Goal: Task Accomplishment & Management: Complete application form

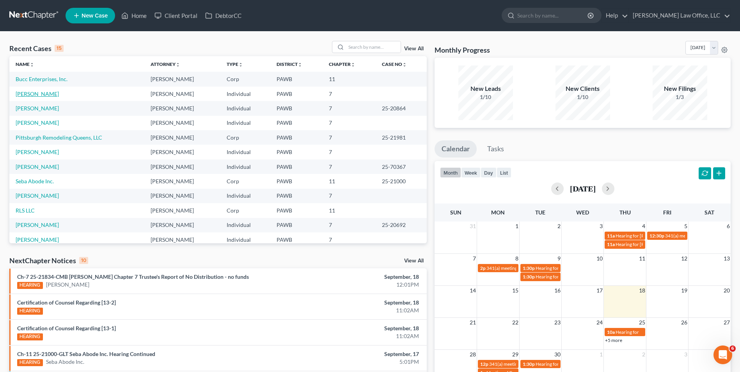
click at [43, 92] on link "[PERSON_NAME]" at bounding box center [37, 94] width 43 height 7
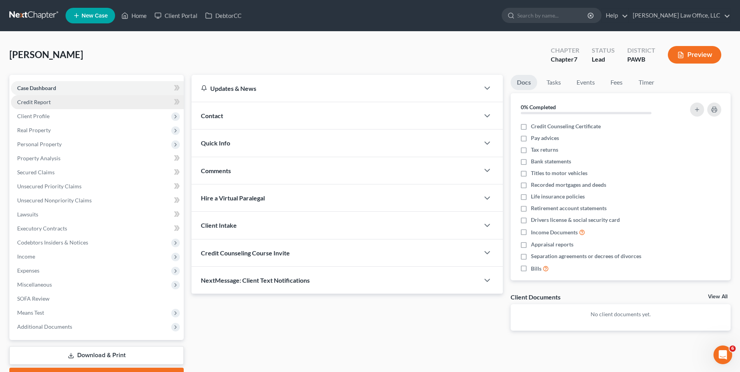
click at [80, 104] on link "Credit Report" at bounding box center [97, 102] width 173 height 14
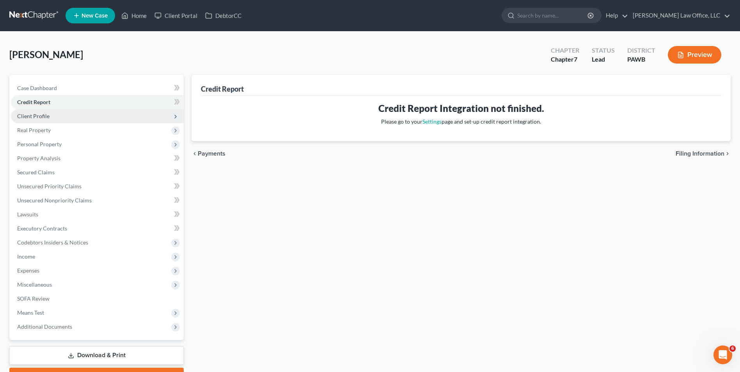
click at [80, 114] on span "Client Profile" at bounding box center [97, 116] width 173 height 14
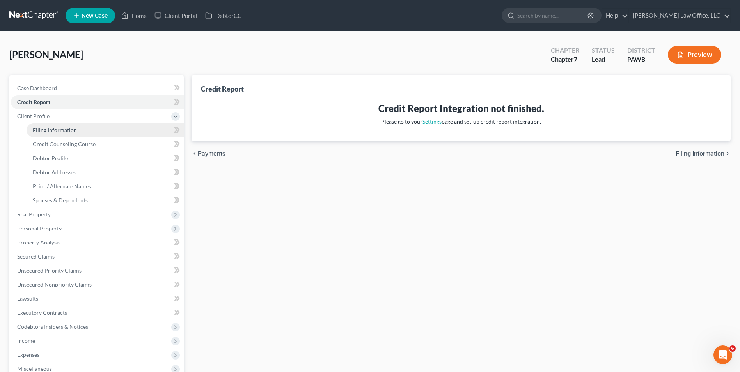
click at [95, 131] on link "Filing Information" at bounding box center [105, 130] width 157 height 14
select select "1"
select select "0"
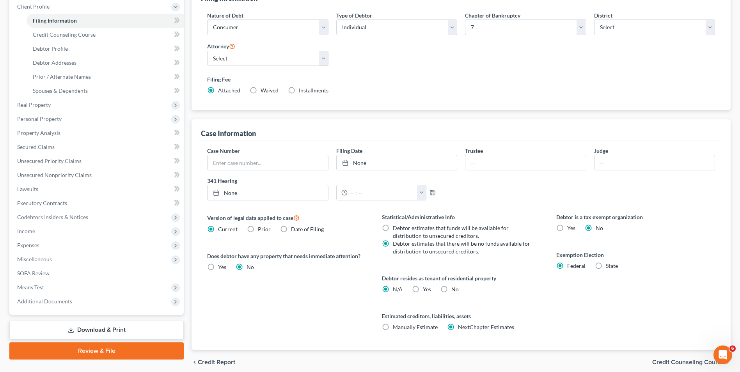
scroll to position [142, 0]
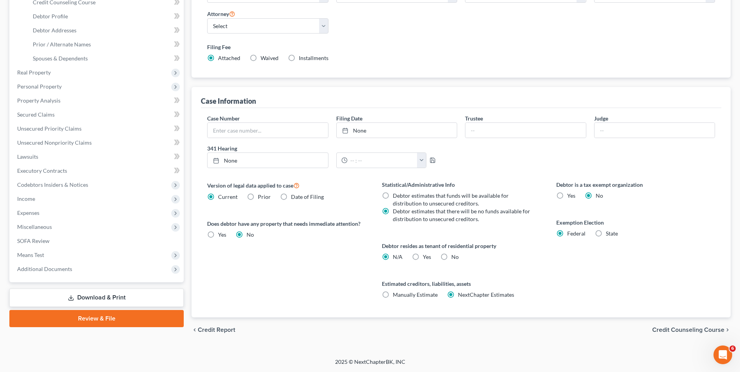
click at [701, 329] on span "Credit Counseling Course" at bounding box center [688, 330] width 72 height 6
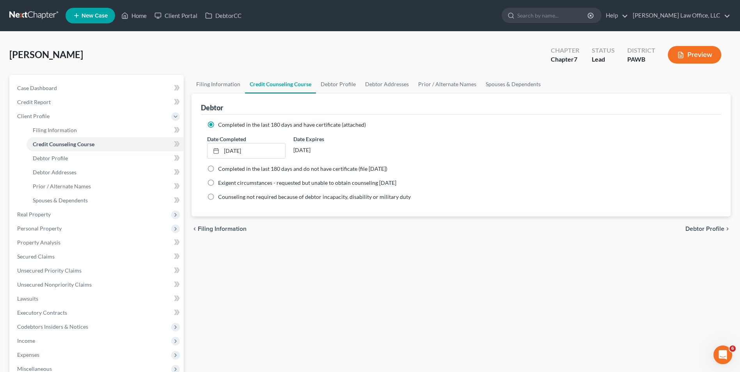
click at [721, 231] on span "Debtor Profile" at bounding box center [704, 229] width 39 height 6
select select "0"
select select "3"
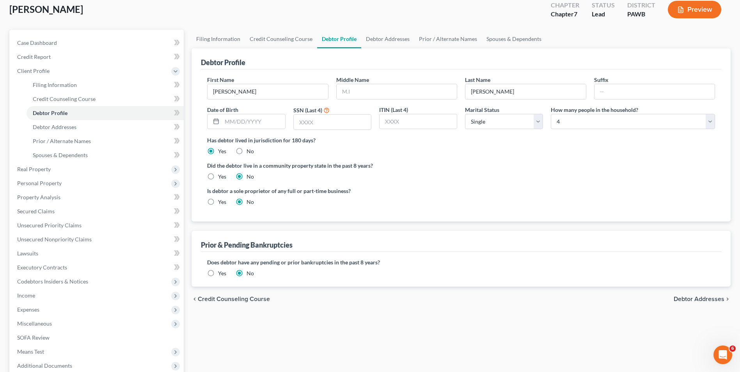
scroll to position [127, 0]
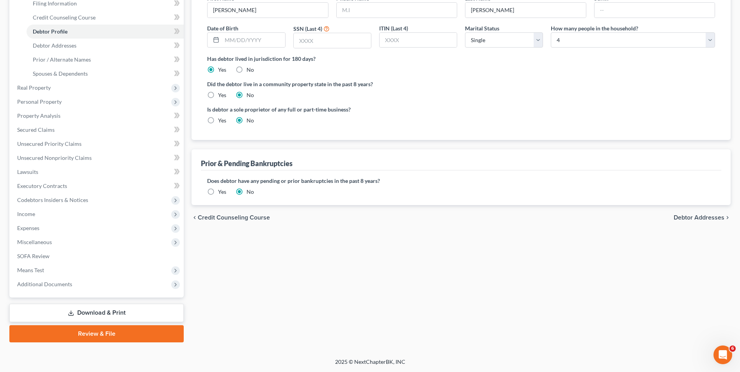
drag, startPoint x: 677, startPoint y: 216, endPoint x: 673, endPoint y: 215, distance: 4.0
click at [677, 216] on span "Debtor Addresses" at bounding box center [699, 218] width 51 height 6
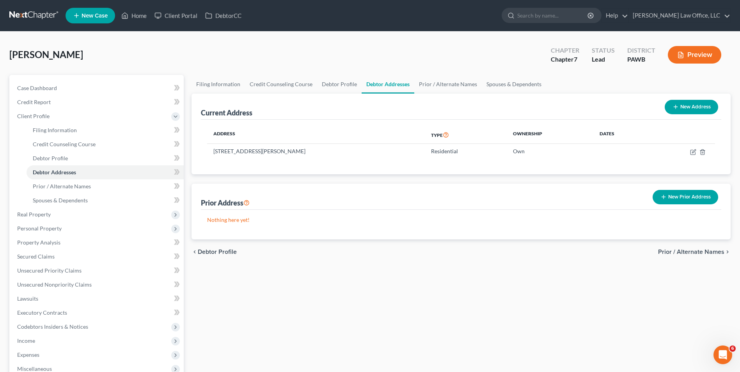
click at [685, 250] on span "Prior / Alternate Names" at bounding box center [691, 252] width 66 height 6
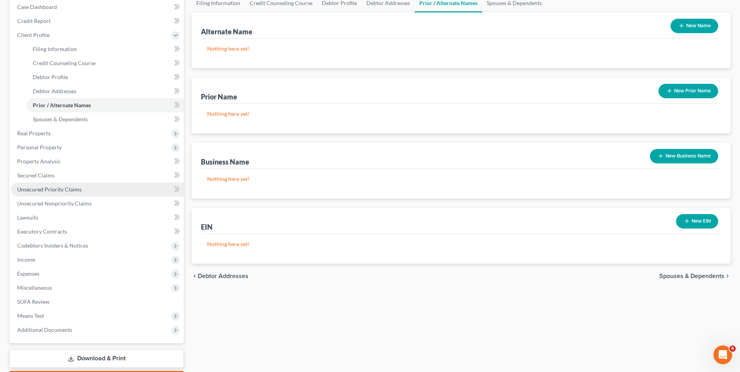
scroll to position [127, 0]
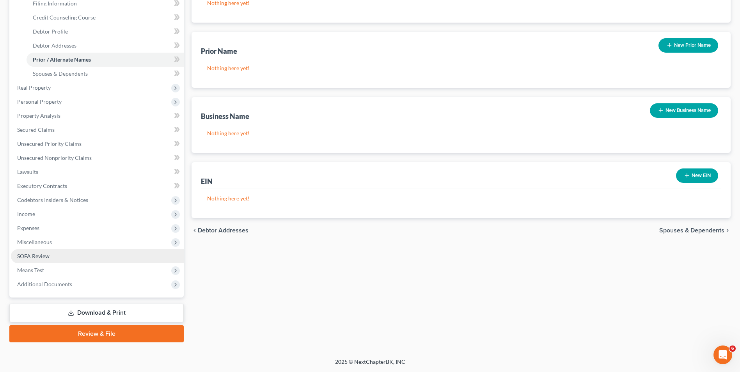
drag, startPoint x: 41, startPoint y: 256, endPoint x: 67, endPoint y: 256, distance: 26.5
click at [41, 256] on span "SOFA Review" at bounding box center [33, 256] width 32 height 7
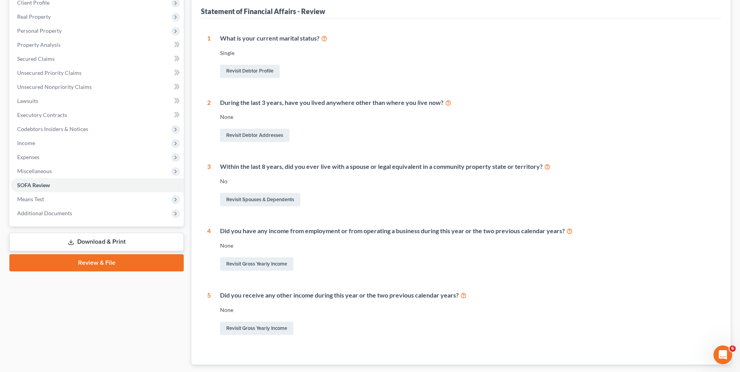
scroll to position [117, 0]
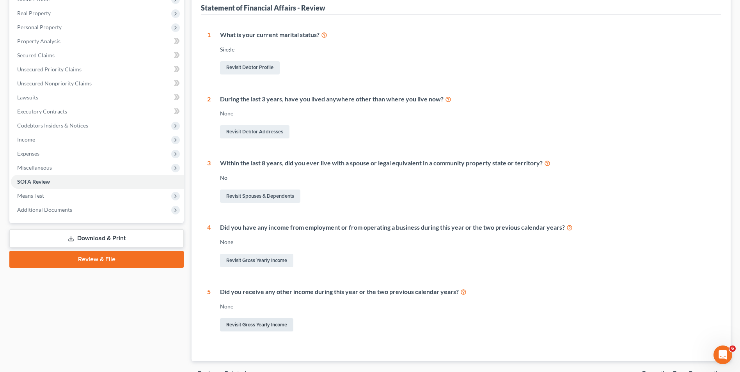
click at [239, 326] on link "Revisit Gross Yearly Income" at bounding box center [256, 324] width 73 height 13
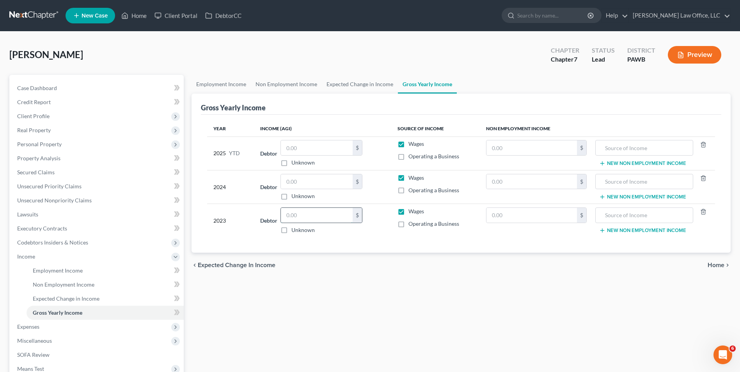
click at [295, 214] on input "text" at bounding box center [317, 215] width 72 height 15
type input "75,519"
click at [306, 182] on input "text" at bounding box center [317, 181] width 72 height 15
type input "92,310"
click at [304, 150] on input "text" at bounding box center [317, 147] width 72 height 15
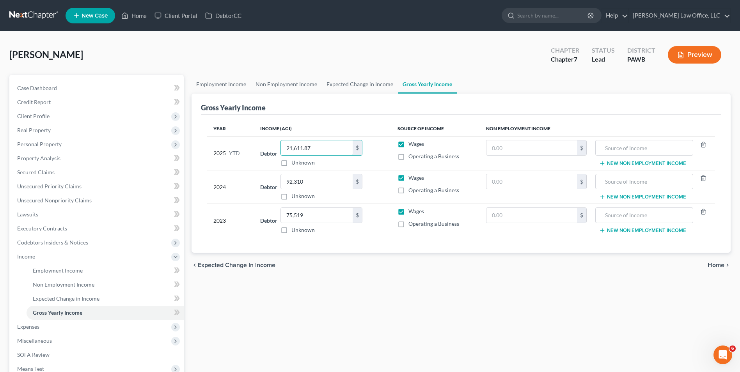
type input "21,611.87"
click at [715, 268] on span "Home" at bounding box center [716, 265] width 17 height 6
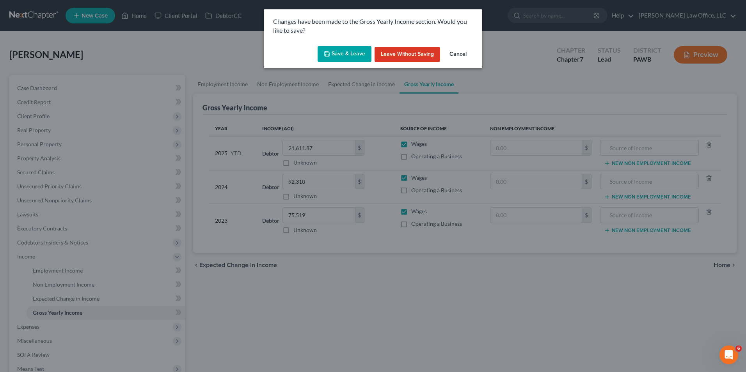
click at [337, 55] on button "Save & Leave" at bounding box center [345, 54] width 54 height 16
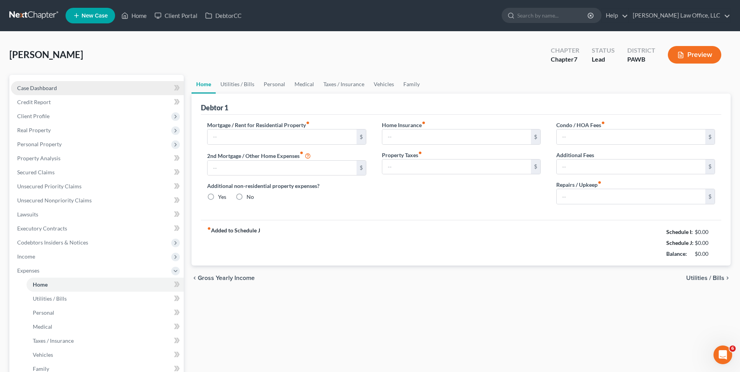
type input "0.00"
radio input "true"
type input "0.00"
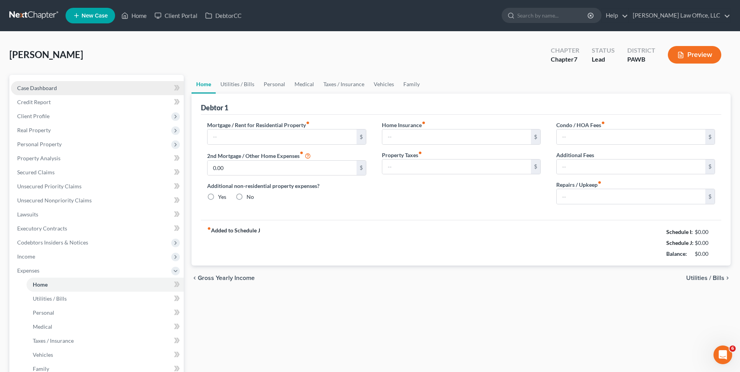
type input "0.00"
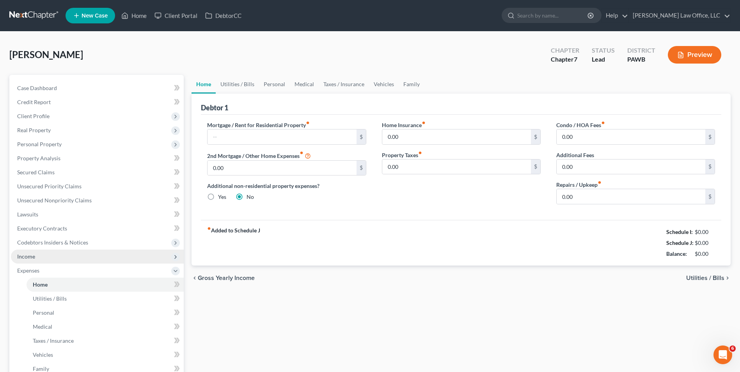
click at [29, 257] on span "Income" at bounding box center [26, 256] width 18 height 7
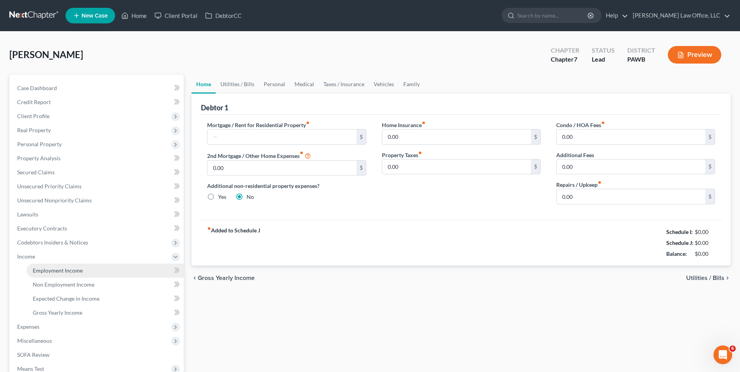
click at [41, 272] on span "Employment Income" at bounding box center [58, 270] width 50 height 7
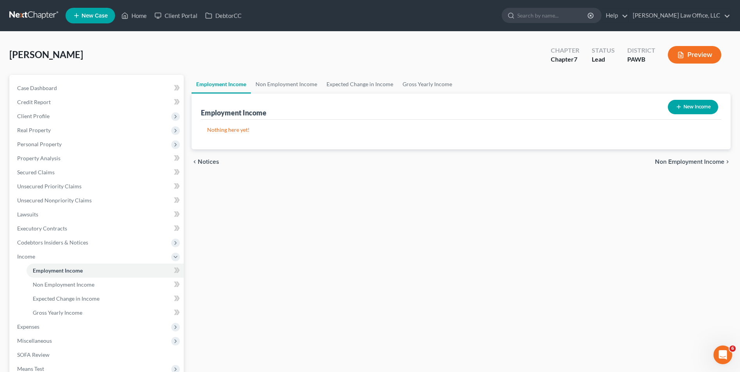
click at [703, 106] on button "New Income" at bounding box center [693, 107] width 50 height 14
select select "0"
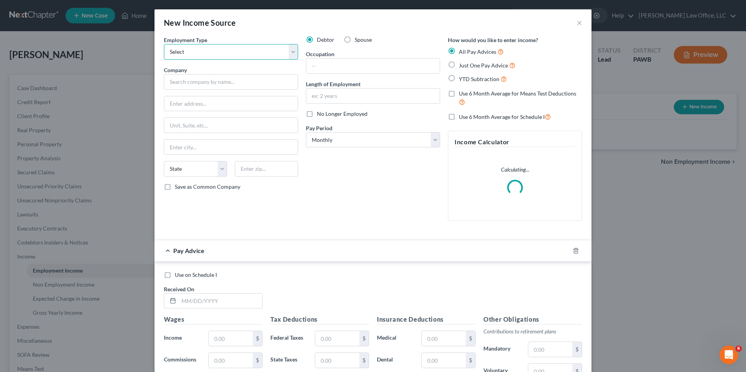
click at [196, 50] on select "Select Full or [DEMOGRAPHIC_DATA] Employment Self Employment" at bounding box center [231, 52] width 134 height 16
select select "0"
click at [164, 44] on select "Select Full or [DEMOGRAPHIC_DATA] Employment Self Employment" at bounding box center [231, 52] width 134 height 16
click at [204, 83] on input "text" at bounding box center [231, 82] width 134 height 16
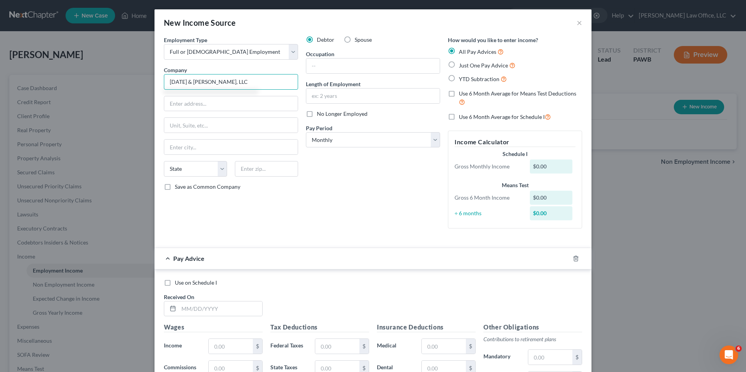
type input "[DATE] & [PERSON_NAME], LLC"
type input "[STREET_ADDRESS][PERSON_NAME]"
type input "15216"
type input "[GEOGRAPHIC_DATA]"
select select "39"
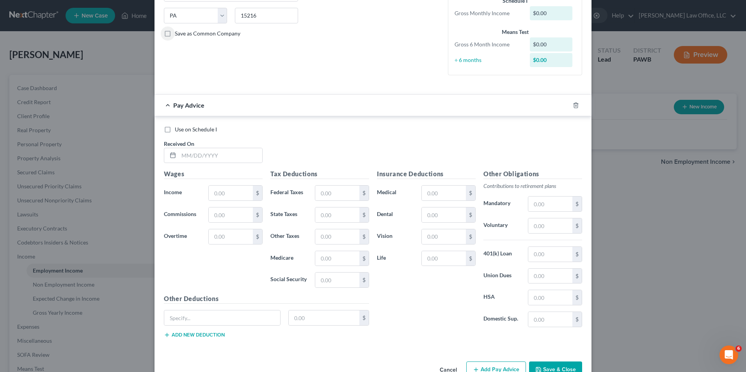
scroll to position [156, 0]
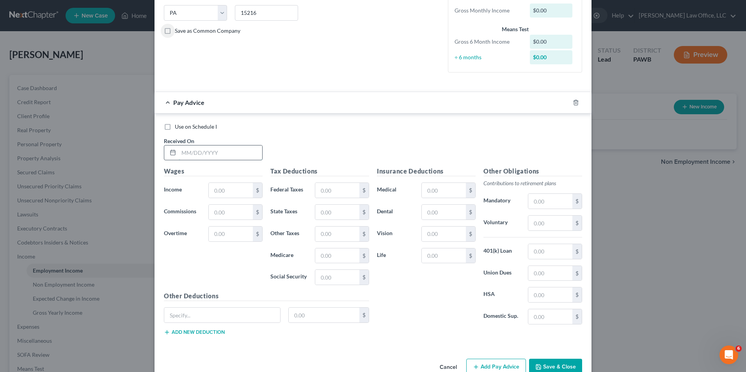
click at [190, 155] on input "text" at bounding box center [220, 153] width 83 height 15
type input "[DATE]"
click at [213, 194] on input "text" at bounding box center [231, 190] width 44 height 15
type input "2,513.71"
click at [227, 238] on input "text" at bounding box center [231, 234] width 44 height 15
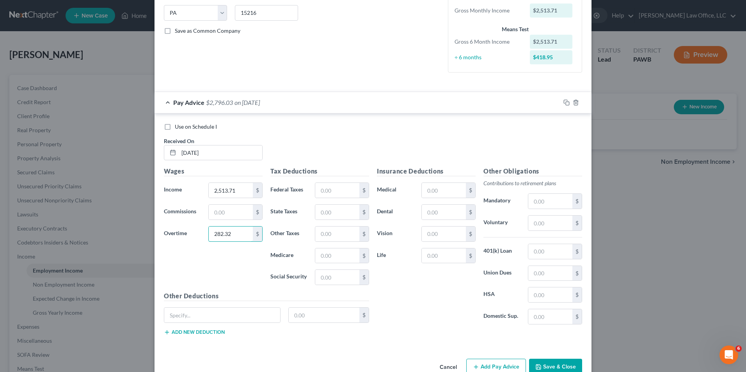
type input "282.32"
click at [194, 258] on div "Wages Income * 2,513.71 $ Commissions $ Overtime 282.32 $" at bounding box center [213, 229] width 107 height 125
click at [324, 191] on input "text" at bounding box center [337, 190] width 44 height 15
type input "274.93"
click at [325, 275] on input "text" at bounding box center [337, 277] width 44 height 15
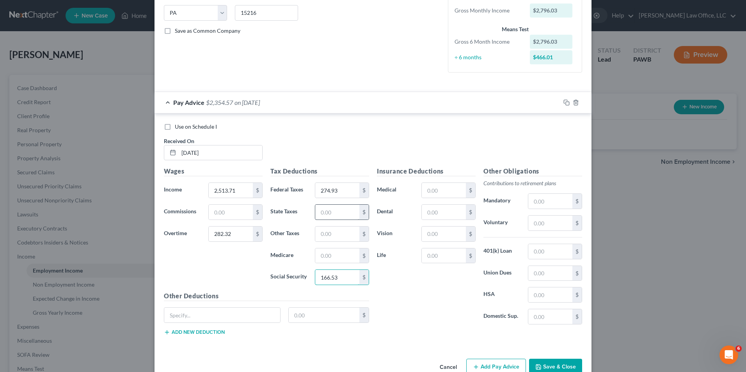
type input "166.53"
click at [334, 209] on input "text" at bounding box center [337, 212] width 44 height 15
type input "82.46"
click at [324, 253] on input "text" at bounding box center [337, 256] width 44 height 15
type input "38.95"
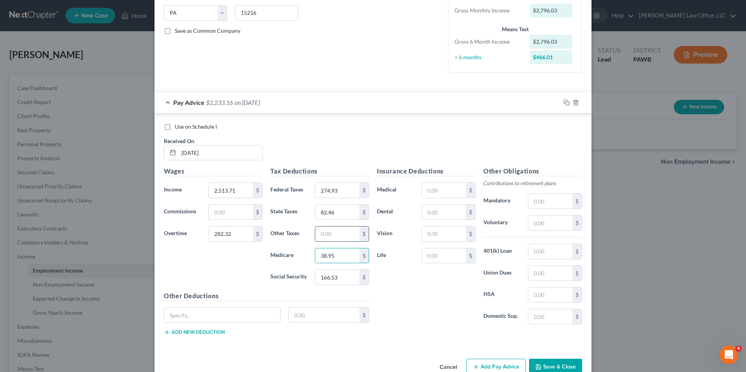
click at [343, 233] on input "text" at bounding box center [337, 234] width 44 height 15
type input "31"
click at [451, 190] on input "text" at bounding box center [444, 190] width 44 height 15
type input "110"
click at [549, 203] on input "text" at bounding box center [550, 201] width 44 height 15
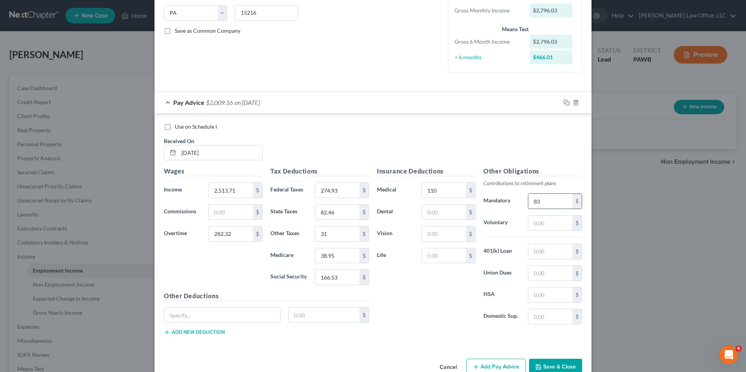
type input "8"
type input "166"
click at [656, 222] on div "New Income Source × Employment Type * Select Full or [DEMOGRAPHIC_DATA] Employm…" at bounding box center [373, 186] width 746 height 372
click at [548, 222] on input "text" at bounding box center [550, 223] width 44 height 15
paste input "166"
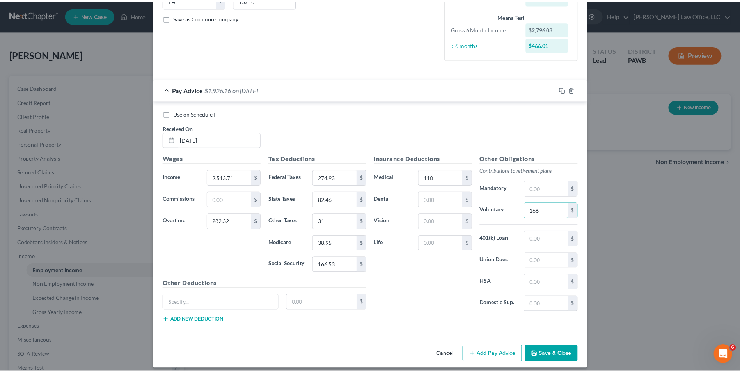
scroll to position [175, 0]
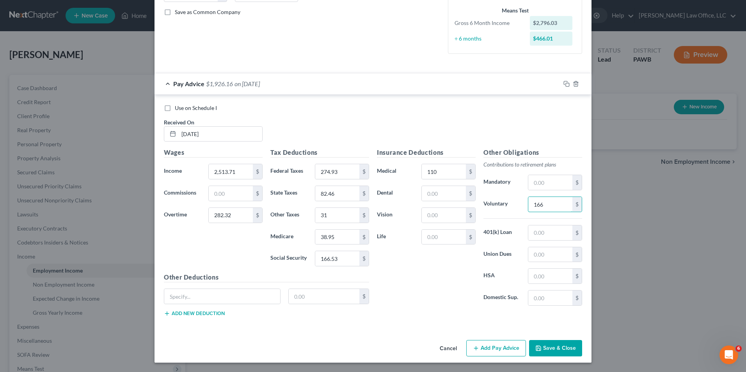
type input "166"
click at [549, 345] on button "Save & Close" at bounding box center [555, 348] width 53 height 16
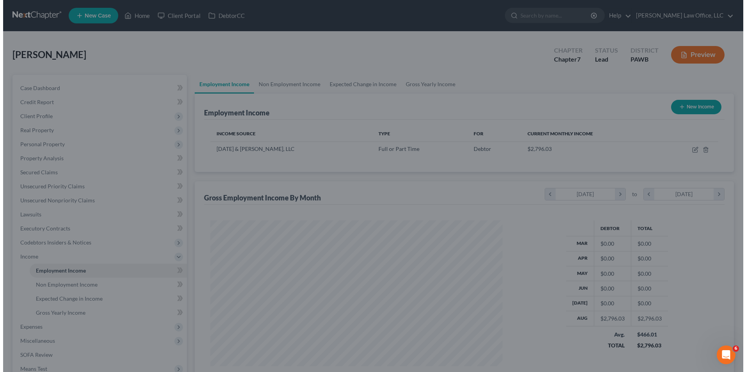
scroll to position [389979, 389818]
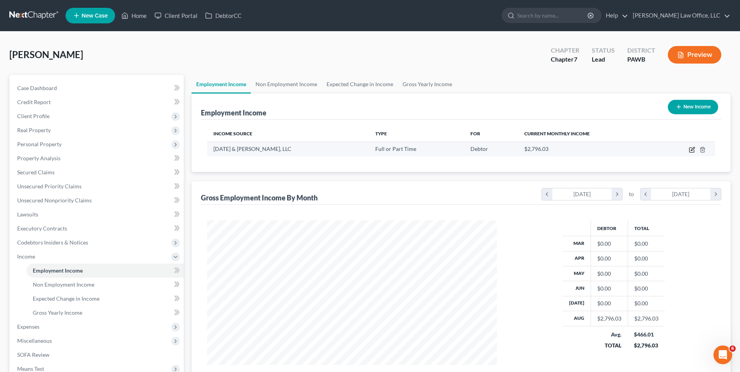
click at [689, 151] on icon "button" at bounding box center [692, 150] width 6 height 6
select select "0"
select select "39"
select select "0"
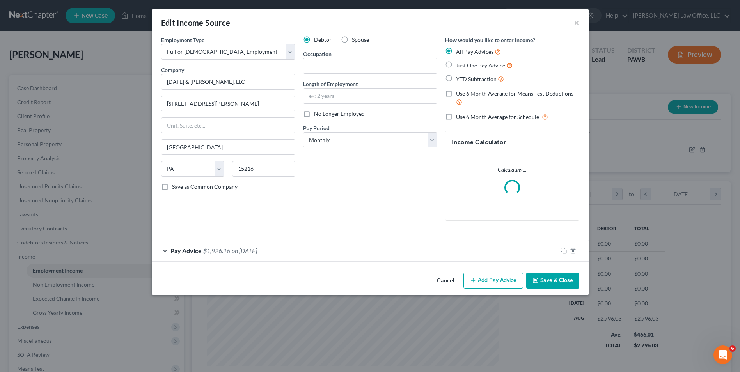
scroll to position [146, 308]
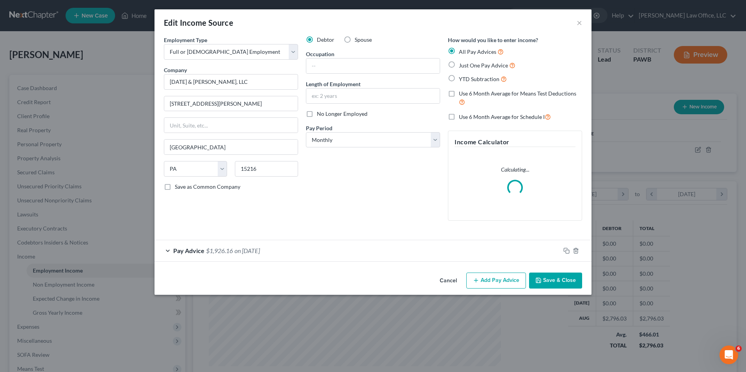
click at [463, 64] on span "Just One Pay Advice" at bounding box center [483, 65] width 49 height 7
click at [463, 64] on input "Just One Pay Advice" at bounding box center [464, 63] width 5 height 5
radio input "true"
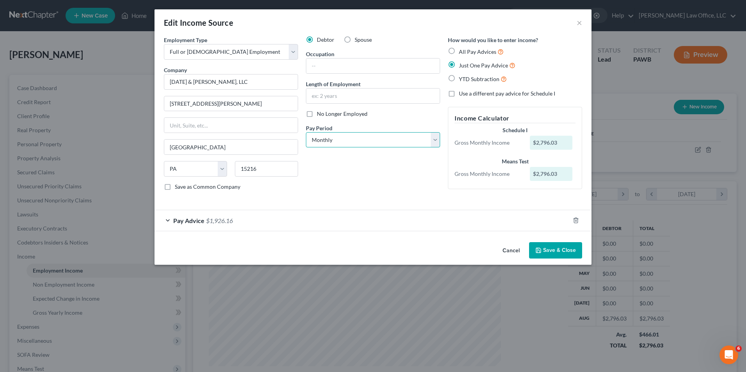
click at [405, 145] on select "Select Monthly Twice Monthly Every Other Week Weekly" at bounding box center [373, 140] width 134 height 16
select select "1"
click at [306, 132] on select "Select Monthly Twice Monthly Every Other Week Weekly" at bounding box center [373, 140] width 134 height 16
click at [552, 246] on button "Save & Close" at bounding box center [555, 250] width 53 height 16
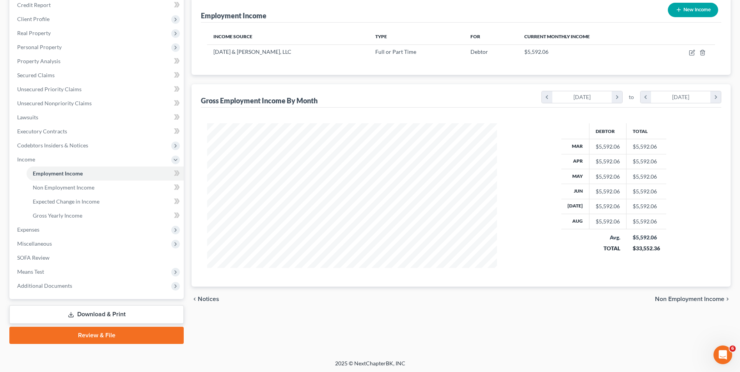
scroll to position [99, 0]
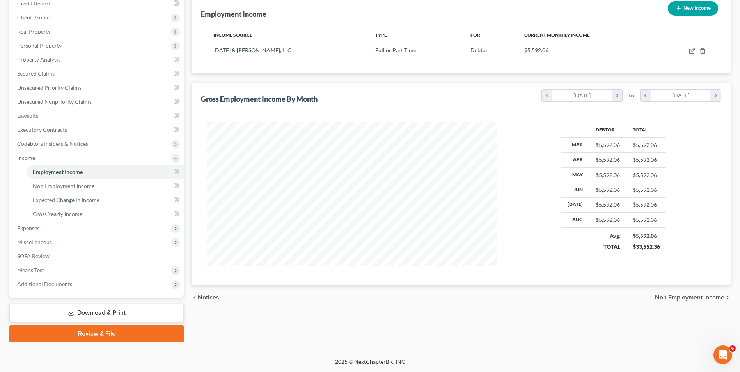
click at [670, 298] on span "Non Employment Income" at bounding box center [689, 298] width 69 height 6
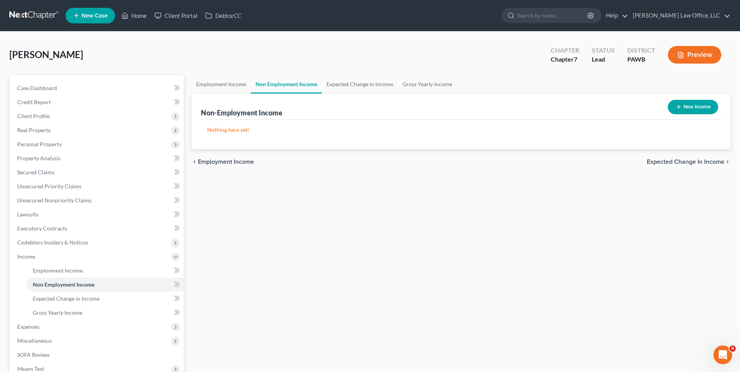
click at [657, 162] on span "Expected Change in Income" at bounding box center [686, 162] width 78 height 6
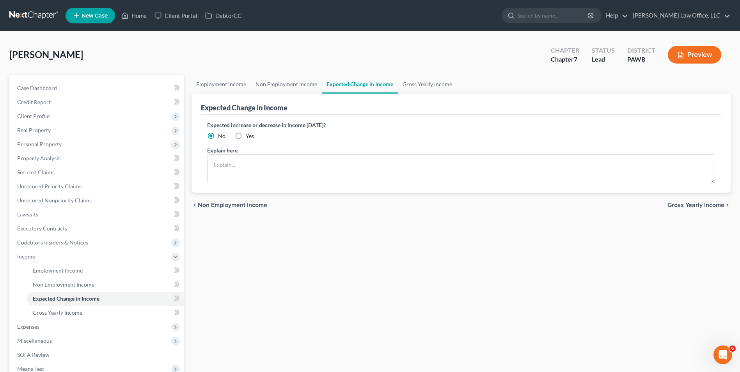
click at [682, 203] on span "Gross Yearly Income" at bounding box center [696, 205] width 57 height 6
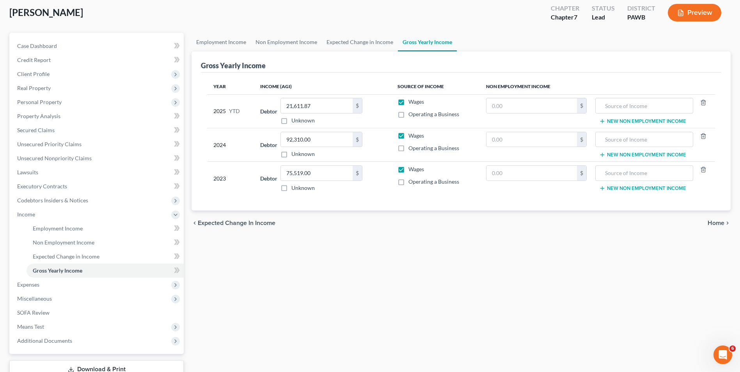
scroll to position [99, 0]
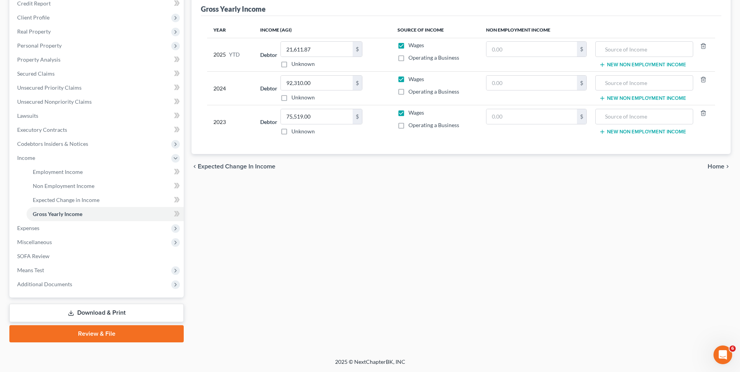
click at [717, 169] on span "Home" at bounding box center [716, 166] width 17 height 6
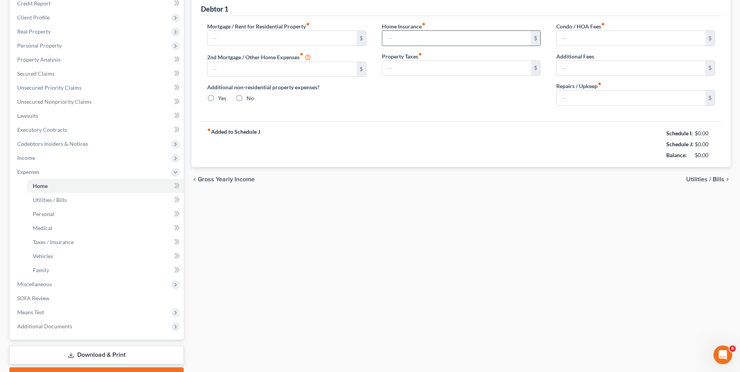
type input "0.00"
radio input "true"
type input "0.00"
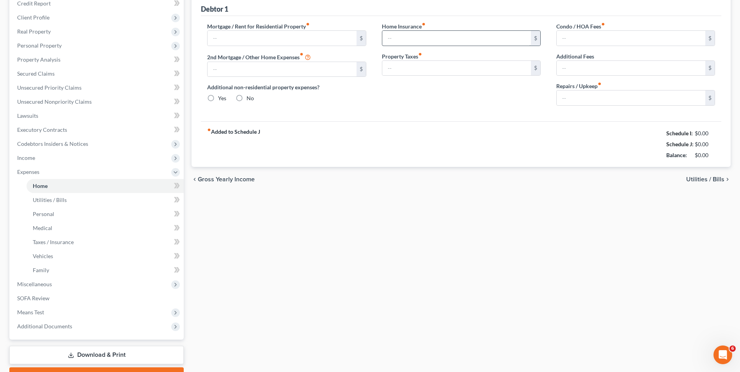
type input "0.00"
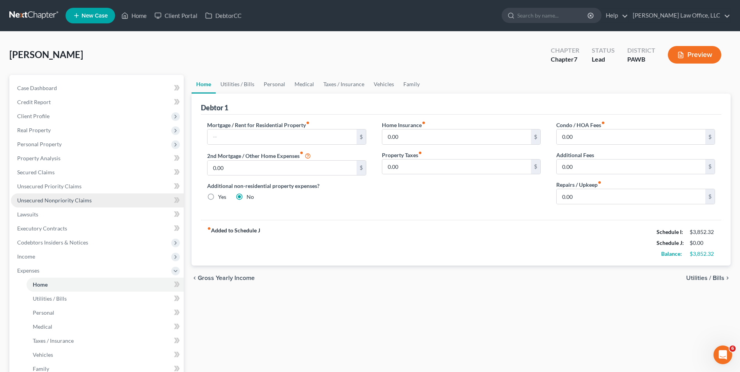
click at [38, 198] on span "Unsecured Nonpriority Claims" at bounding box center [54, 200] width 75 height 7
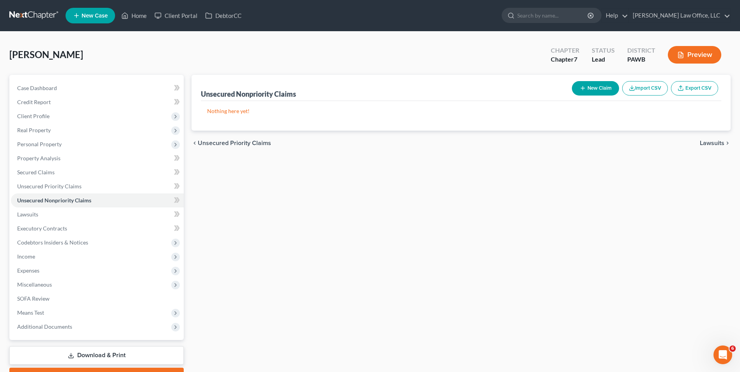
click at [582, 89] on icon "button" at bounding box center [583, 88] width 6 height 6
select select "0"
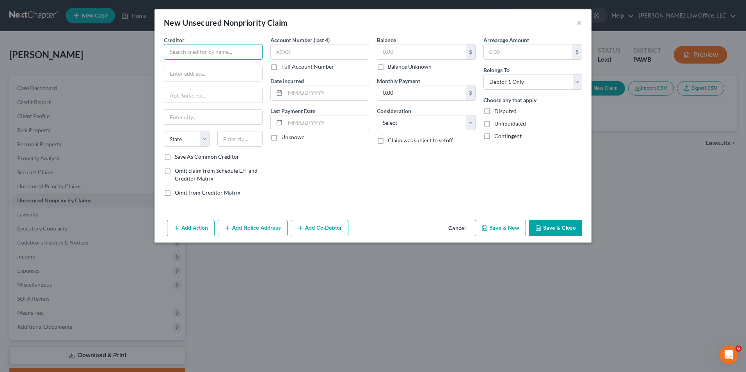
click at [225, 48] on input "text" at bounding box center [213, 52] width 99 height 16
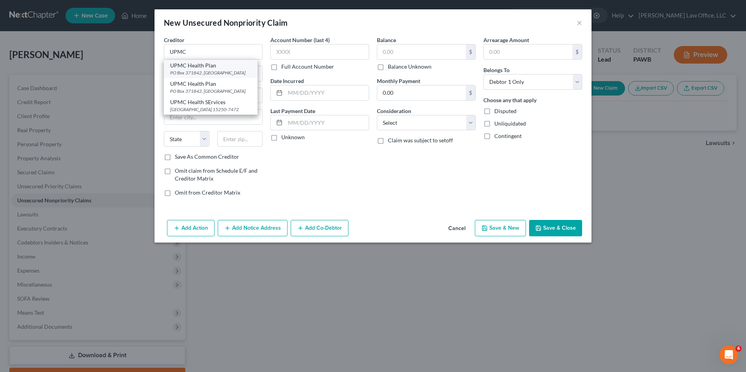
click at [225, 72] on div "PO Box 371842, [GEOGRAPHIC_DATA]" at bounding box center [210, 72] width 81 height 7
type input "UPMC Health Plan"
type input "PO Box 371842"
type input "[GEOGRAPHIC_DATA]"
select select "39"
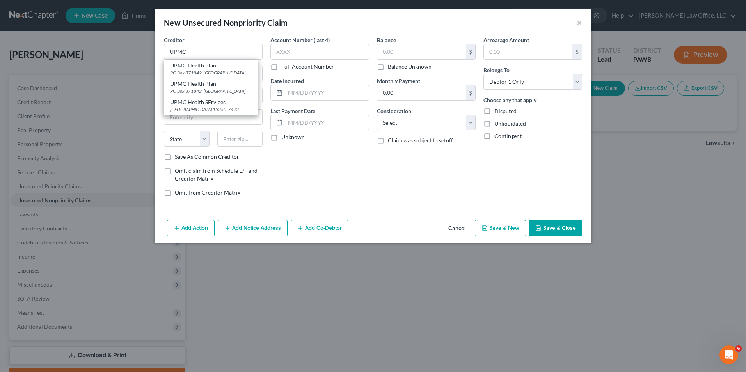
type input "15250"
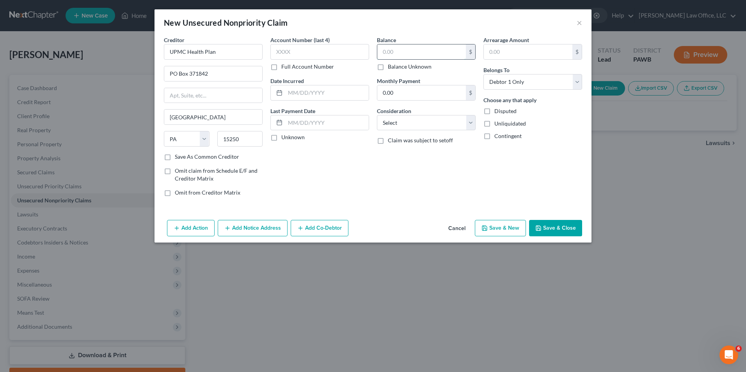
click at [447, 53] on input "text" at bounding box center [421, 51] width 89 height 15
type input "4,158.23"
click at [396, 122] on select "Select Cable / Satellite Services Collection Agency Credit Card Debt Debt Couns…" at bounding box center [426, 123] width 99 height 16
select select "10"
click at [377, 115] on select "Select Cable / Satellite Services Collection Agency Credit Card Debt Debt Couns…" at bounding box center [426, 123] width 99 height 16
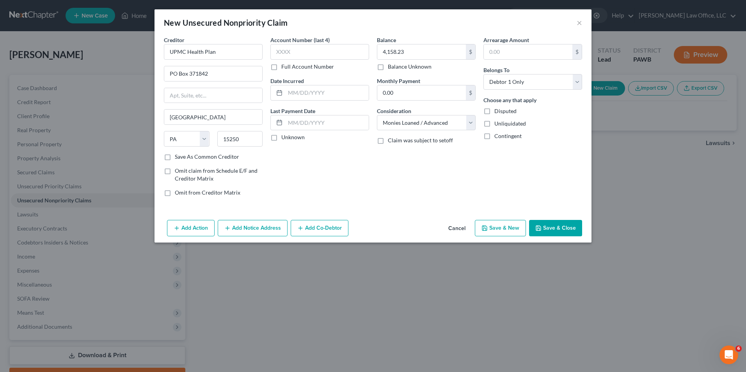
click at [515, 227] on button "Save & New" at bounding box center [500, 228] width 51 height 16
select select "0"
click at [580, 24] on button "×" at bounding box center [579, 22] width 5 height 9
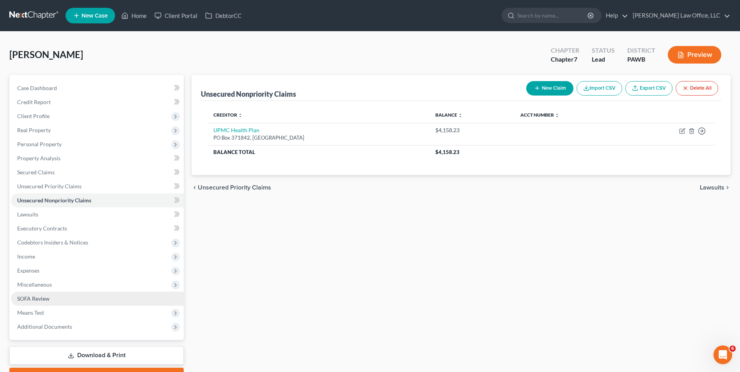
click at [51, 300] on link "SOFA Review" at bounding box center [97, 299] width 173 height 14
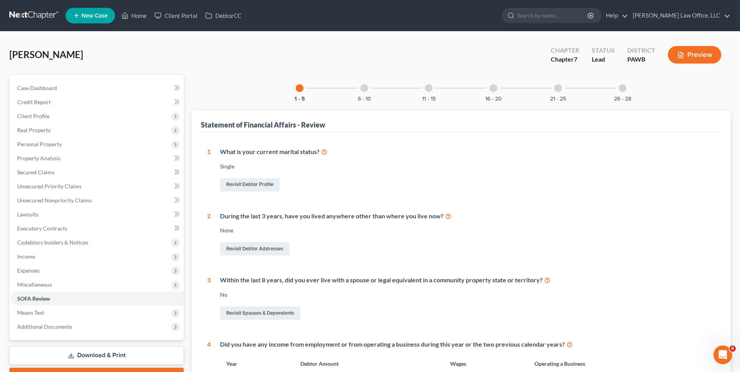
click at [367, 91] on div at bounding box center [364, 88] width 8 height 8
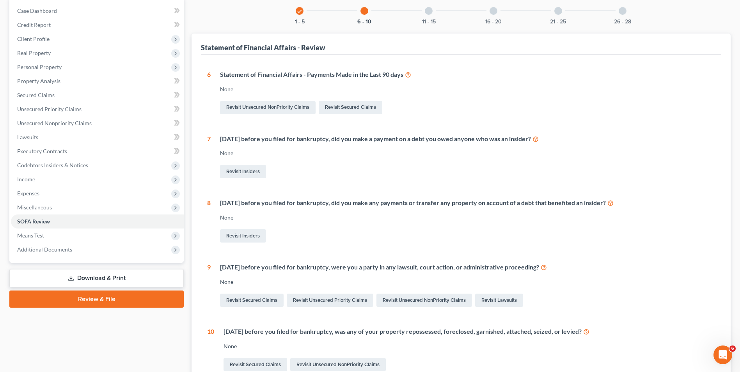
scroll to position [78, 0]
click at [507, 300] on link "Revisit Lawsuits" at bounding box center [499, 299] width 48 height 13
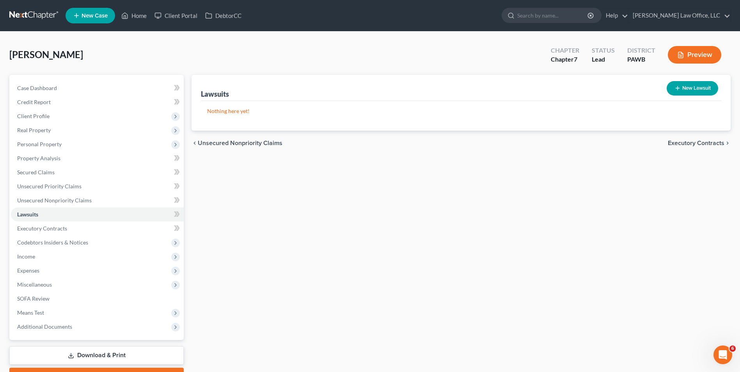
click at [688, 89] on button "New Lawsuit" at bounding box center [692, 88] width 51 height 14
select select "0"
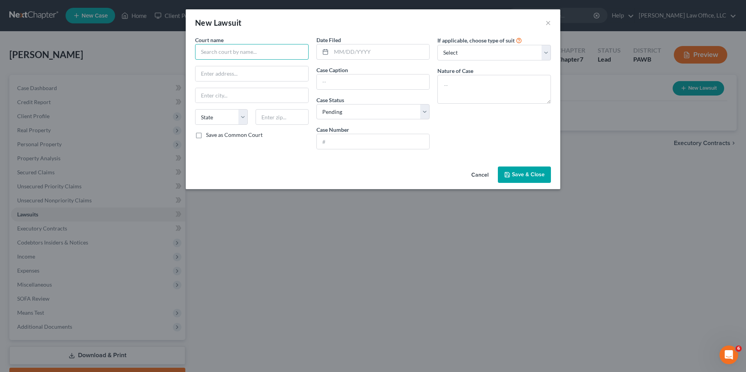
click at [284, 50] on input "text" at bounding box center [252, 52] width 114 height 16
type input "Magistrate Court of [GEOGRAPHIC_DATA]"
click at [375, 50] on input "text" at bounding box center [380, 51] width 98 height 15
type input "[DATE]"
click at [339, 80] on input "text" at bounding box center [373, 82] width 113 height 15
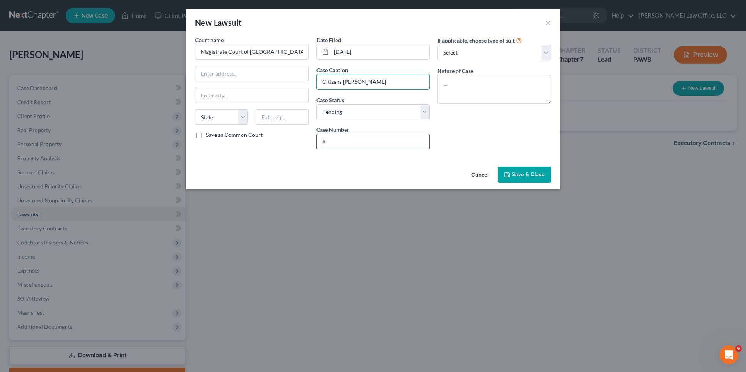
type input "Citizens [PERSON_NAME]"
click at [356, 142] on input "text" at bounding box center [373, 141] width 113 height 15
type input "121-2024"
click at [478, 94] on textarea at bounding box center [494, 89] width 114 height 29
type textarea "Contract"
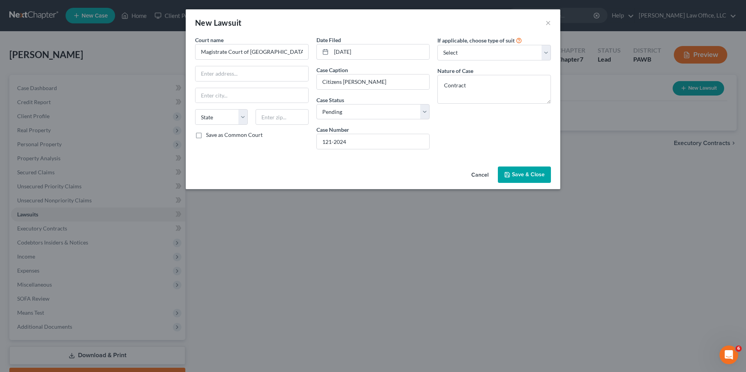
click at [532, 178] on span "Save & Close" at bounding box center [528, 174] width 33 height 7
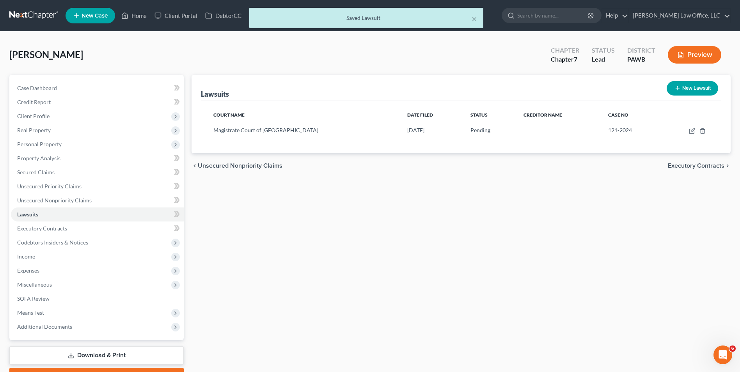
click at [689, 85] on button "New Lawsuit" at bounding box center [692, 88] width 51 height 14
select select "0"
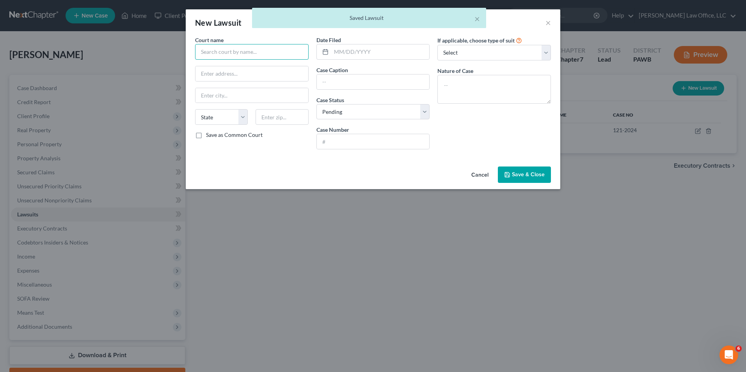
click at [263, 48] on input "text" at bounding box center [252, 52] width 114 height 16
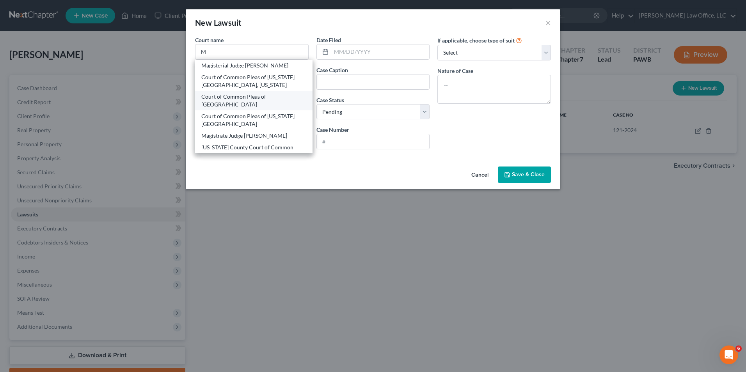
click at [252, 97] on div "Court of Common Pleas of [GEOGRAPHIC_DATA]" at bounding box center [253, 101] width 105 height 16
type input "Court of Common Pleas of [GEOGRAPHIC_DATA]"
type input "[STREET_ADDRESS]"
type input "[GEOGRAPHIC_DATA]"
select select "39"
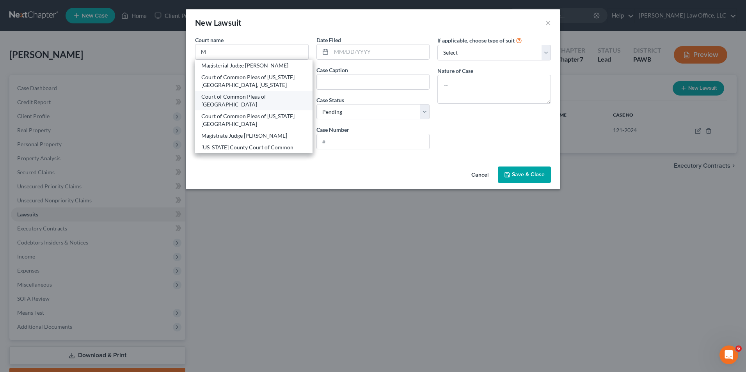
type input "15219"
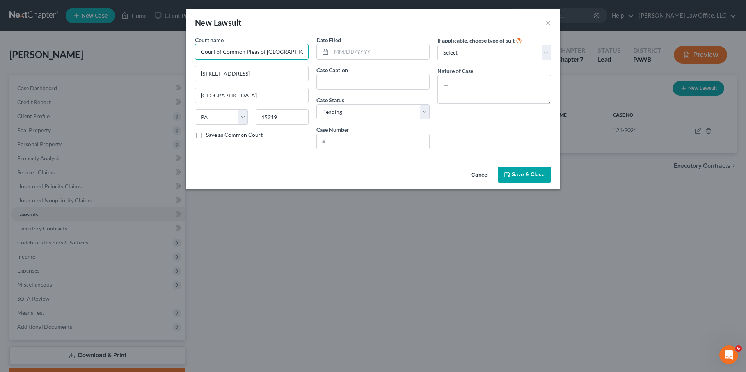
scroll to position [0, 4]
drag, startPoint x: 199, startPoint y: 50, endPoint x: 556, endPoint y: 71, distance: 357.6
click at [554, 71] on div "Court name * Court of Common Pleas of [GEOGRAPHIC_DATA] [GEOGRAPHIC_DATA] [GEOG…" at bounding box center [373, 96] width 364 height 120
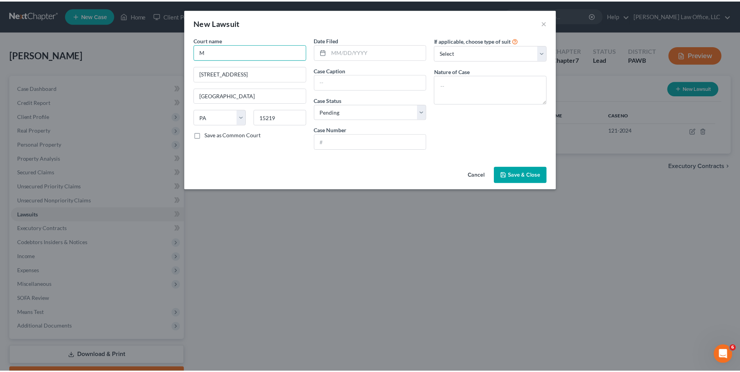
scroll to position [0, 0]
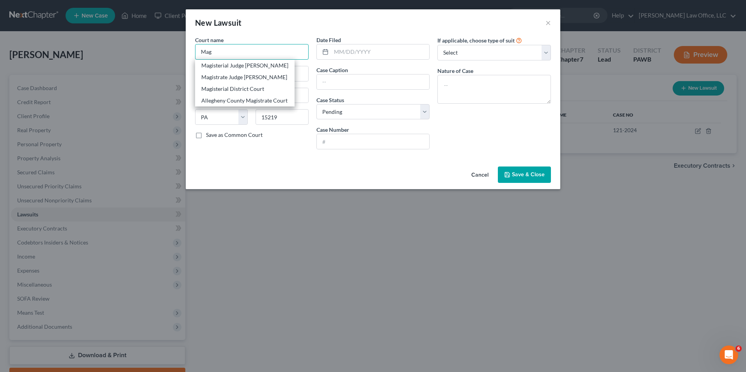
type input "Mag"
click at [206, 135] on label "Save as Common Court" at bounding box center [234, 135] width 57 height 8
click at [209, 135] on input "Save as Common Court" at bounding box center [211, 133] width 5 height 5
checkbox input "true"
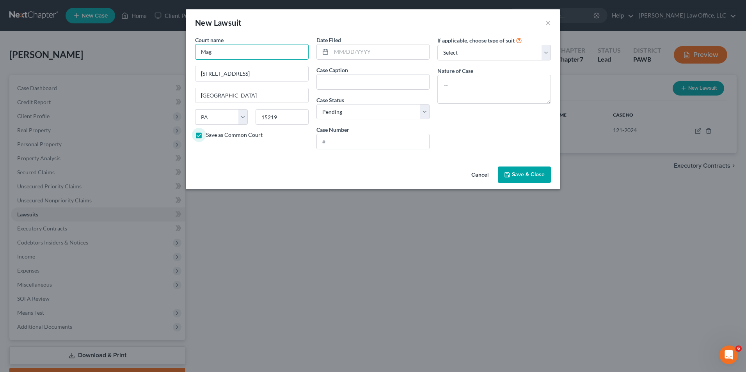
click at [227, 55] on input "Mag" at bounding box center [252, 52] width 114 height 16
type input "Magistrate Court, [GEOGRAPHIC_DATA]"
click at [363, 48] on input "text" at bounding box center [380, 51] width 98 height 15
type input "[DATE]"
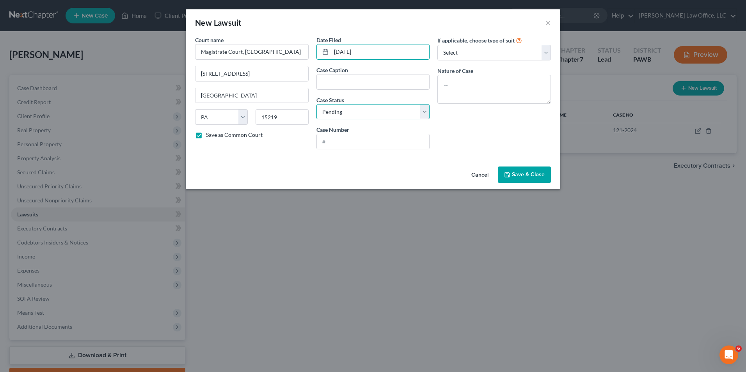
click at [372, 109] on select "Select Pending On Appeal Concluded" at bounding box center [373, 112] width 114 height 16
select select "2"
click at [316, 104] on select "Select Pending On Appeal Concluded" at bounding box center [373, 112] width 114 height 16
click at [403, 80] on input "text" at bounding box center [373, 82] width 113 height 15
type input "Capital One [PERSON_NAME]"
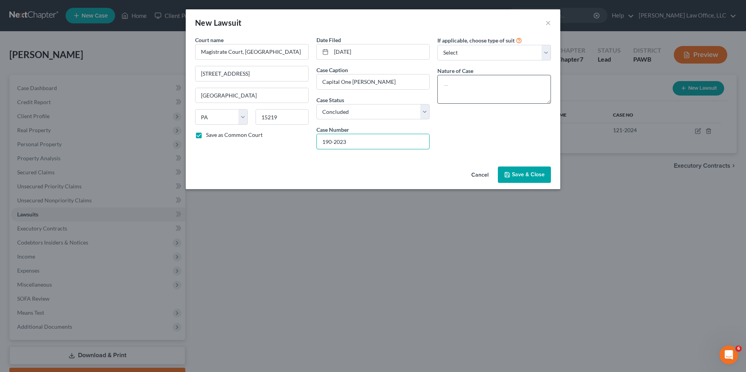
type input "190-2023"
click at [465, 87] on textarea at bounding box center [494, 89] width 114 height 29
type textarea "Breach of Contract"
click at [531, 176] on span "Save & Close" at bounding box center [528, 174] width 33 height 7
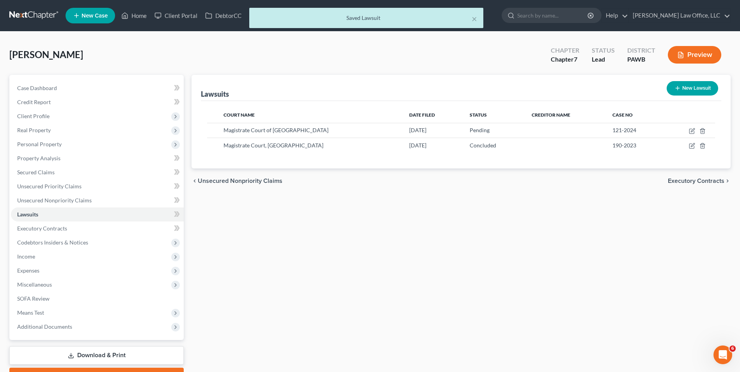
click at [685, 84] on button "New Lawsuit" at bounding box center [692, 88] width 51 height 14
select select "0"
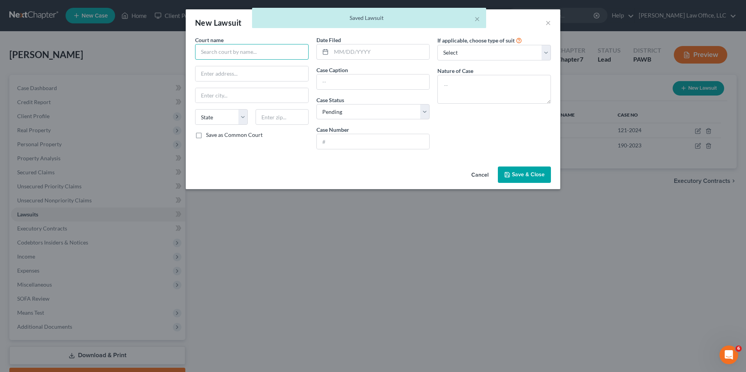
click at [252, 53] on input "text" at bounding box center [252, 52] width 114 height 16
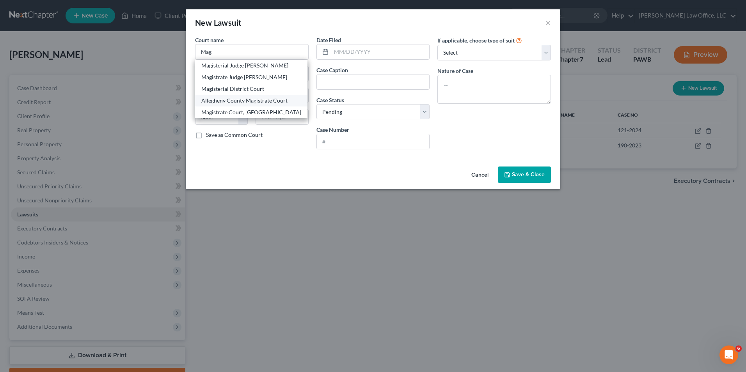
click at [273, 105] on div "Allegheny County Magistrate Court" at bounding box center [251, 101] width 100 height 8
type input "Allegheny County Magistrate Court"
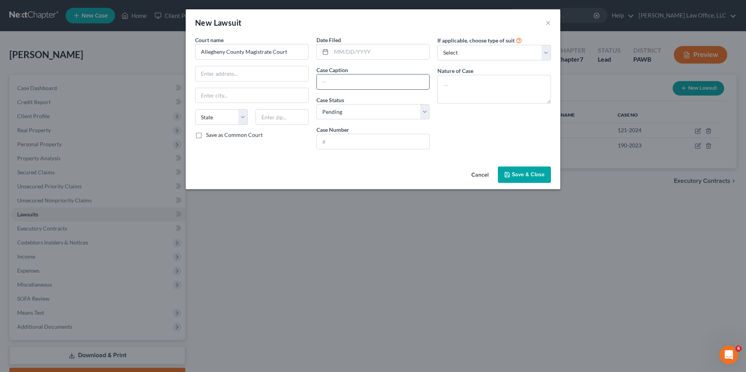
click at [365, 83] on input "text" at bounding box center [373, 82] width 113 height 15
type input "Synchrony Bank [PERSON_NAME]"
click at [331, 139] on input "text" at bounding box center [373, 141] width 113 height 15
type input "157-2023"
click at [506, 98] on textarea at bounding box center [494, 89] width 114 height 29
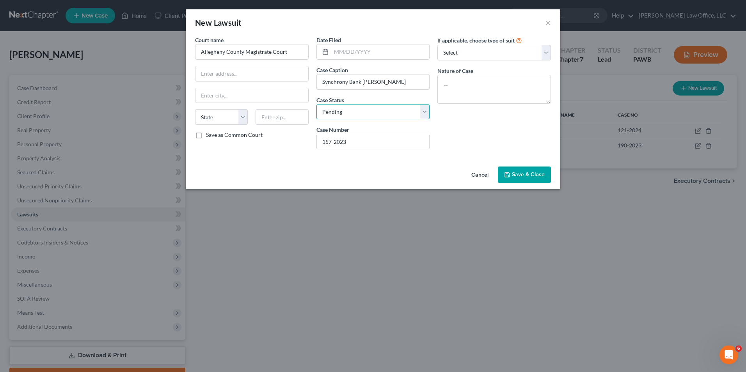
click at [418, 108] on select "Select Pending On Appeal Concluded" at bounding box center [373, 112] width 114 height 16
select select "2"
click at [316, 104] on select "Select Pending On Appeal Concluded" at bounding box center [373, 112] width 114 height 16
click at [541, 92] on textarea at bounding box center [494, 89] width 114 height 29
type textarea "Contract"
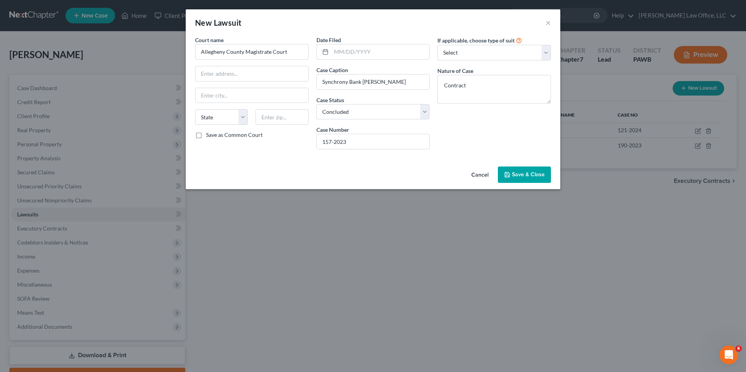
click at [534, 175] on span "Save & Close" at bounding box center [528, 174] width 33 height 7
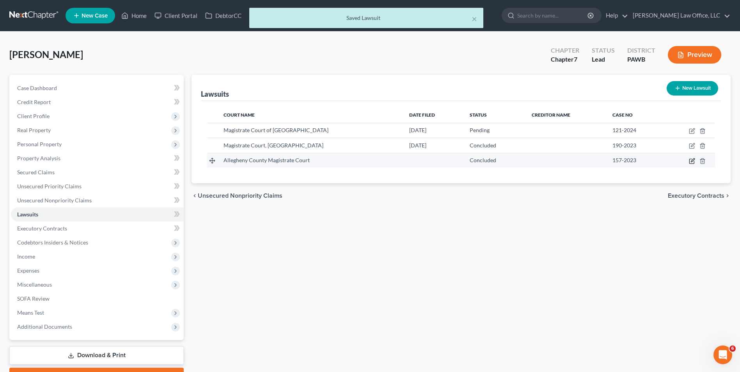
click at [692, 161] on icon "button" at bounding box center [692, 161] width 6 height 6
select select "2"
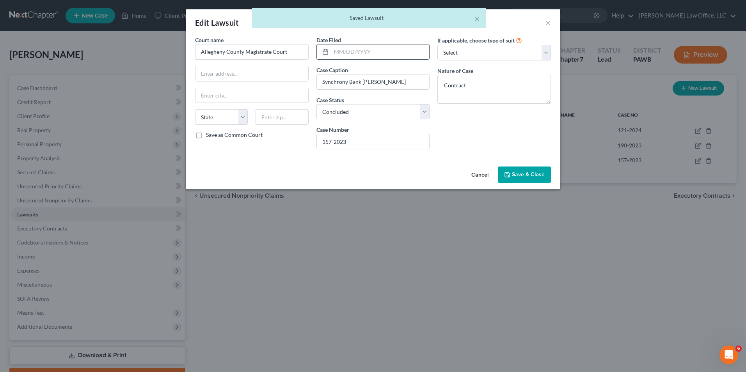
click at [366, 52] on input "text" at bounding box center [380, 51] width 98 height 15
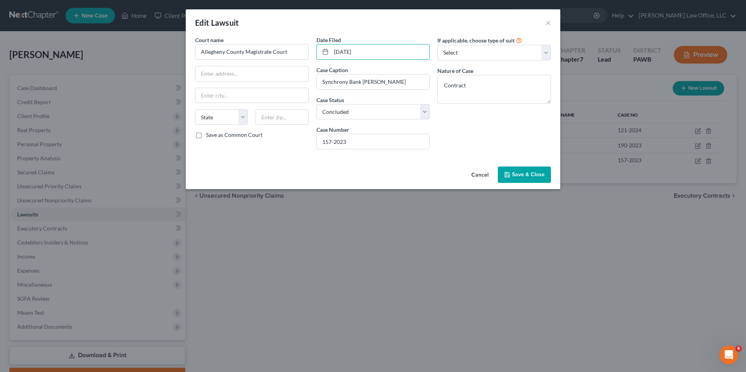
type input "[DATE]"
click at [513, 170] on button "Save & Close" at bounding box center [524, 175] width 53 height 16
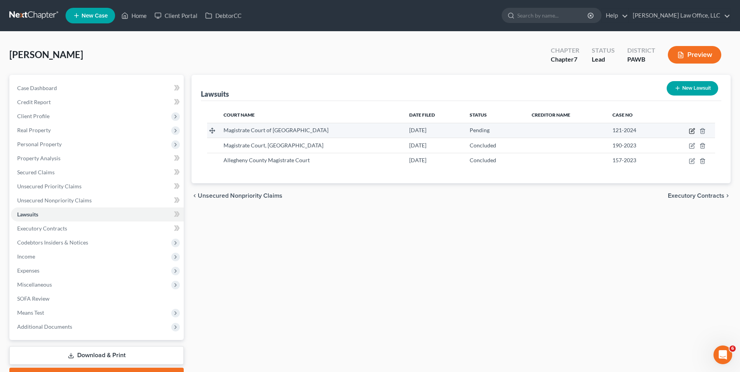
click at [690, 130] on icon "button" at bounding box center [692, 131] width 6 height 6
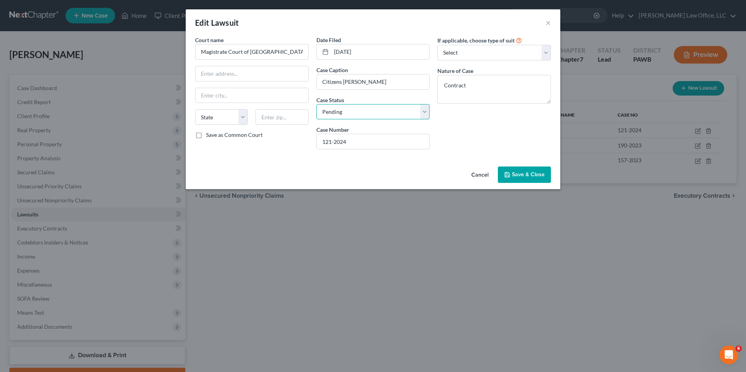
click at [381, 110] on select "Select Pending On Appeal Concluded" at bounding box center [373, 112] width 114 height 16
select select "2"
click at [316, 104] on select "Select Pending On Appeal Concluded" at bounding box center [373, 112] width 114 height 16
click at [526, 176] on span "Save & Close" at bounding box center [528, 174] width 33 height 7
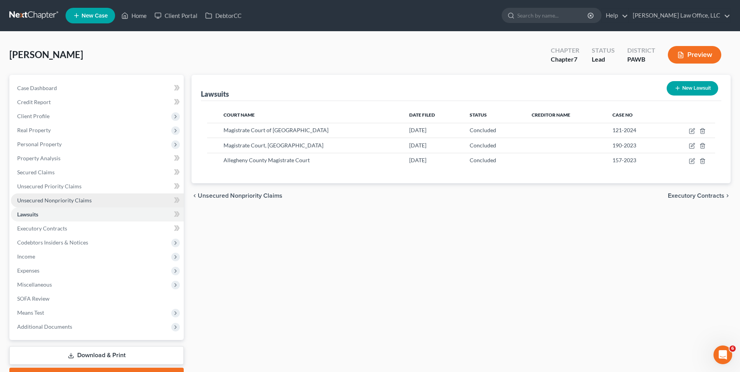
click at [31, 198] on span "Unsecured Nonpriority Claims" at bounding box center [54, 200] width 75 height 7
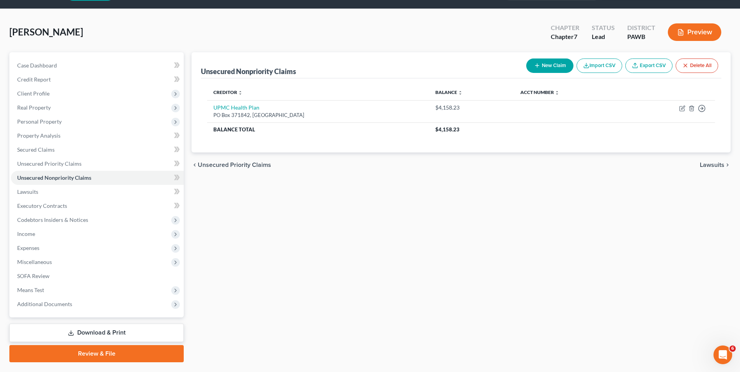
scroll to position [43, 0]
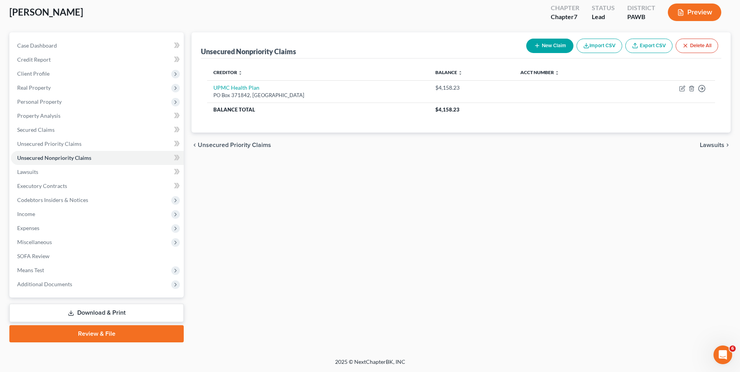
click at [537, 46] on icon "button" at bounding box center [537, 46] width 6 height 6
select select "0"
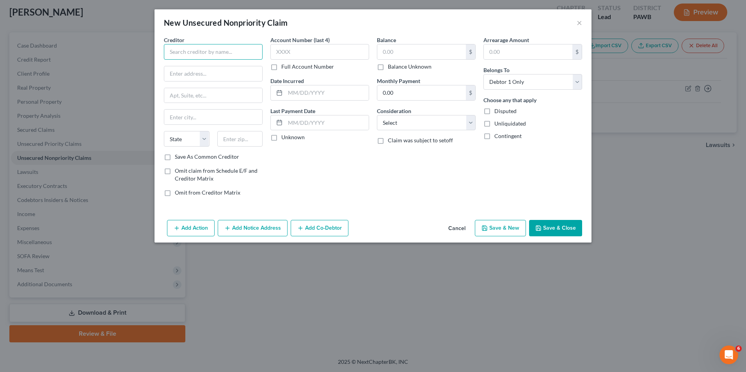
click at [191, 48] on input "text" at bounding box center [213, 52] width 99 height 16
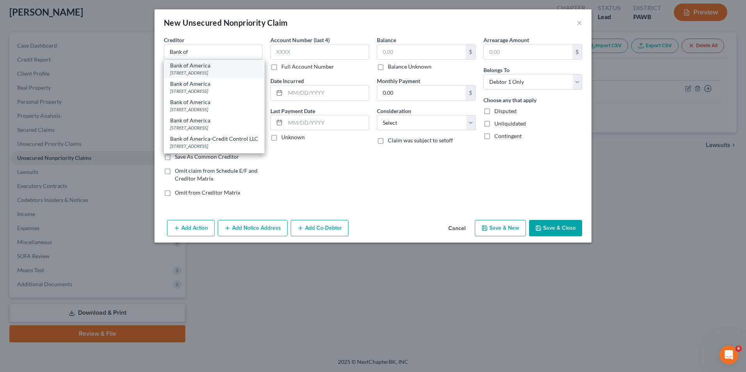
click at [212, 67] on div "Bank of America" at bounding box center [214, 66] width 88 height 8
type input "Bank of America"
type input "PO Box 15019"
type input "Wilmington"
select select "7"
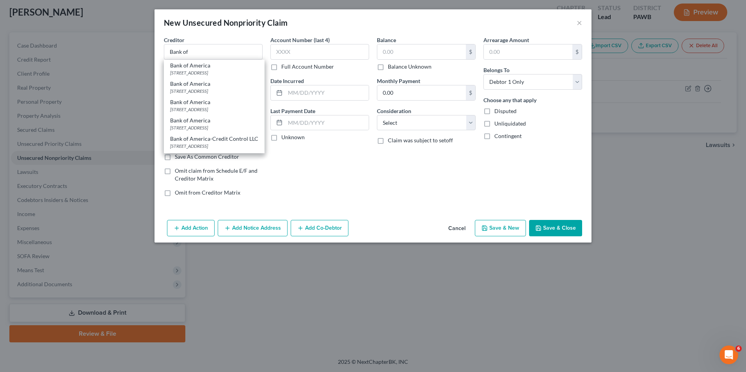
type input "19886-5019"
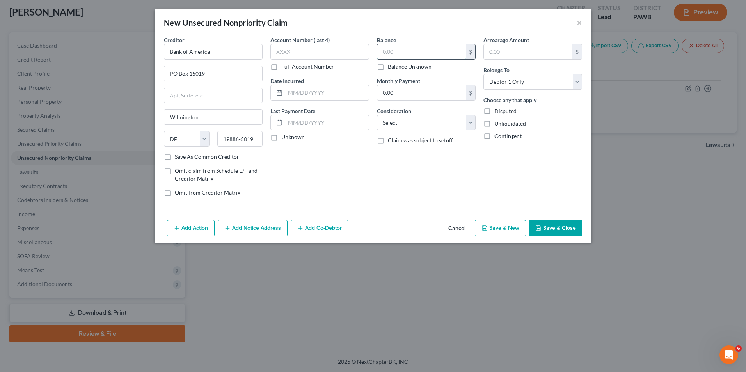
click at [431, 53] on input "text" at bounding box center [421, 51] width 89 height 15
type input "3,338"
click at [405, 123] on select "Select Cable / Satellite Services Collection Agency Credit Card Debt Debt Couns…" at bounding box center [426, 123] width 99 height 16
select select "2"
click at [377, 115] on select "Select Cable / Satellite Services Collection Agency Credit Card Debt Debt Couns…" at bounding box center [426, 123] width 99 height 16
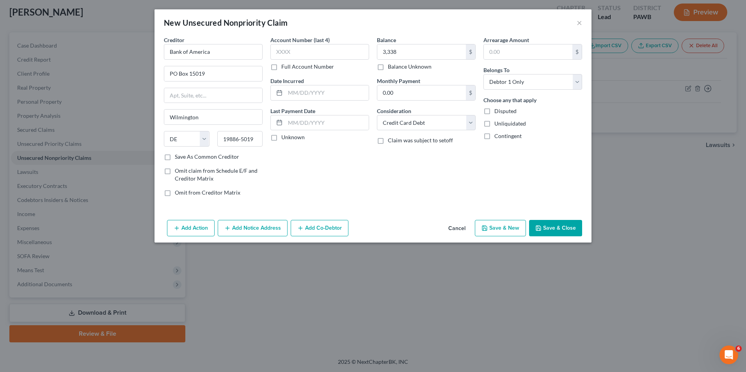
click at [520, 228] on button "Save & New" at bounding box center [500, 228] width 51 height 16
select select "0"
type input "3,338.00"
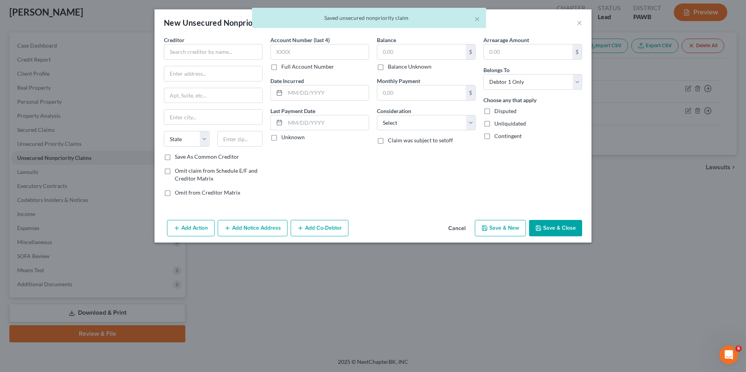
click at [183, 62] on div "Creditor * State [US_STATE] AK AR AZ CA CO [GEOGRAPHIC_DATA] DE DC [GEOGRAPHIC_…" at bounding box center [213, 94] width 99 height 117
click at [189, 50] on input "text" at bounding box center [213, 52] width 99 height 16
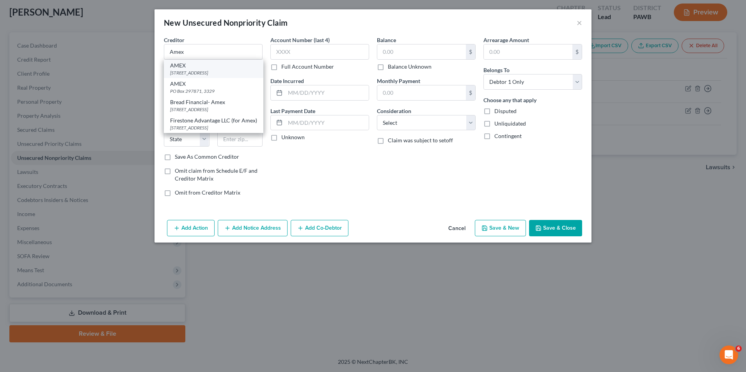
click at [239, 64] on div "AMEX" at bounding box center [213, 66] width 87 height 8
type input "AMEX"
type input "PO Box 297871"
select select "9"
type input "3329"
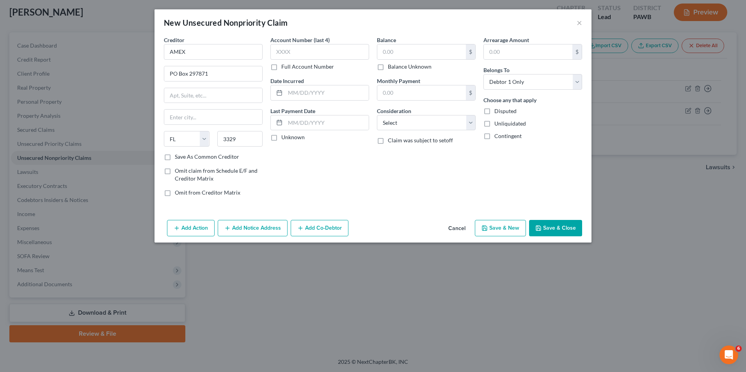
click at [216, 158] on label "Save As Common Creditor" at bounding box center [207, 157] width 64 height 8
click at [183, 158] on input "Save As Common Creditor" at bounding box center [180, 155] width 5 height 5
checkbox input "true"
click at [433, 94] on input "text" at bounding box center [421, 92] width 89 height 15
click at [413, 51] on input "text" at bounding box center [421, 51] width 89 height 15
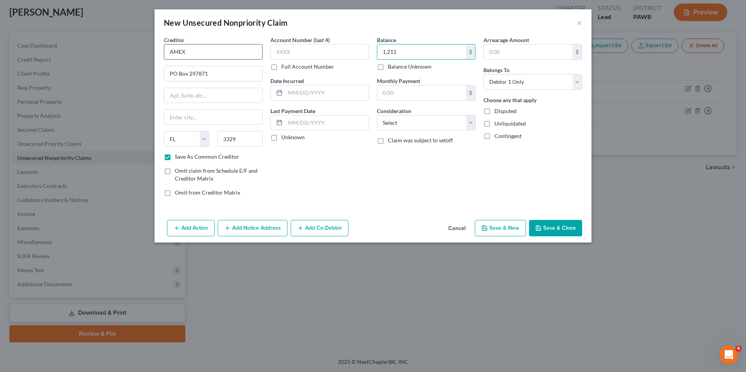
type input "1,211"
drag, startPoint x: 211, startPoint y: 59, endPoint x: 101, endPoint y: 34, distance: 112.7
click at [101, 34] on div "New Unsecured Nonpriority Claim × Creditor * AMEX [GEOGRAPHIC_DATA][US_STATE] A…" at bounding box center [373, 186] width 746 height 372
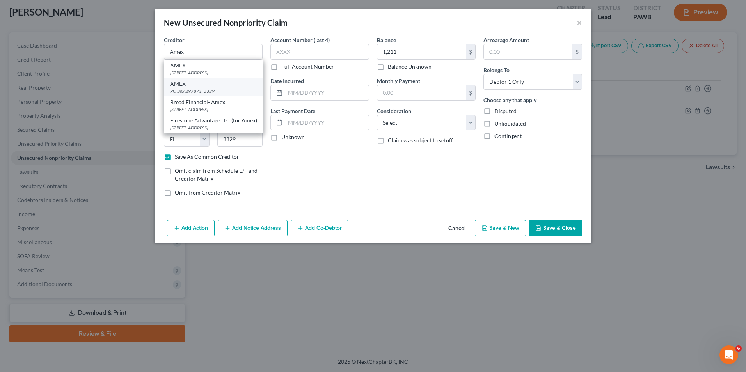
click at [243, 92] on div "PO Box 297871, 3329" at bounding box center [213, 91] width 87 height 7
type input "AMEX"
select select
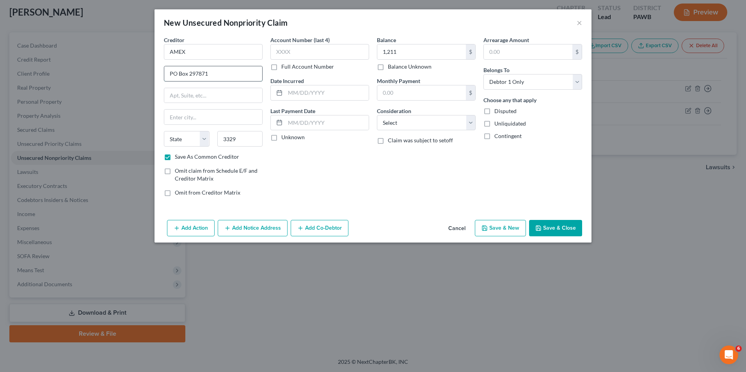
click at [205, 72] on input "PO Box 297871" at bounding box center [213, 73] width 98 height 15
click at [226, 70] on input "PO Box 297871" at bounding box center [213, 73] width 98 height 15
drag, startPoint x: 220, startPoint y: 76, endPoint x: 27, endPoint y: 59, distance: 193.9
click at [28, 59] on div "New Unsecured Nonpriority Claim × Creditor * AMEX [GEOGRAPHIC_DATA][US_STATE] A…" at bounding box center [373, 186] width 746 height 372
drag, startPoint x: 212, startPoint y: 57, endPoint x: 41, endPoint y: 50, distance: 170.6
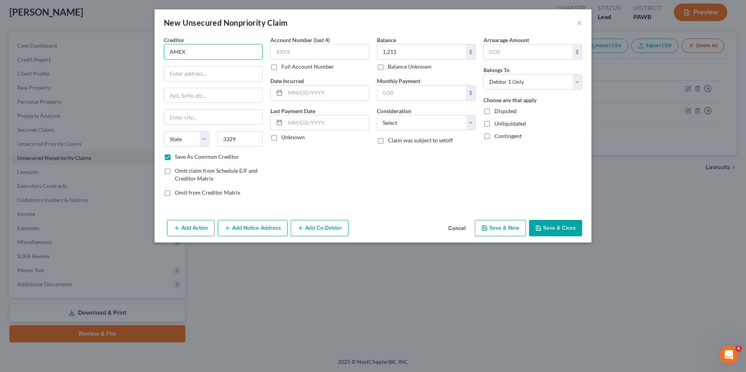
click at [41, 50] on div "New Unsecured Nonpriority Claim × Creditor * AMEX State [US_STATE] AK AR AZ CA …" at bounding box center [373, 186] width 746 height 372
drag, startPoint x: 208, startPoint y: 50, endPoint x: 183, endPoint y: 47, distance: 24.8
click at [183, 47] on input "Amercian" at bounding box center [213, 52] width 99 height 16
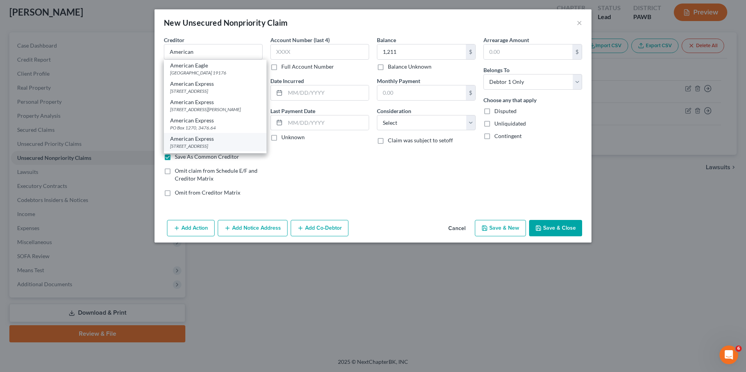
click at [213, 139] on div "American Express" at bounding box center [215, 139] width 90 height 8
type input "American Express"
type input "PO Box 981537"
type input "[GEOGRAPHIC_DATA]"
select select "45"
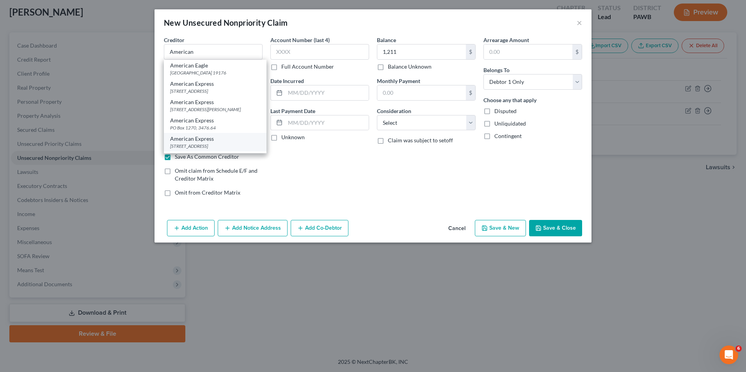
type input "79998"
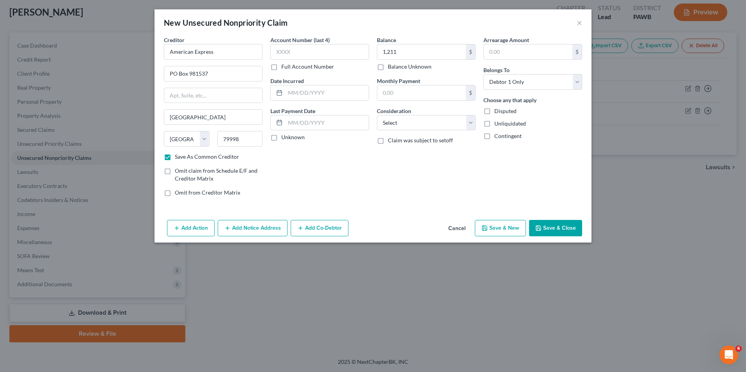
click at [510, 223] on button "Save & New" at bounding box center [500, 228] width 51 height 16
checkbox input "false"
select select "0"
drag, startPoint x: 194, startPoint y: 52, endPoint x: 213, endPoint y: 51, distance: 18.8
click at [194, 52] on input "text" at bounding box center [213, 52] width 99 height 16
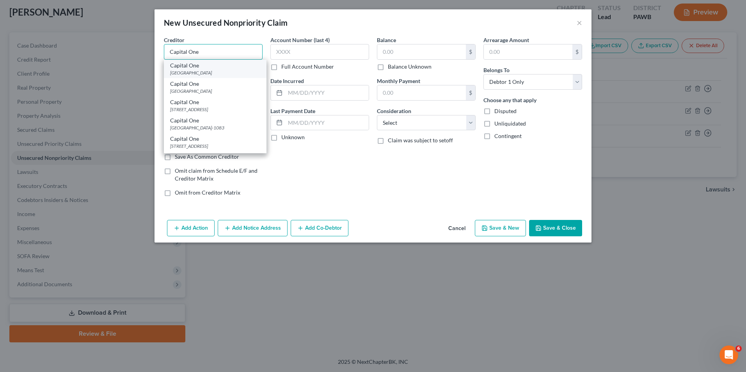
type input "Capital One"
click at [220, 69] on div "[GEOGRAPHIC_DATA]" at bounding box center [215, 72] width 90 height 7
type input "PO Box 71083"
type input "Charlotte"
select select "28"
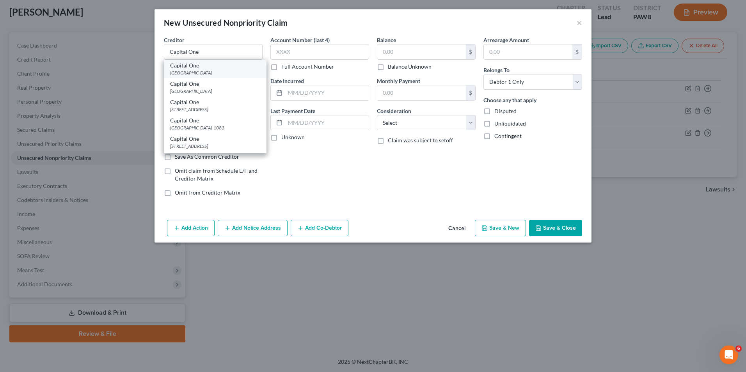
type input "28272"
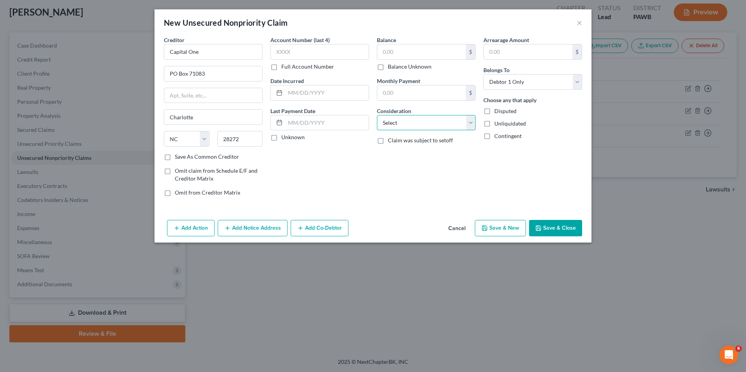
click at [433, 124] on select "Select Cable / Satellite Services Collection Agency Credit Card Debt Debt Couns…" at bounding box center [426, 123] width 99 height 16
select select "2"
click at [377, 115] on select "Select Cable / Satellite Services Collection Agency Credit Card Debt Debt Couns…" at bounding box center [426, 123] width 99 height 16
click at [403, 51] on input "text" at bounding box center [421, 51] width 89 height 15
type input "10,785"
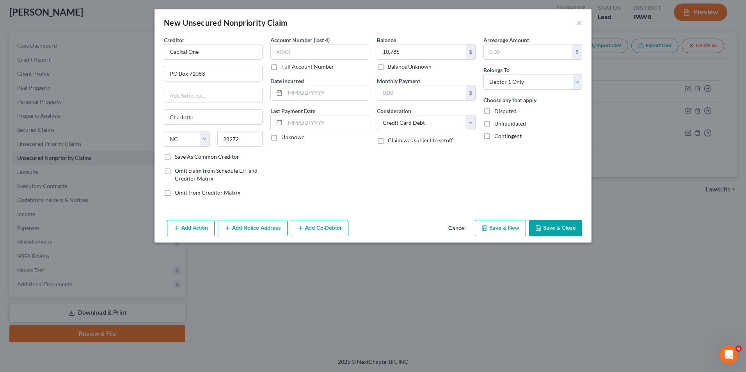
click at [499, 226] on button "Save & New" at bounding box center [500, 228] width 51 height 16
select select "0"
type input "10,785.00"
type input "0.00"
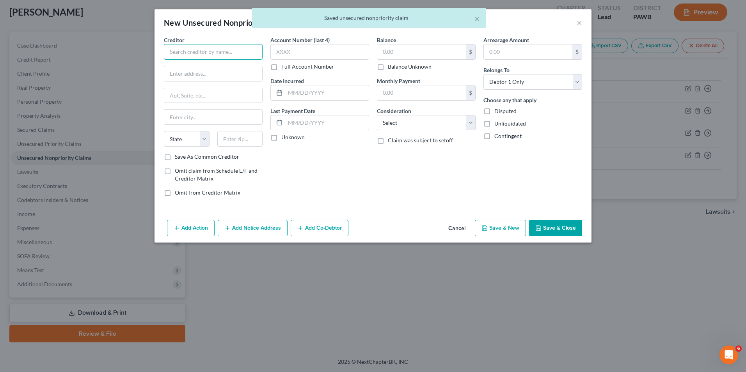
click at [212, 45] on input "text" at bounding box center [213, 52] width 99 height 16
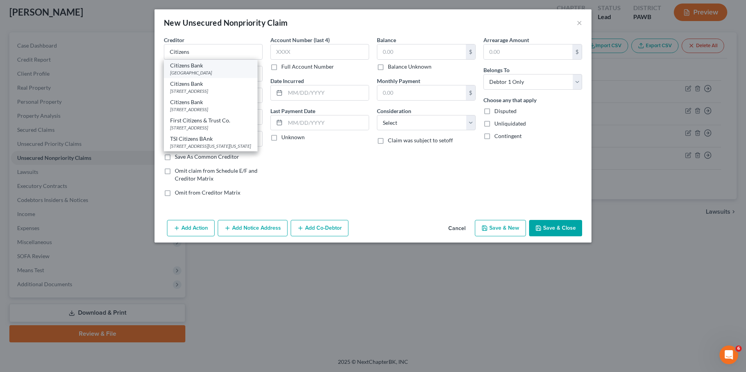
click at [199, 70] on div "[GEOGRAPHIC_DATA]" at bounding box center [210, 72] width 81 height 7
type input "Citizens Bank"
type input "PO Box 42014"
type input "[GEOGRAPHIC_DATA]"
select select "41"
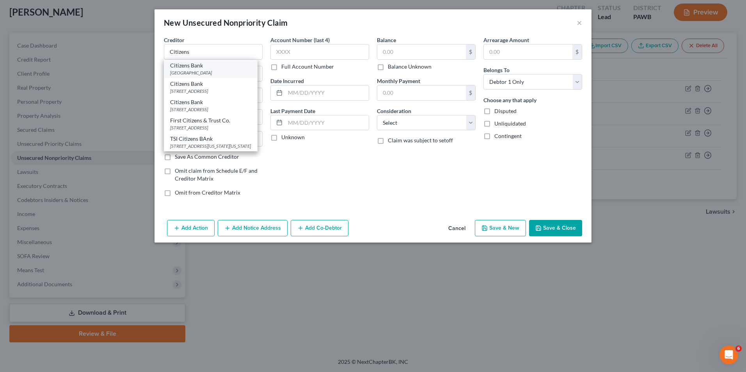
type input "02940"
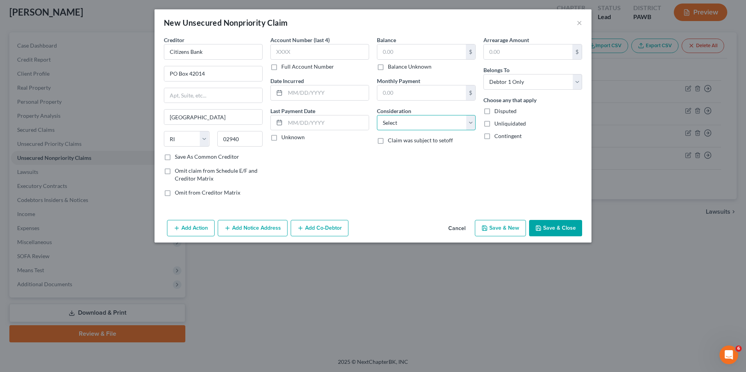
click at [447, 124] on select "Select Cable / Satellite Services Collection Agency Credit Card Debt Debt Couns…" at bounding box center [426, 123] width 99 height 16
select select "2"
click at [377, 115] on select "Select Cable / Satellite Services Collection Agency Credit Card Debt Debt Couns…" at bounding box center [426, 123] width 99 height 16
click at [414, 50] on input "text" at bounding box center [421, 51] width 89 height 15
type input "6,040"
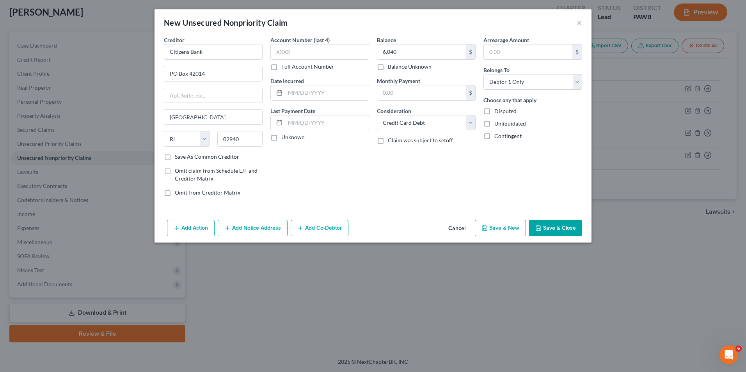
click at [511, 228] on button "Save & New" at bounding box center [500, 228] width 51 height 16
select select "0"
click at [174, 57] on input "text" at bounding box center [213, 52] width 99 height 16
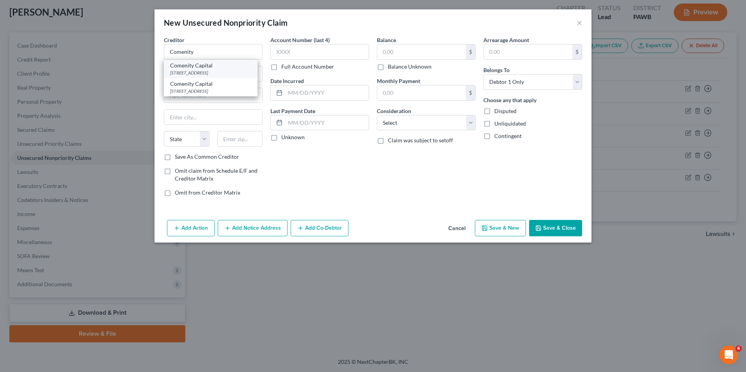
click at [190, 67] on div "Comenity Capital" at bounding box center [210, 66] width 81 height 8
type input "Comenity Capital"
type input "PO Box 182120"
type input "Columbus"
select select "36"
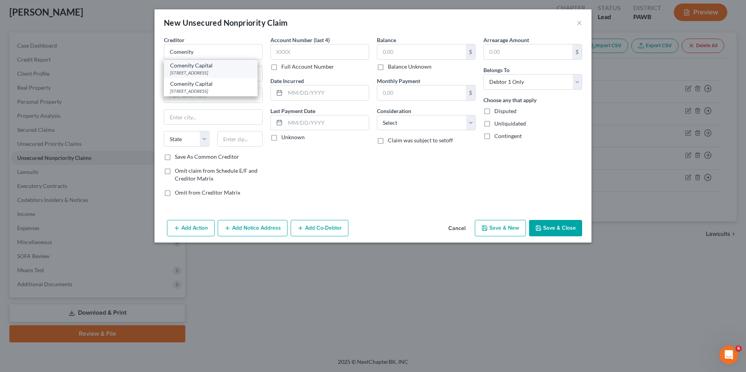
type input "43218"
click at [237, 160] on label "Save As Common Creditor" at bounding box center [207, 157] width 64 height 8
click at [183, 158] on input "Save As Common Creditor" at bounding box center [180, 155] width 5 height 5
checkbox input "true"
click at [415, 55] on input "text" at bounding box center [421, 51] width 89 height 15
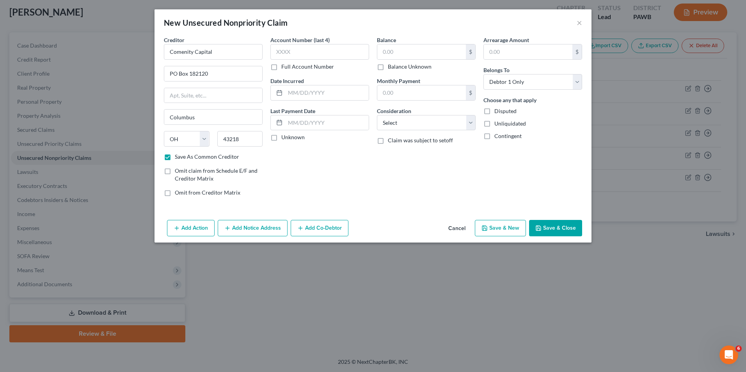
click at [421, 66] on label "Balance Unknown" at bounding box center [410, 67] width 44 height 8
click at [396, 66] on input "Balance Unknown" at bounding box center [393, 65] width 5 height 5
checkbox input "true"
type input "0.00"
click at [513, 227] on button "Save & New" at bounding box center [500, 228] width 51 height 16
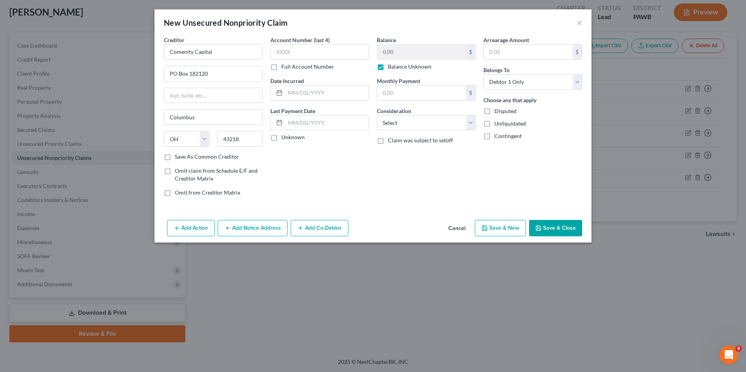
checkbox input "false"
select select "0"
type input "0.00"
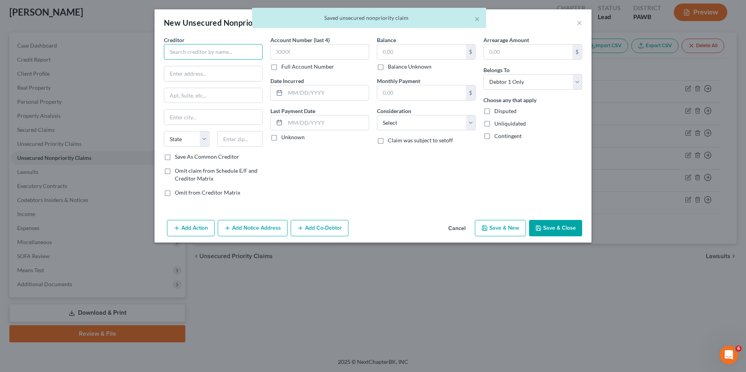
click at [222, 50] on input "text" at bounding box center [213, 52] width 99 height 16
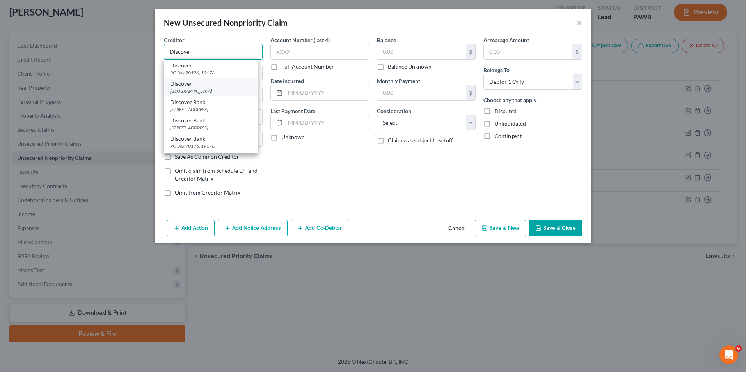
type input "Discover"
click at [234, 83] on div "Discover" at bounding box center [210, 84] width 81 height 8
type input "PO Box 71084"
type input "Charlotte"
select select "28"
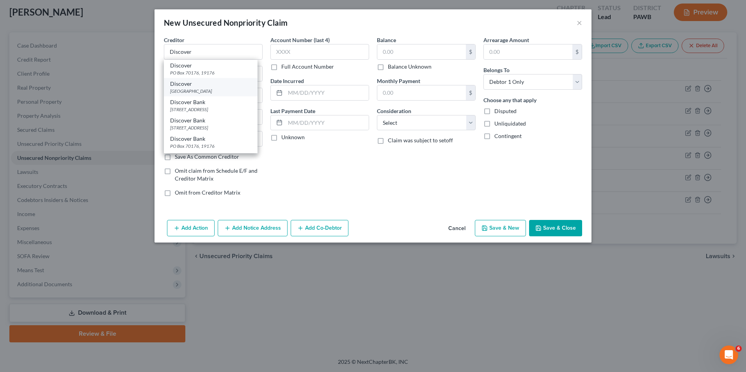
type input "28272"
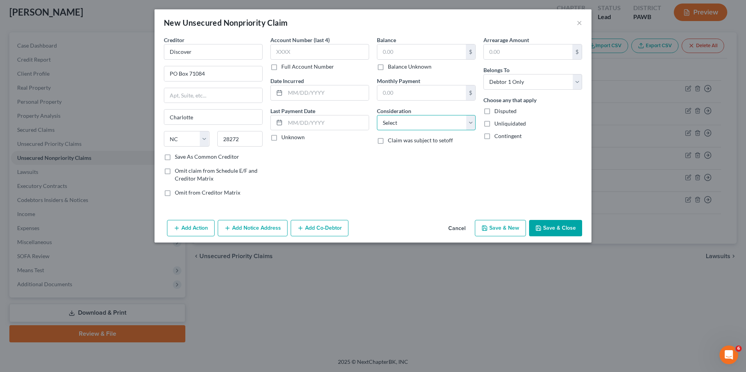
click at [438, 126] on select "Select Cable / Satellite Services Collection Agency Credit Card Debt Debt Couns…" at bounding box center [426, 123] width 99 height 16
select select "2"
click at [377, 115] on select "Select Cable / Satellite Services Collection Agency Credit Card Debt Debt Couns…" at bounding box center [426, 123] width 99 height 16
click at [415, 53] on input "text" at bounding box center [421, 51] width 89 height 15
type input "4,698"
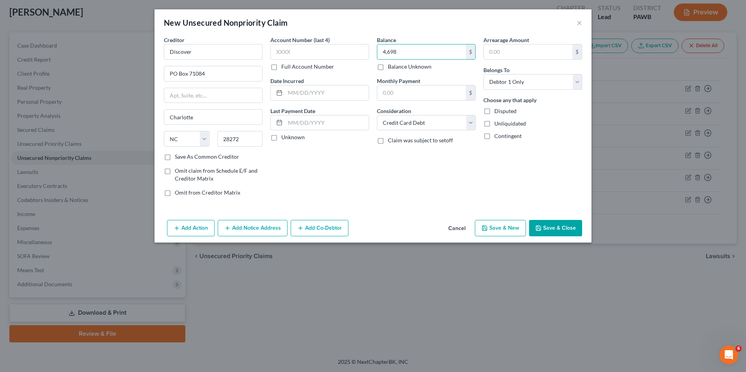
click at [514, 226] on button "Save & New" at bounding box center [500, 228] width 51 height 16
select select "0"
type input "4,698.00"
type input "0.00"
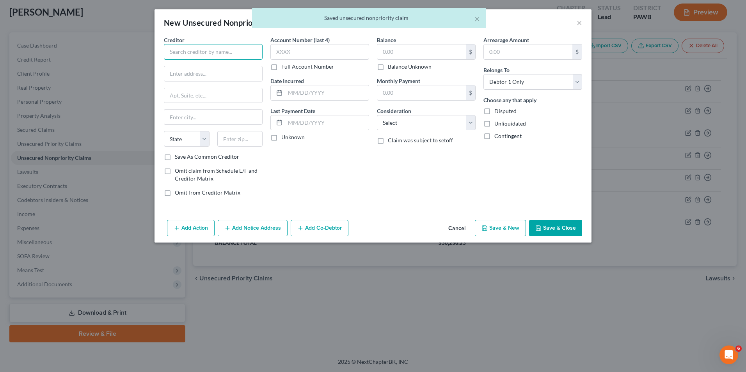
click at [208, 48] on input "text" at bounding box center [213, 52] width 99 height 16
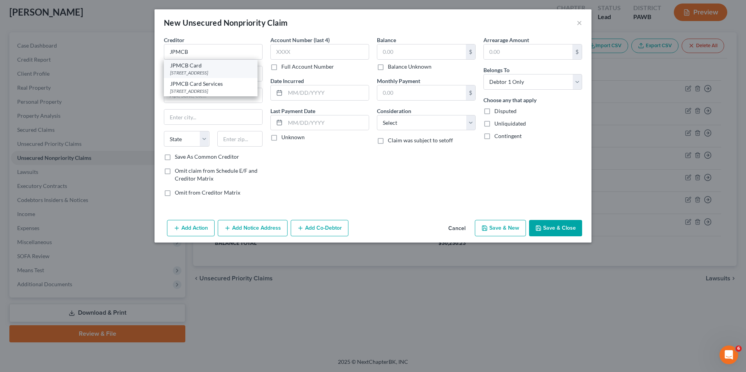
click at [211, 71] on div "[STREET_ADDRESS]" at bounding box center [210, 72] width 81 height 7
type input "JPMCB Card"
type input "PO Box 15369"
type input "Wilmington"
select select "7"
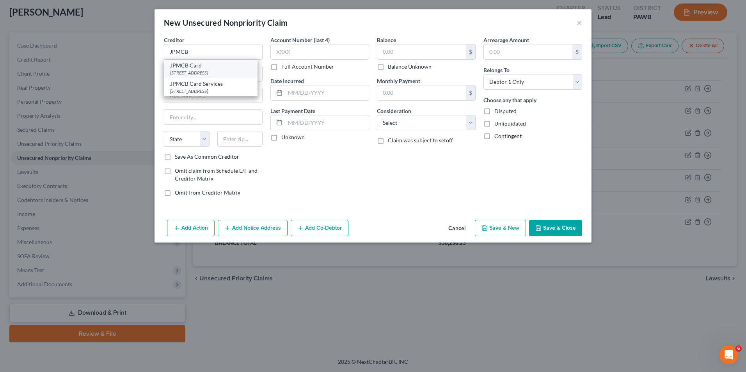
type input "19850"
click at [414, 54] on input "text" at bounding box center [421, 51] width 89 height 15
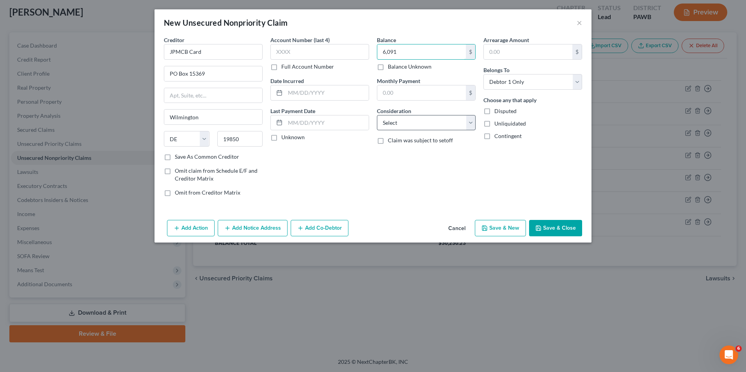
type input "6,091"
click at [386, 121] on select "Select Cable / Satellite Services Collection Agency Credit Card Debt Debt Couns…" at bounding box center [426, 123] width 99 height 16
select select "2"
click at [377, 115] on select "Select Cable / Satellite Services Collection Agency Credit Card Debt Debt Couns…" at bounding box center [426, 123] width 99 height 16
click at [514, 231] on button "Save & New" at bounding box center [500, 228] width 51 height 16
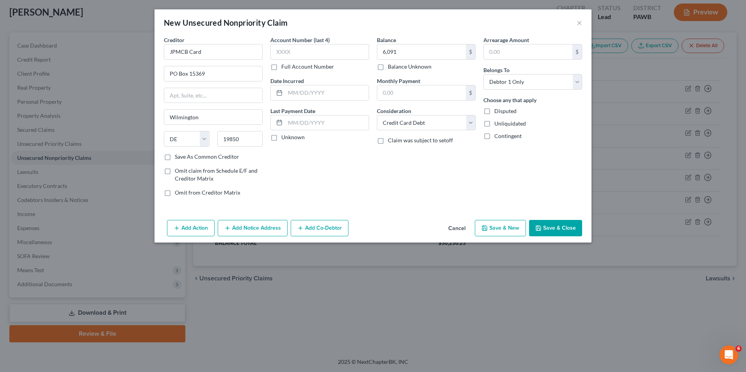
select select "0"
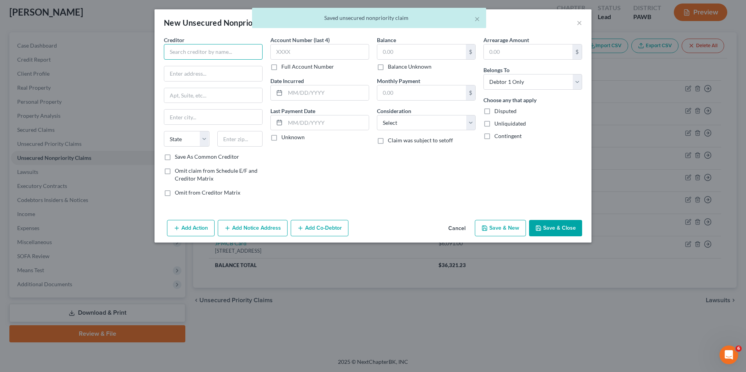
click at [189, 50] on input "text" at bounding box center [213, 52] width 99 height 16
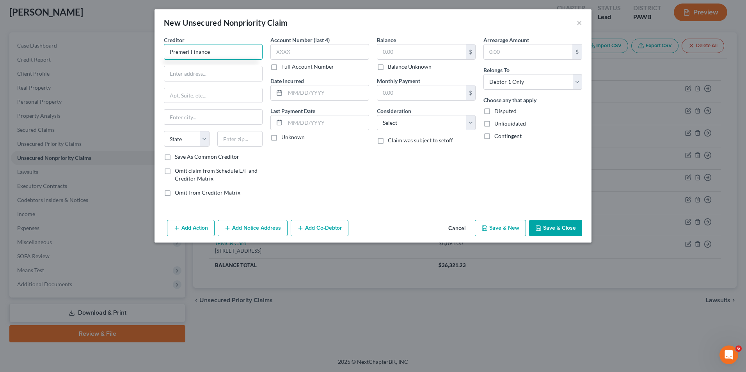
type input "Premeri Finance"
click at [388, 67] on label "Balance Unknown" at bounding box center [410, 67] width 44 height 8
click at [391, 67] on input "Balance Unknown" at bounding box center [393, 65] width 5 height 5
checkbox input "true"
type input "0.00"
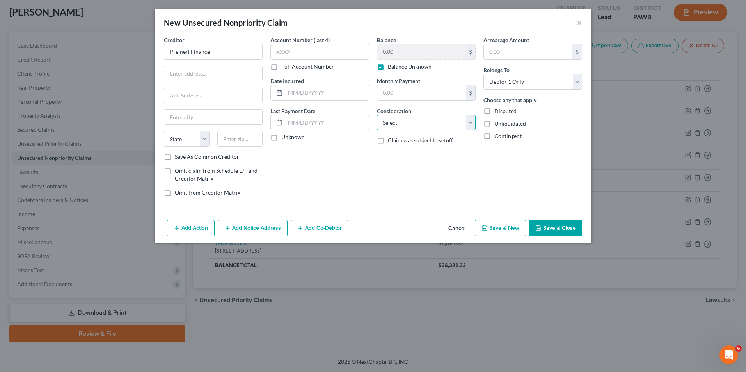
click at [428, 121] on select "Select Cable / Satellite Services Collection Agency Credit Card Debt Debt Couns…" at bounding box center [426, 123] width 99 height 16
select select "2"
click at [377, 115] on select "Select Cable / Satellite Services Collection Agency Credit Card Debt Debt Couns…" at bounding box center [426, 123] width 99 height 16
click at [178, 73] on input "text" at bounding box center [213, 73] width 98 height 15
type input "PO Box 9208"
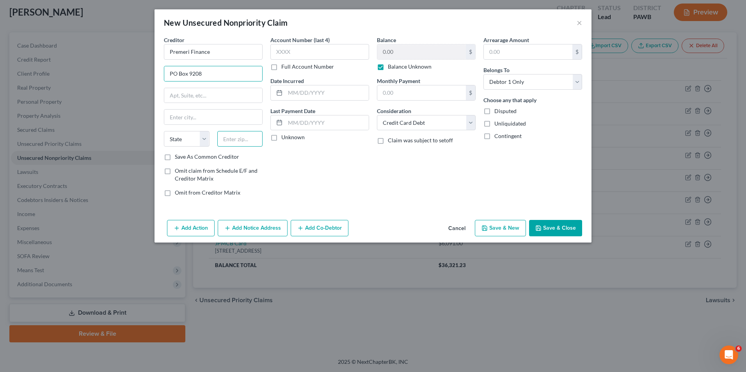
click at [243, 136] on input "text" at bounding box center [240, 139] width 46 height 16
type input "11804"
type input "Old Bethpage"
select select "35"
click at [194, 156] on label "Save As Common Creditor" at bounding box center [207, 157] width 64 height 8
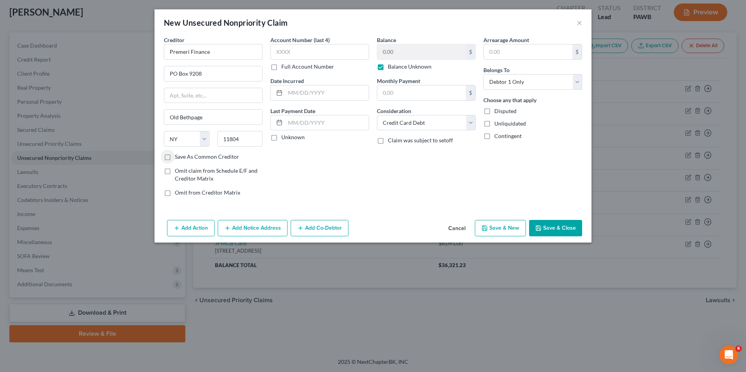
click at [183, 156] on input "Save As Common Creditor" at bounding box center [180, 155] width 5 height 5
click at [511, 231] on button "Save & New" at bounding box center [500, 228] width 51 height 16
checkbox input "false"
select select "0"
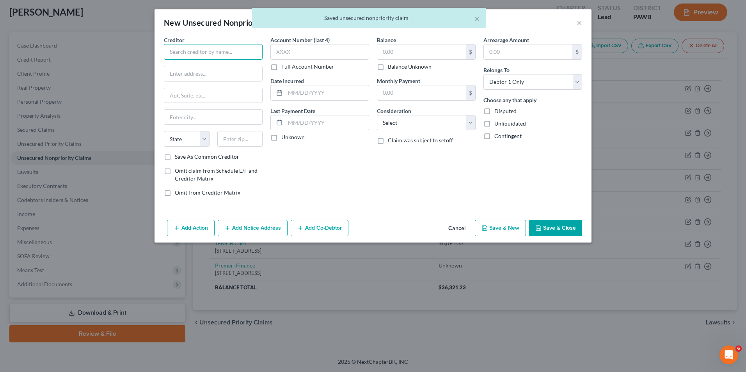
click at [224, 51] on input "text" at bounding box center [213, 52] width 99 height 16
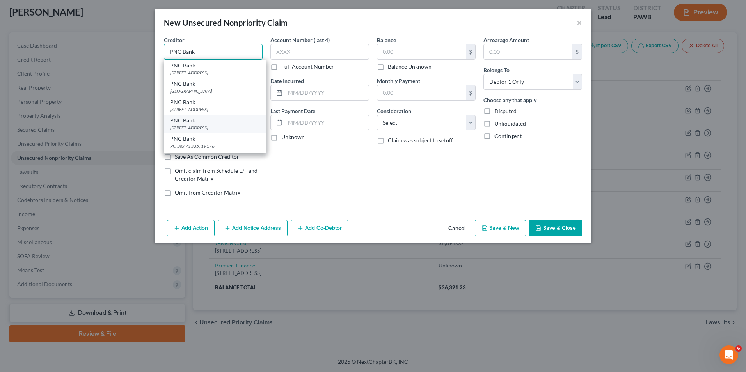
type input "PNC Bank"
click at [217, 119] on div "PNC Bank" at bounding box center [215, 121] width 90 height 8
type input "PO Box 5580"
type input "[GEOGRAPHIC_DATA]"
select select "36"
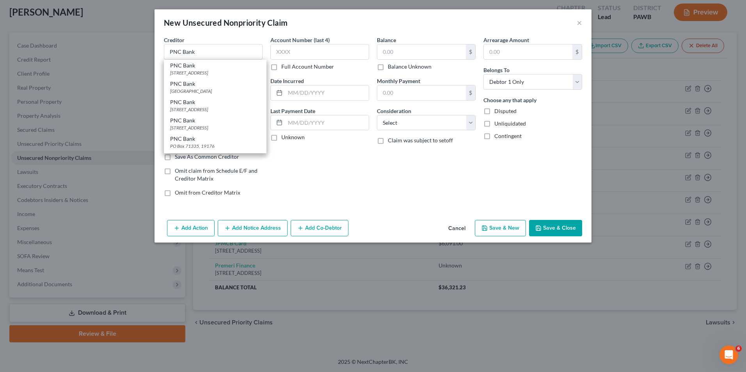
type input "44101"
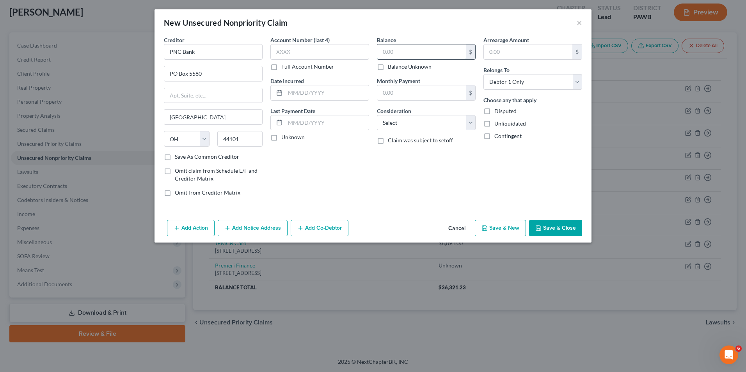
click at [406, 53] on input "text" at bounding box center [421, 51] width 89 height 15
type input "5,484"
click at [504, 110] on span "Disputed" at bounding box center [505, 111] width 22 height 7
click at [502, 110] on input "Disputed" at bounding box center [499, 109] width 5 height 5
click at [512, 111] on span "Disputed" at bounding box center [505, 111] width 22 height 7
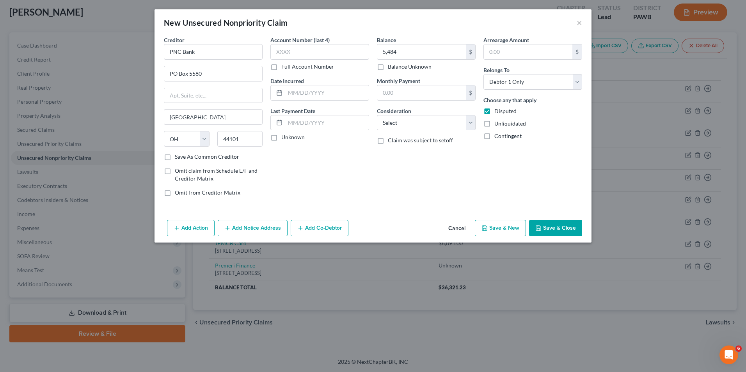
click at [502, 111] on input "Disputed" at bounding box center [499, 109] width 5 height 5
checkbox input "false"
click at [427, 125] on select "Select Cable / Satellite Services Collection Agency Credit Card Debt Debt Couns…" at bounding box center [426, 123] width 99 height 16
select select "2"
click at [377, 115] on select "Select Cable / Satellite Services Collection Agency Credit Card Debt Debt Couns…" at bounding box center [426, 123] width 99 height 16
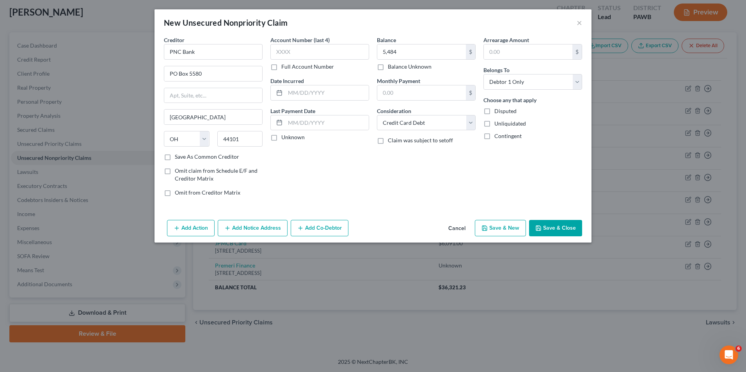
click at [498, 229] on button "Save & New" at bounding box center [500, 228] width 51 height 16
select select "0"
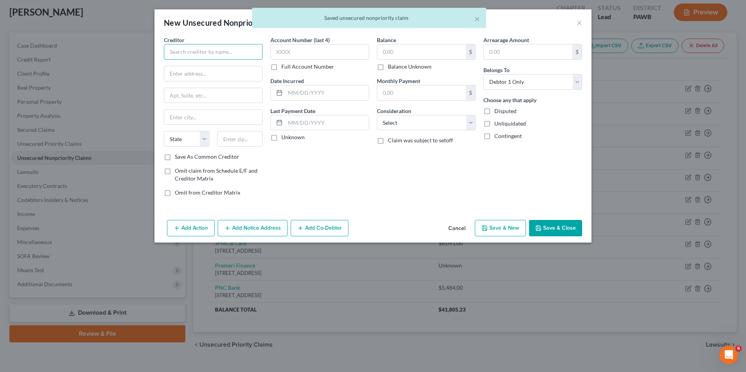
click at [194, 50] on input "text" at bounding box center [213, 52] width 99 height 16
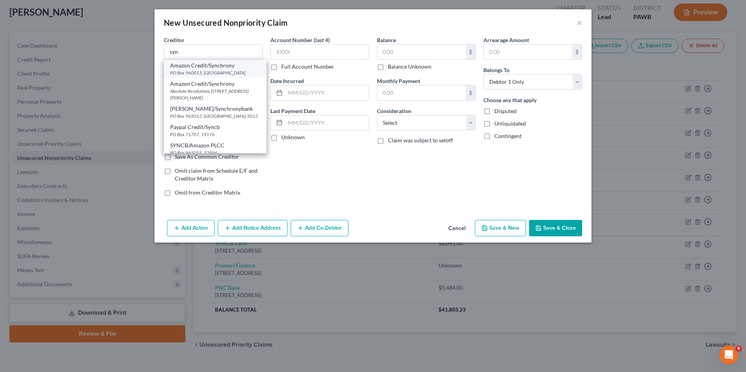
click at [174, 71] on div "PO Box 960013, [GEOGRAPHIC_DATA]" at bounding box center [215, 72] width 90 height 7
type input "Amazon Credit/Synchrony"
type input "PO Box 960013"
type input "Orlando"
select select "9"
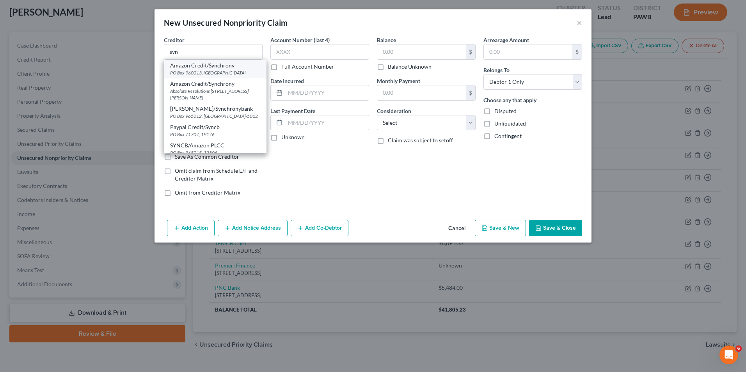
type input "32896"
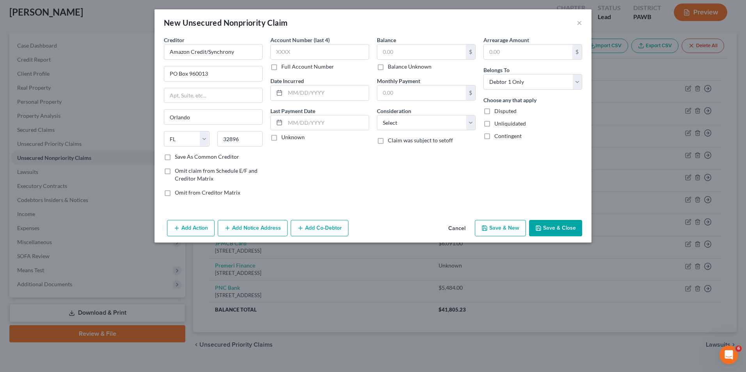
click at [210, 156] on label "Save As Common Creditor" at bounding box center [207, 157] width 64 height 8
click at [183, 156] on input "Save As Common Creditor" at bounding box center [180, 155] width 5 height 5
checkbox input "true"
click at [419, 53] on input "text" at bounding box center [421, 51] width 89 height 15
type input "118"
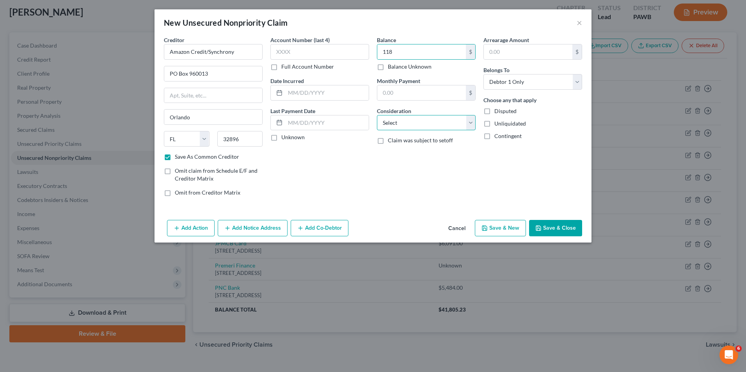
click at [459, 116] on select "Select Cable / Satellite Services Collection Agency Credit Card Debt Debt Couns…" at bounding box center [426, 123] width 99 height 16
click at [377, 115] on select "Select Cable / Satellite Services Collection Agency Credit Card Debt Debt Couns…" at bounding box center [426, 123] width 99 height 16
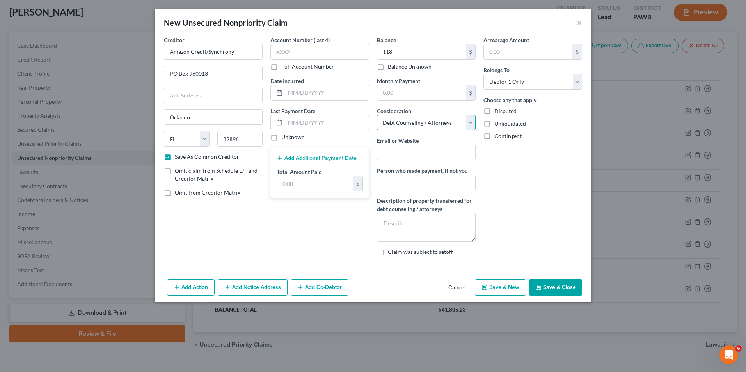
click at [424, 123] on select "Select Cable / Satellite Services Collection Agency Credit Card Debt Debt Couns…" at bounding box center [426, 123] width 99 height 16
select select "2"
click at [377, 115] on select "Select Cable / Satellite Services Collection Agency Credit Card Debt Debt Couns…" at bounding box center [426, 123] width 99 height 16
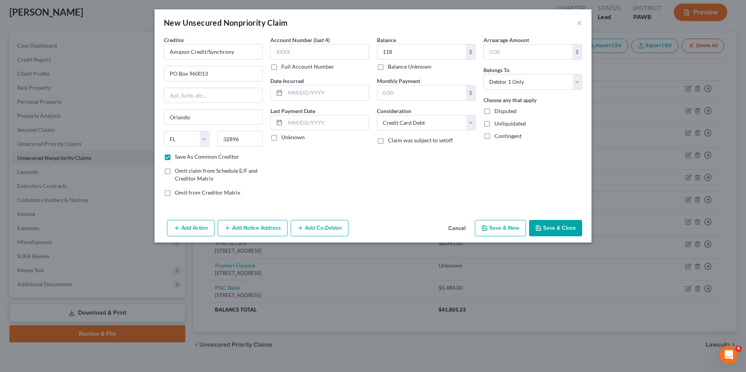
click at [505, 229] on button "Save & New" at bounding box center [500, 228] width 51 height 16
checkbox input "false"
select select "0"
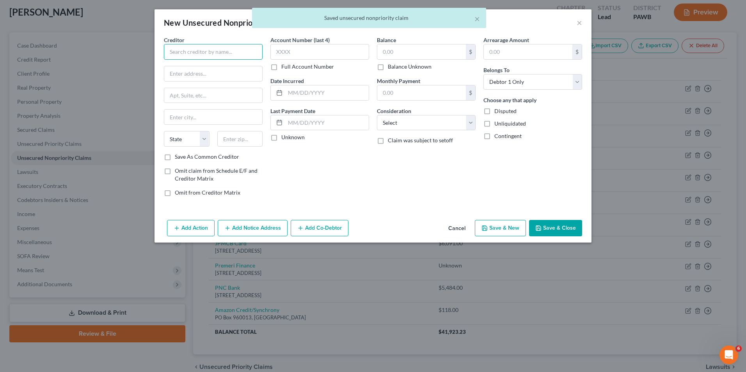
click at [182, 47] on input "text" at bounding box center [213, 52] width 99 height 16
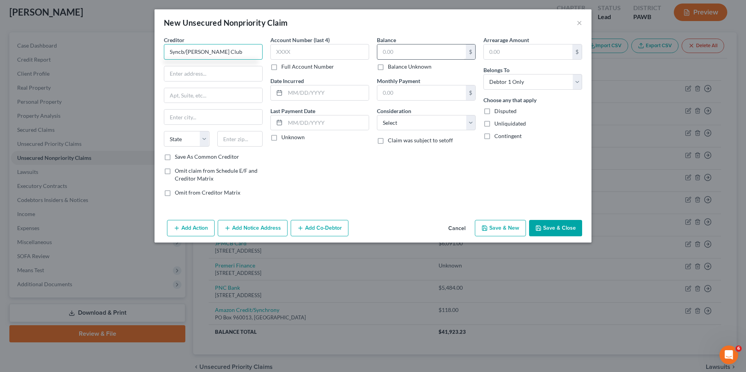
type input "Syncb/[PERSON_NAME] Club"
click at [405, 56] on input "text" at bounding box center [421, 51] width 89 height 15
type input "3,775"
click at [406, 126] on select "Select Cable / Satellite Services Collection Agency Credit Card Debt Debt Couns…" at bounding box center [426, 123] width 99 height 16
select select "2"
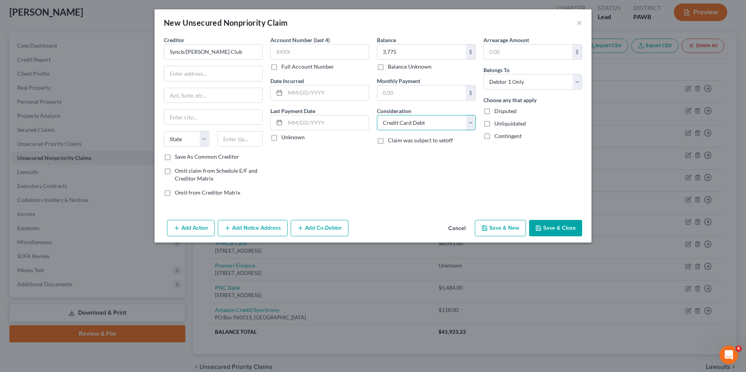
click at [377, 115] on select "Select Cable / Satellite Services Collection Agency Credit Card Debt Debt Couns…" at bounding box center [426, 123] width 99 height 16
click at [226, 158] on label "Save As Common Creditor" at bounding box center [207, 157] width 64 height 8
click at [183, 158] on input "Save As Common Creditor" at bounding box center [180, 155] width 5 height 5
click at [509, 227] on button "Save & New" at bounding box center [500, 228] width 51 height 16
checkbox input "false"
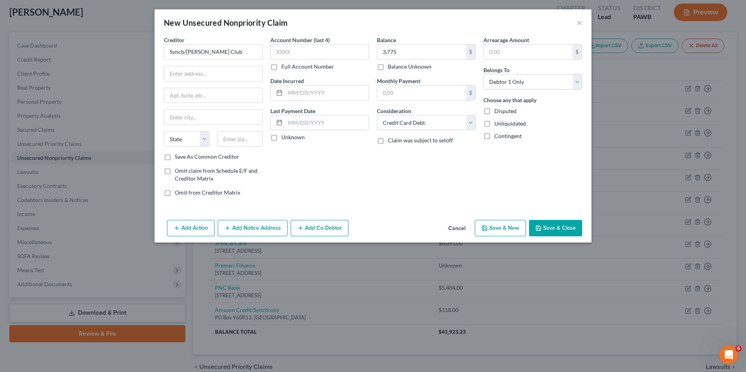
select select "0"
type input "3,775.00"
type input "0.00"
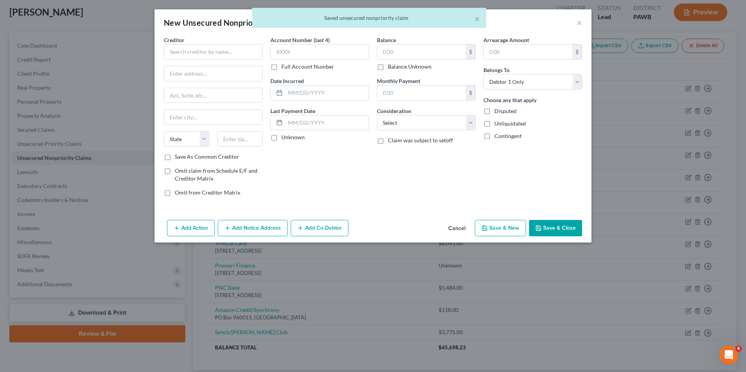
click at [581, 24] on div "× Saved unsecured nonpriority claim" at bounding box center [369, 20] width 746 height 24
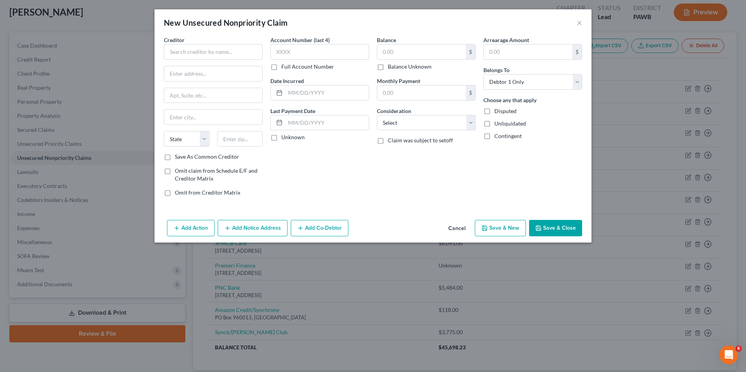
click at [582, 23] on div "New Unsecured Nonpriority Claim ×" at bounding box center [372, 22] width 437 height 27
click at [577, 22] on button "×" at bounding box center [579, 22] width 5 height 9
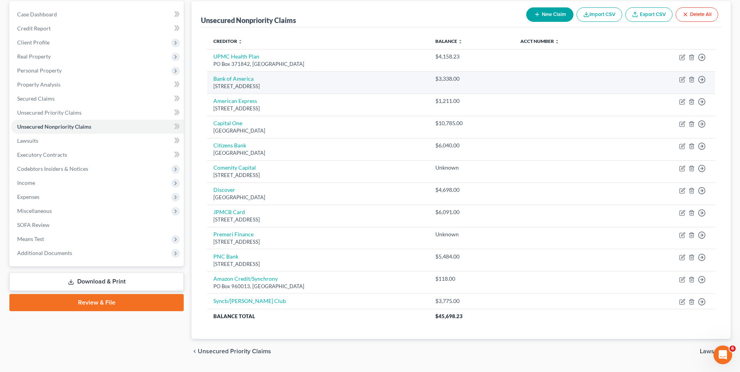
scroll to position [56, 0]
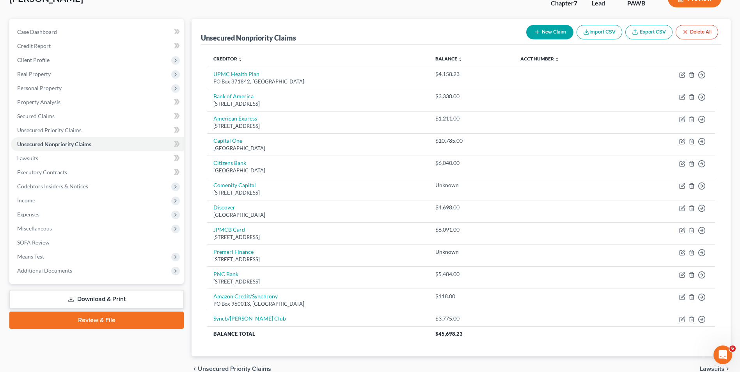
click at [542, 37] on button "New Claim" at bounding box center [549, 32] width 47 height 14
select select "0"
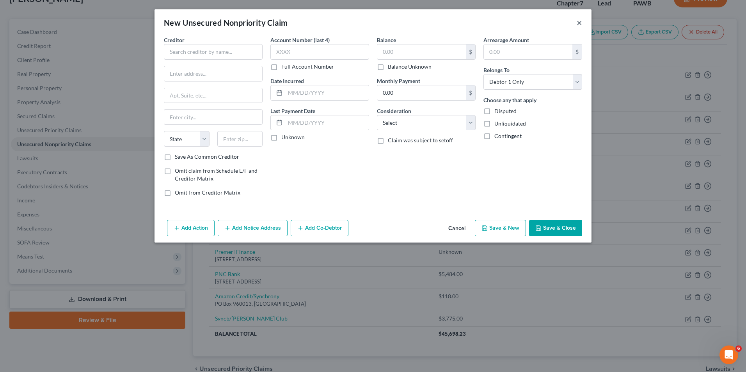
drag, startPoint x: 579, startPoint y: 22, endPoint x: 577, endPoint y: 27, distance: 4.9
click at [579, 23] on button "×" at bounding box center [579, 22] width 5 height 9
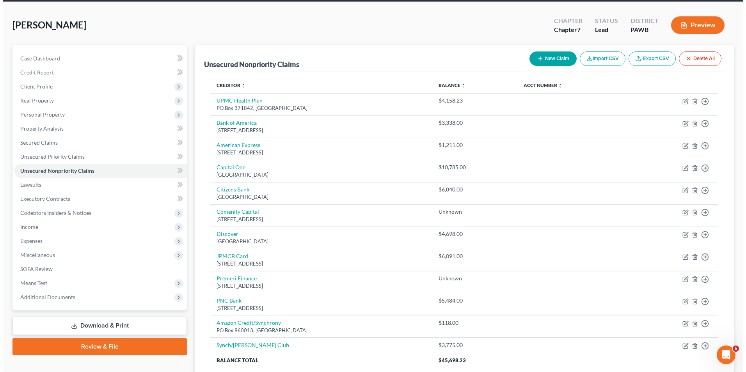
scroll to position [17, 0]
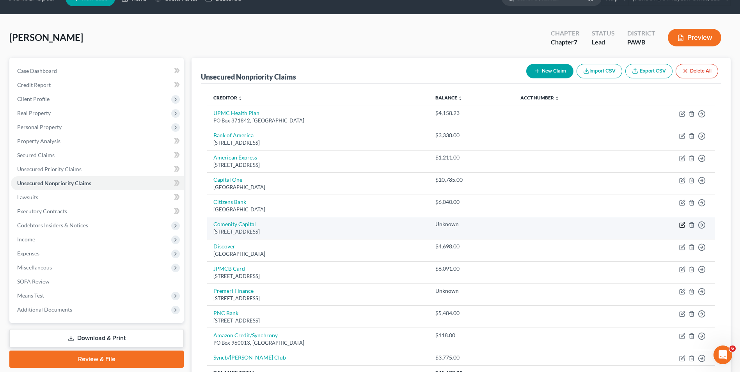
click at [683, 224] on icon "button" at bounding box center [683, 224] width 4 height 4
select select "36"
select select "0"
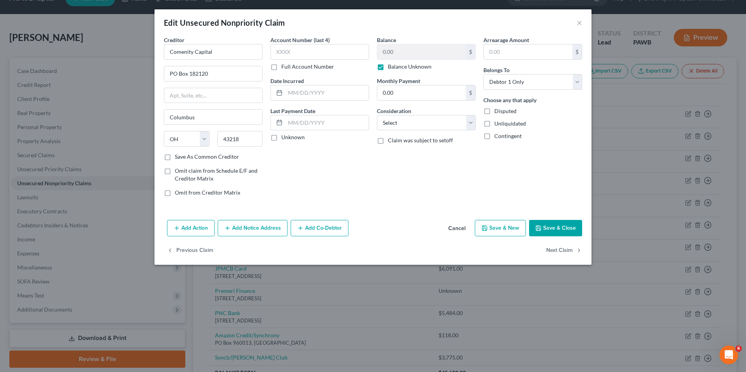
click at [241, 233] on button "Add Notice Address" at bounding box center [253, 228] width 70 height 16
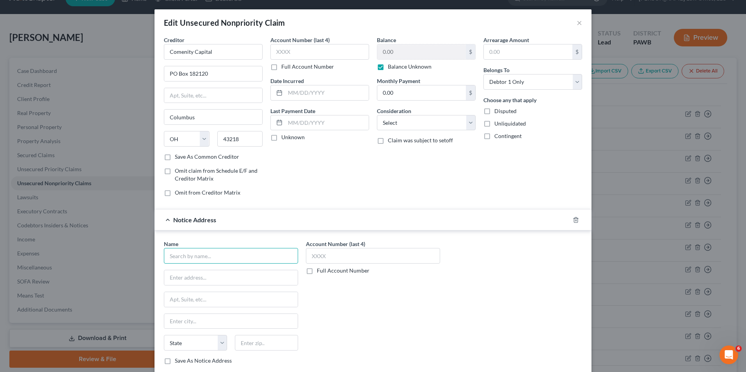
click at [230, 262] on input "text" at bounding box center [231, 256] width 134 height 16
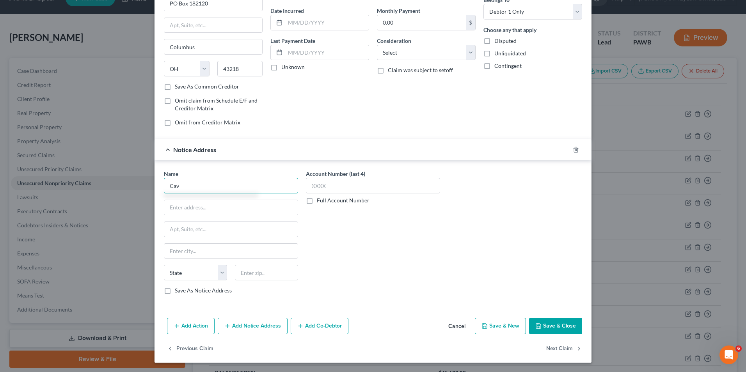
type input "Cav"
click at [192, 289] on label "Save As Notice Address" at bounding box center [203, 291] width 57 height 8
click at [183, 289] on input "Save As Notice Address" at bounding box center [180, 289] width 5 height 5
checkbox input "true"
click at [206, 185] on input "Cav" at bounding box center [231, 186] width 134 height 16
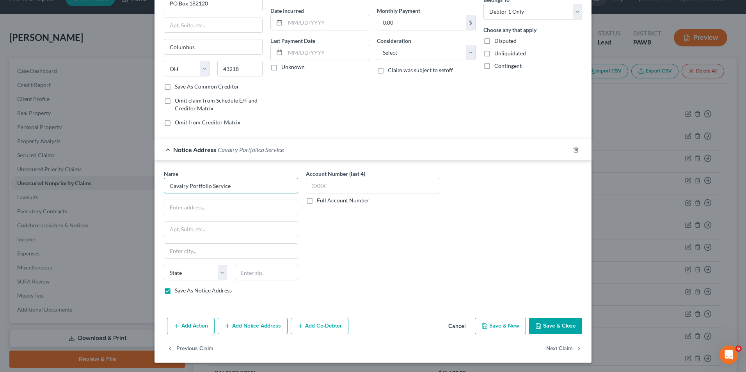
type input "Cavalry Portfolio Service"
click at [187, 208] on input "text" at bounding box center [230, 207] width 133 height 15
click at [280, 274] on input "text" at bounding box center [266, 273] width 63 height 16
click at [539, 326] on icon "button" at bounding box center [538, 326] width 6 height 6
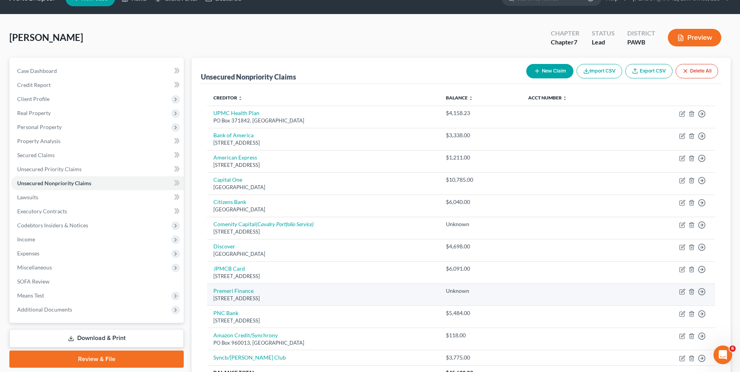
click at [685, 291] on td "Move to D Move to E Move to G Move to Notice Only" at bounding box center [671, 295] width 87 height 22
click at [683, 291] on icon "button" at bounding box center [683, 291] width 4 height 4
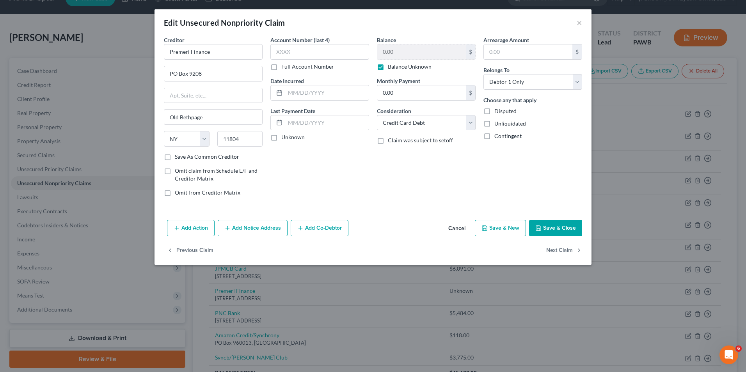
click at [263, 233] on button "Add Notice Address" at bounding box center [253, 228] width 70 height 16
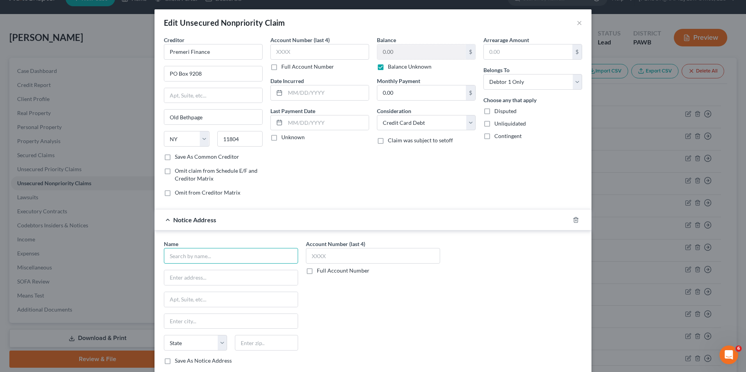
click at [238, 254] on input "text" at bounding box center [231, 256] width 134 height 16
click at [210, 271] on div "LVNV Funding" at bounding box center [210, 270] width 81 height 8
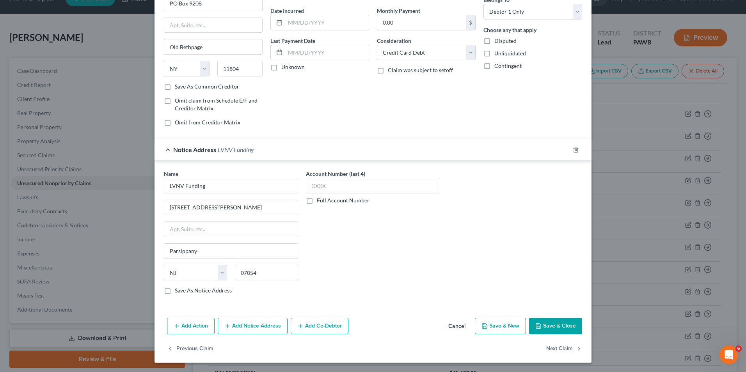
click at [175, 291] on label "Save As Notice Address" at bounding box center [203, 291] width 57 height 8
click at [178, 291] on input "Save As Notice Address" at bounding box center [180, 289] width 5 height 5
click at [500, 330] on button "Save & New" at bounding box center [500, 326] width 51 height 16
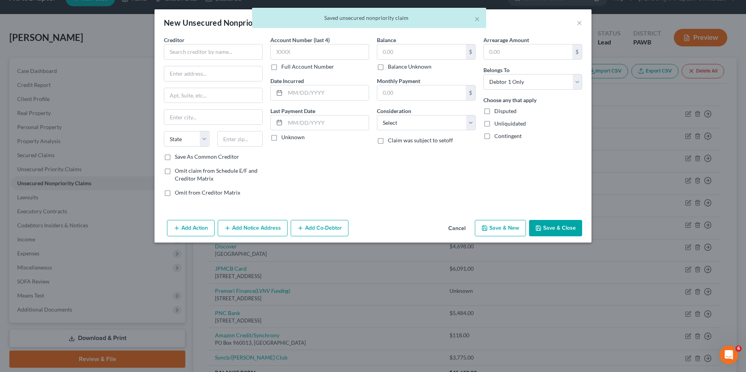
click at [576, 25] on div "× Saved unsecured nonpriority claim" at bounding box center [369, 20] width 746 height 24
click at [579, 23] on div "× Saved unsecured nonpriority claim" at bounding box center [369, 20] width 746 height 24
click at [578, 23] on div "× Saved unsecured nonpriority claim" at bounding box center [369, 20] width 746 height 24
click at [579, 24] on body "Home New Case Client Portal DebtorCC [PERSON_NAME] Law Office, LLC [EMAIL_ADDRE…" at bounding box center [373, 216] width 746 height 467
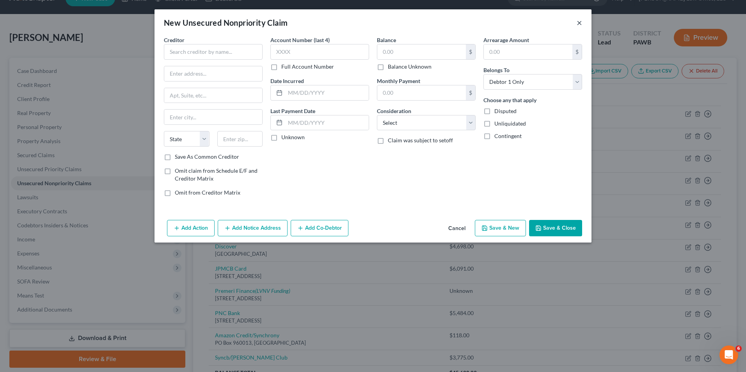
click at [579, 24] on button "×" at bounding box center [579, 22] width 5 height 9
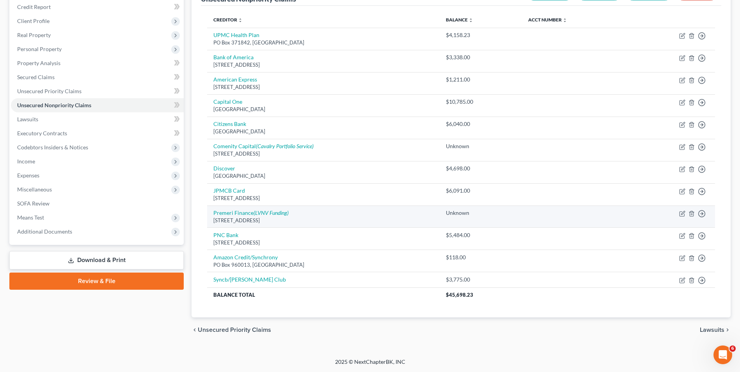
scroll to position [17, 0]
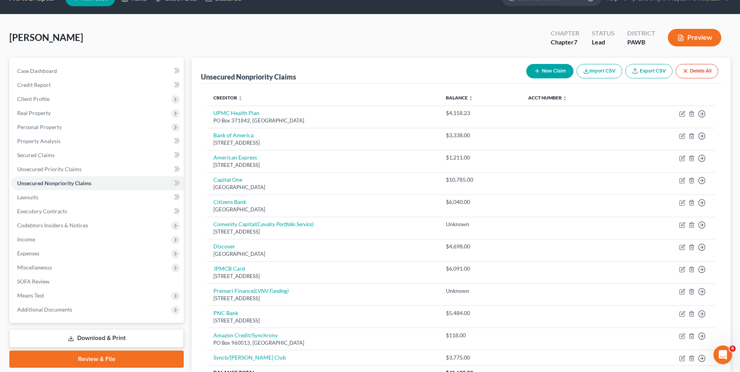
click at [558, 73] on button "New Claim" at bounding box center [549, 71] width 47 height 14
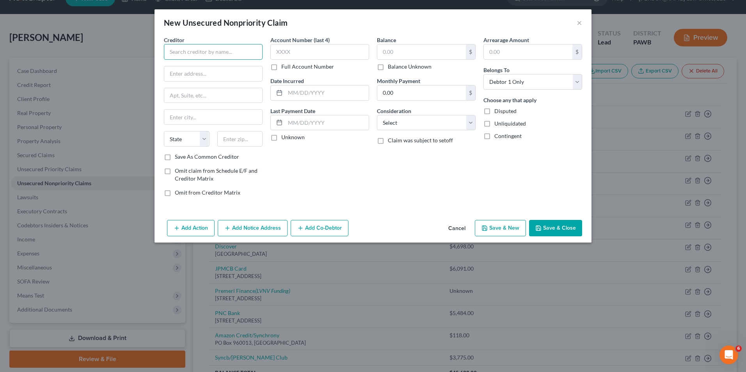
click at [227, 53] on input "text" at bounding box center [213, 52] width 99 height 16
click at [235, 64] on div "Midland Credit Management" at bounding box center [210, 66] width 81 height 8
click at [175, 157] on label "Save As Common Creditor" at bounding box center [207, 157] width 64 height 8
click at [178, 157] on input "Save As Common Creditor" at bounding box center [180, 155] width 5 height 5
click at [403, 67] on label "Balance Unknown" at bounding box center [410, 67] width 44 height 8
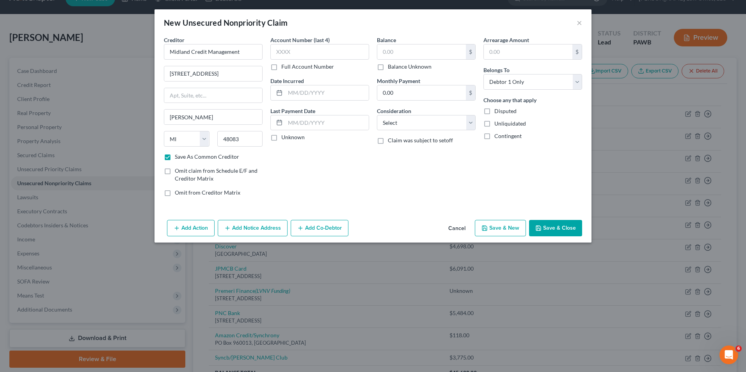
click at [396, 67] on input "Balance Unknown" at bounding box center [393, 65] width 5 height 5
drag, startPoint x: 504, startPoint y: 110, endPoint x: 511, endPoint y: 173, distance: 64.1
click at [504, 110] on span "Disputed" at bounding box center [505, 111] width 22 height 7
click at [502, 110] on input "Disputed" at bounding box center [499, 109] width 5 height 5
drag, startPoint x: 415, startPoint y: 127, endPoint x: 415, endPoint y: 131, distance: 4.7
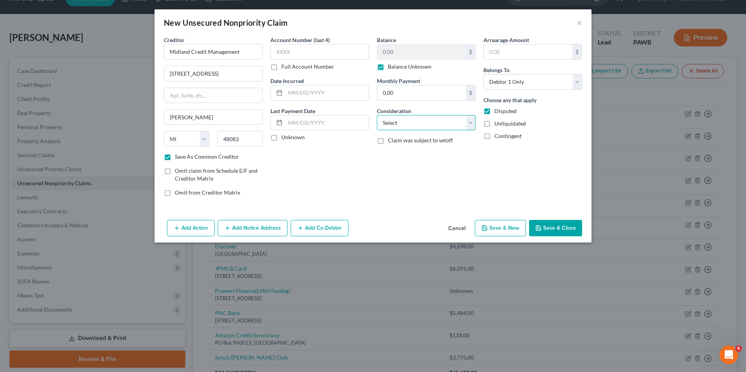
click at [415, 127] on select "Select Cable / Satellite Services Collection Agency Credit Card Debt Debt Couns…" at bounding box center [426, 123] width 99 height 16
click at [377, 115] on select "Select Cable / Satellite Services Collection Agency Credit Card Debt Debt Couns…" at bounding box center [426, 123] width 99 height 16
click at [493, 224] on button "Save & New" at bounding box center [500, 228] width 51 height 16
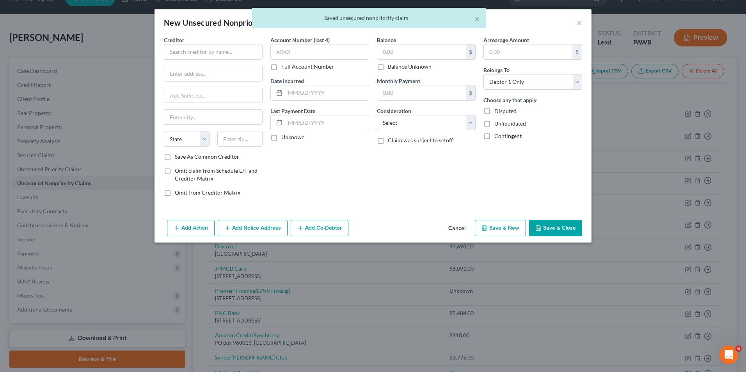
click at [579, 22] on div "× Saved unsecured nonpriority claim" at bounding box center [369, 20] width 746 height 24
click at [578, 25] on div "× Saved unsecured nonpriority claim" at bounding box center [369, 20] width 746 height 24
click at [579, 24] on body "Home New Case Client Portal DebtorCC [PERSON_NAME] Law Office, LLC [EMAIL_ADDRE…" at bounding box center [373, 228] width 746 height 490
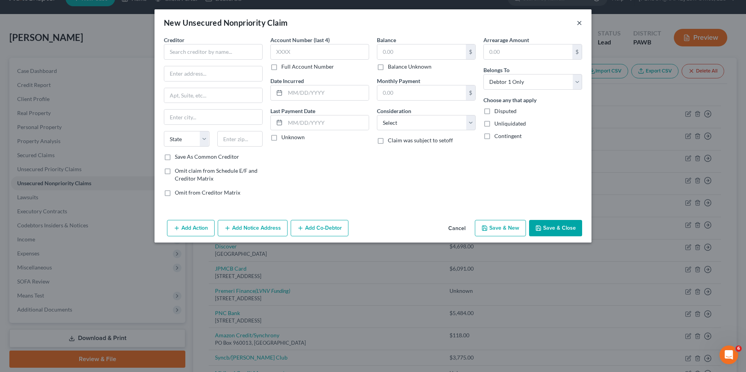
click at [579, 24] on button "×" at bounding box center [579, 22] width 5 height 9
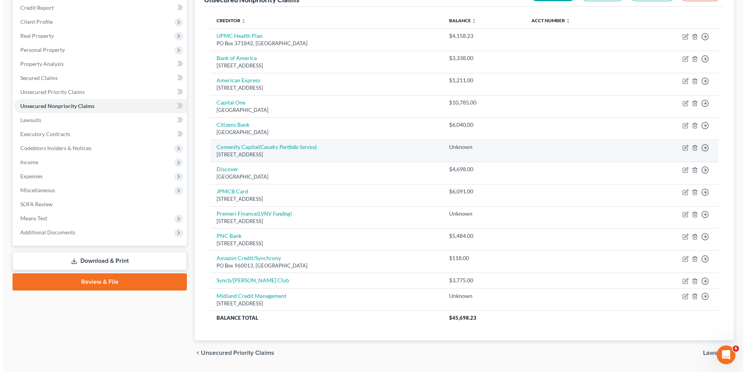
scroll to position [95, 0]
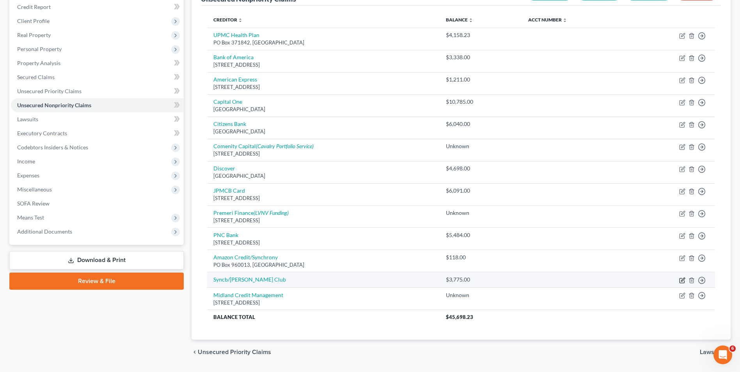
click at [682, 281] on icon "button" at bounding box center [682, 280] width 6 height 6
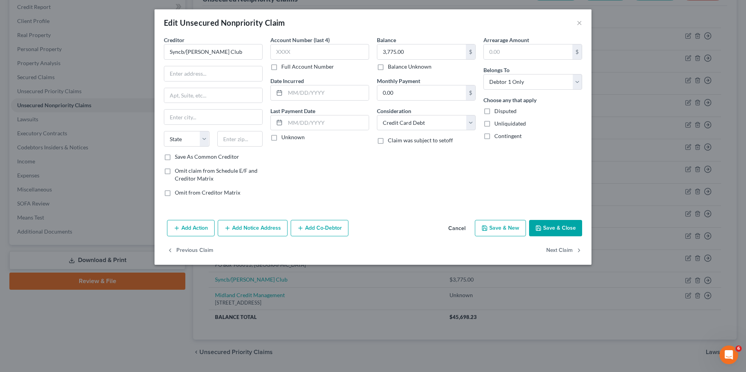
click at [252, 230] on button "Add Notice Address" at bounding box center [253, 228] width 70 height 16
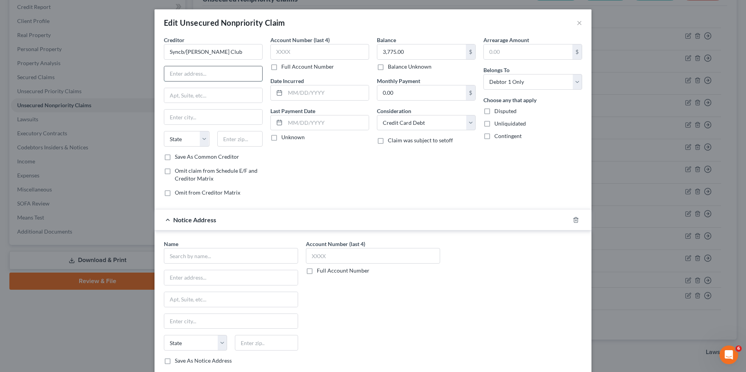
click at [210, 68] on input "text" at bounding box center [213, 73] width 98 height 15
click at [206, 259] on input "text" at bounding box center [231, 256] width 134 height 16
click at [209, 293] on div "[STREET_ADDRESS] [STREET_ADDRESS]" at bounding box center [210, 295] width 81 height 7
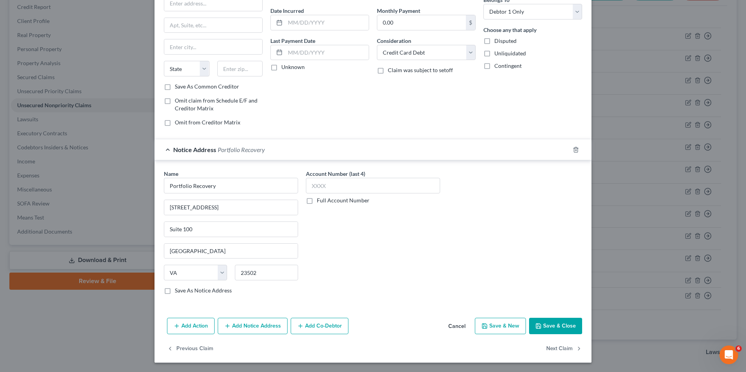
click at [203, 292] on label "Save As Notice Address" at bounding box center [203, 291] width 57 height 8
click at [183, 292] on input "Save As Notice Address" at bounding box center [180, 289] width 5 height 5
click at [492, 328] on button "Save & New" at bounding box center [500, 326] width 51 height 16
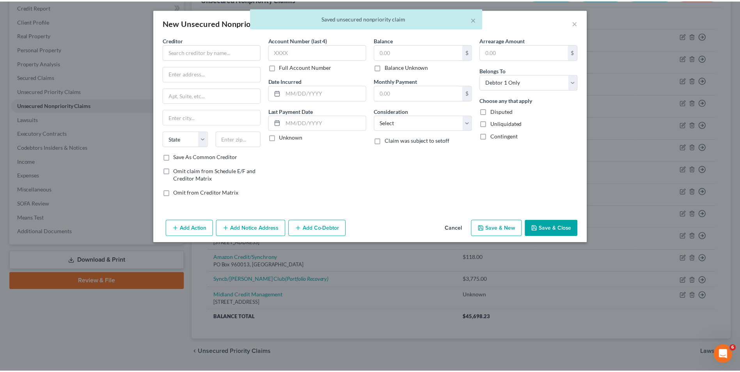
scroll to position [0, 0]
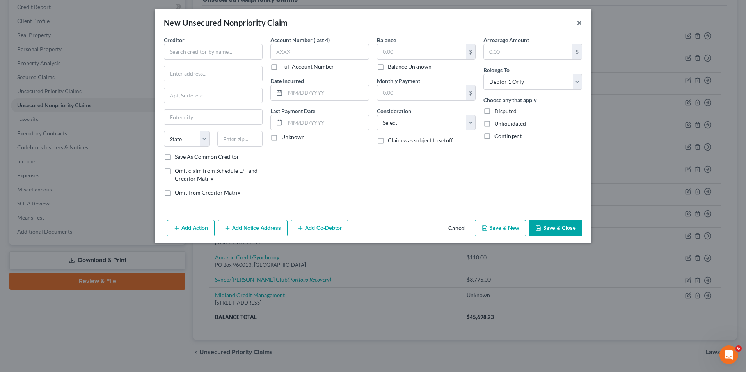
click at [581, 23] on button "×" at bounding box center [579, 22] width 5 height 9
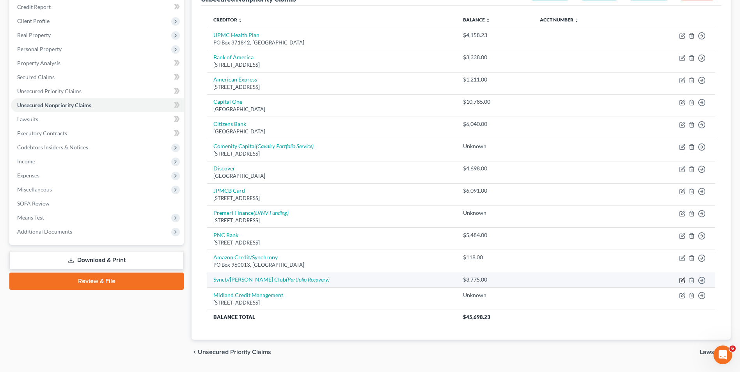
click at [684, 281] on icon "button" at bounding box center [682, 280] width 6 height 6
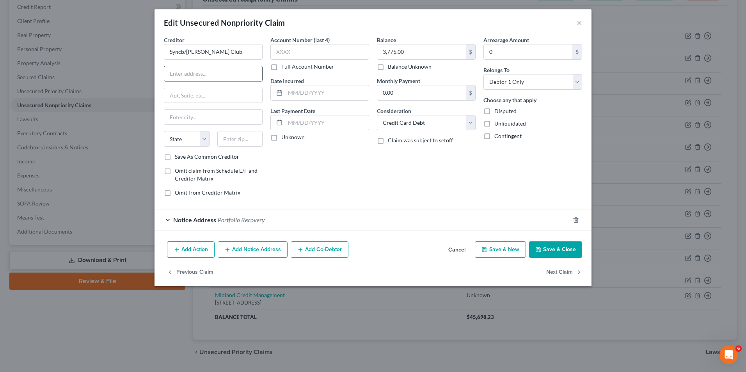
click at [179, 73] on input "text" at bounding box center [213, 73] width 98 height 15
click at [232, 142] on input "text" at bounding box center [240, 139] width 46 height 16
click at [185, 158] on label "Save As Common Creditor" at bounding box center [207, 157] width 64 height 8
click at [183, 158] on input "Save As Common Creditor" at bounding box center [180, 155] width 5 height 5
click at [556, 256] on button "Save & Close" at bounding box center [555, 249] width 53 height 16
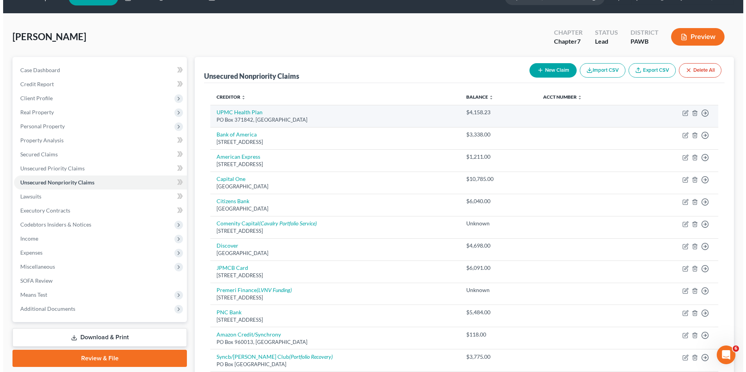
scroll to position [17, 0]
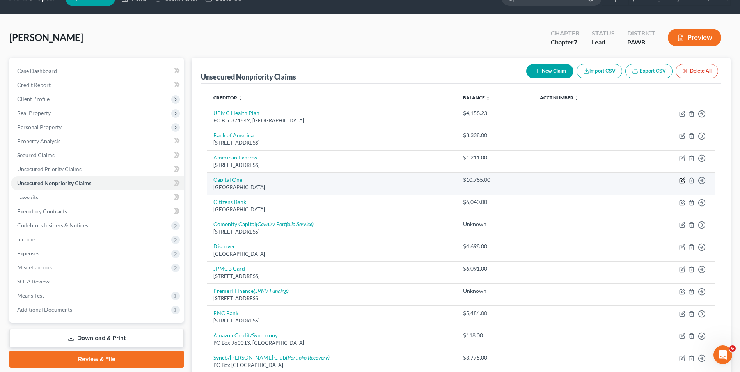
click at [681, 179] on icon "button" at bounding box center [682, 180] width 5 height 5
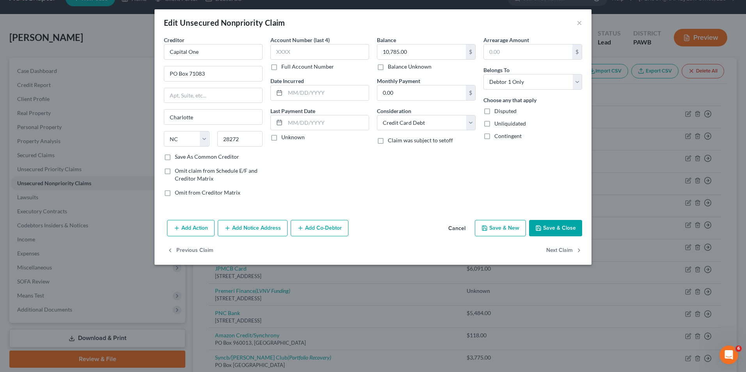
click at [263, 225] on button "Add Notice Address" at bounding box center [253, 228] width 70 height 16
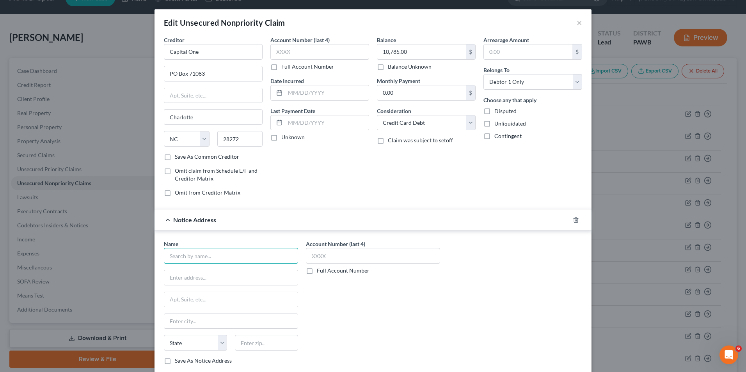
click at [213, 256] on input "text" at bounding box center [231, 256] width 134 height 16
click at [199, 280] on input "text" at bounding box center [230, 277] width 133 height 15
click at [259, 344] on input "text" at bounding box center [266, 343] width 63 height 16
click at [199, 254] on input "The Bureaus INc." at bounding box center [231, 256] width 134 height 16
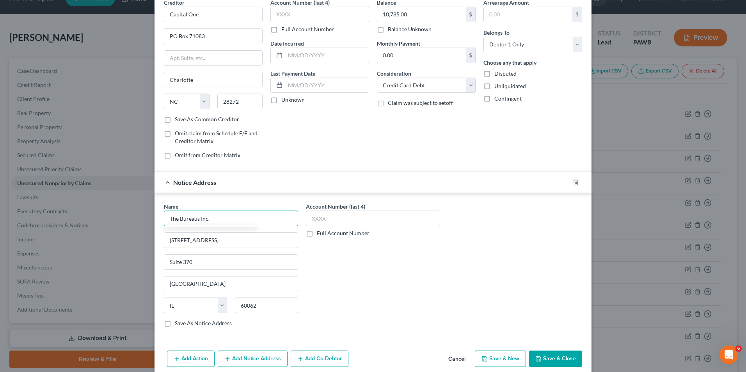
scroll to position [70, 0]
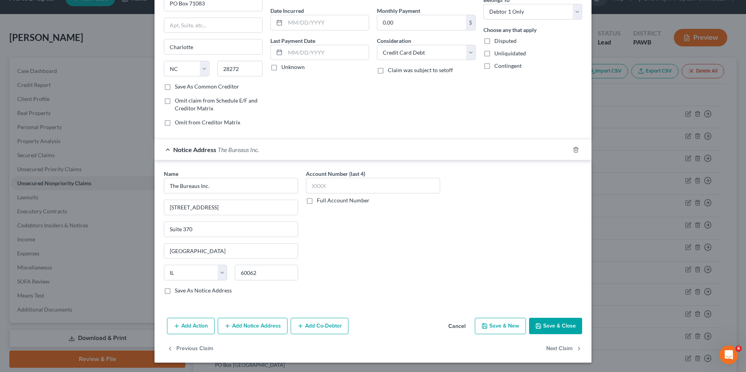
click at [189, 291] on label "Save As Notice Address" at bounding box center [203, 291] width 57 height 8
click at [183, 291] on input "Save As Notice Address" at bounding box center [180, 289] width 5 height 5
click at [570, 328] on button "Save & Close" at bounding box center [555, 326] width 53 height 16
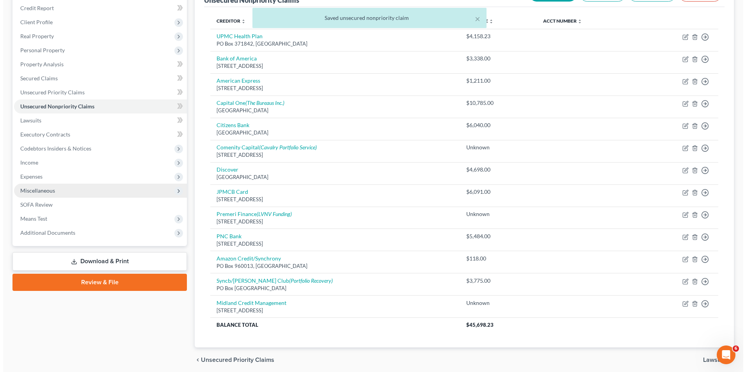
scroll to position [124, 0]
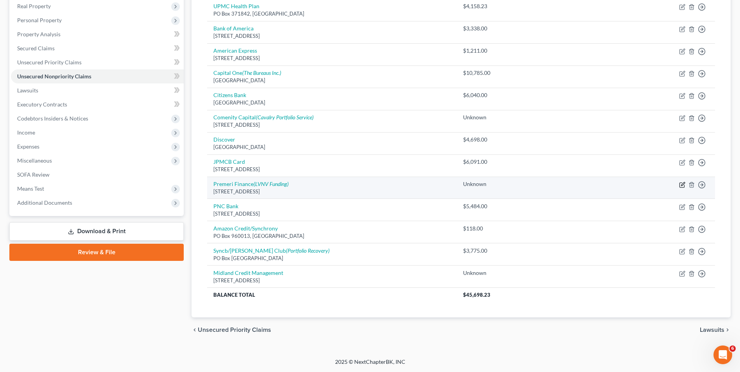
click at [684, 184] on icon "button" at bounding box center [682, 185] width 6 height 6
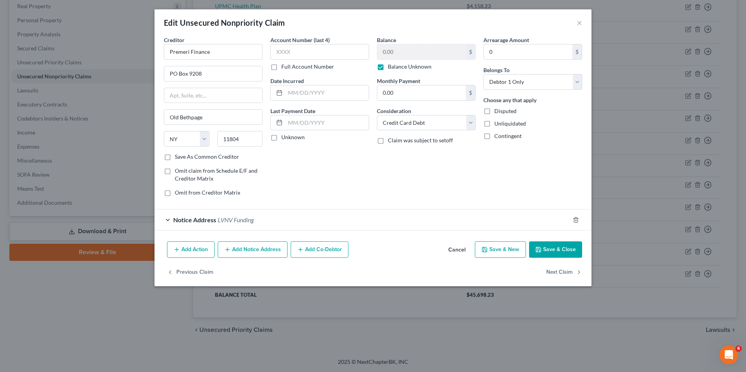
click at [176, 221] on span "Notice Address" at bounding box center [194, 219] width 43 height 7
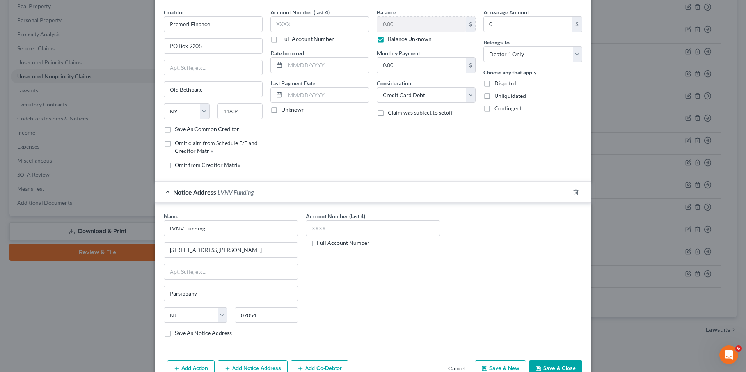
scroll to position [70, 0]
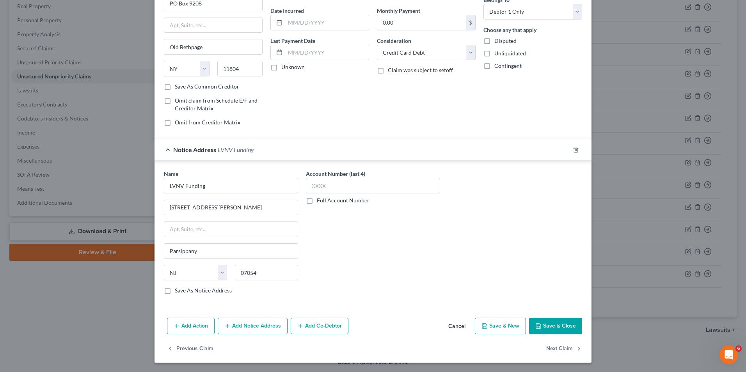
click at [184, 288] on label "Save As Notice Address" at bounding box center [203, 291] width 57 height 8
click at [183, 288] on input "Save As Notice Address" at bounding box center [180, 289] width 5 height 5
click at [549, 330] on button "Save & Close" at bounding box center [555, 326] width 53 height 16
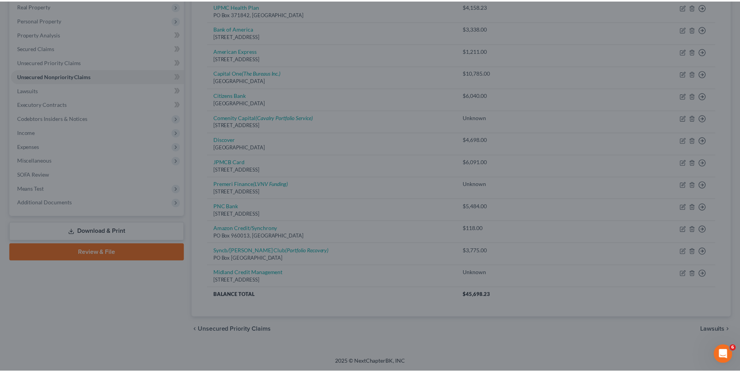
scroll to position [0, 0]
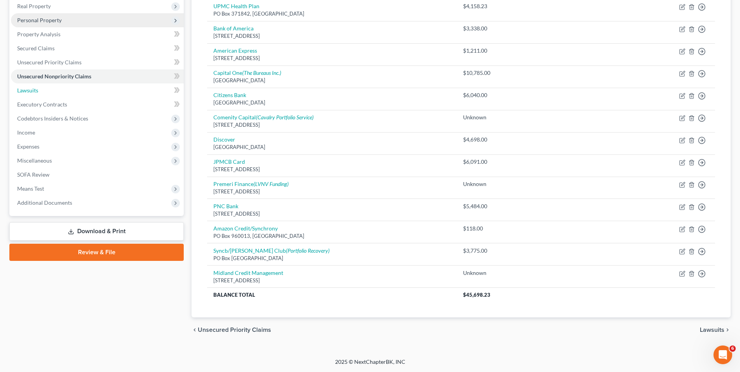
click at [62, 92] on link "Lawsuits" at bounding box center [97, 90] width 173 height 14
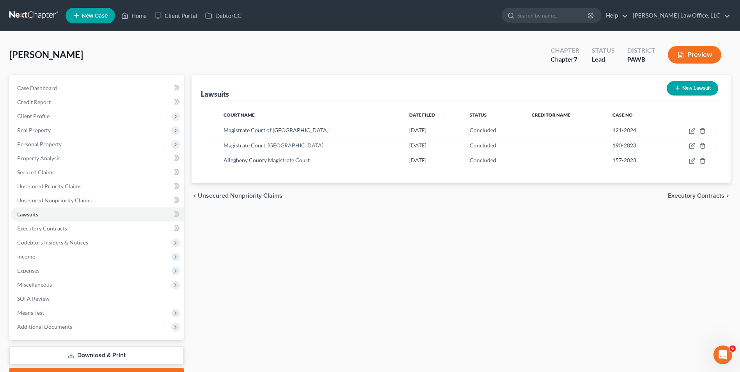
click at [691, 87] on button "New Lawsuit" at bounding box center [692, 88] width 51 height 14
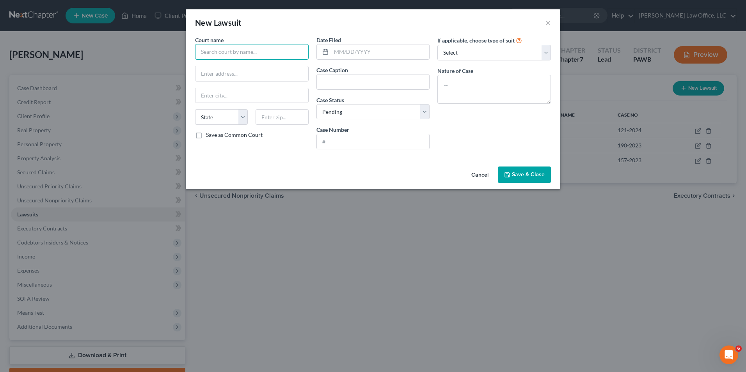
click at [223, 53] on input "text" at bounding box center [252, 52] width 114 height 16
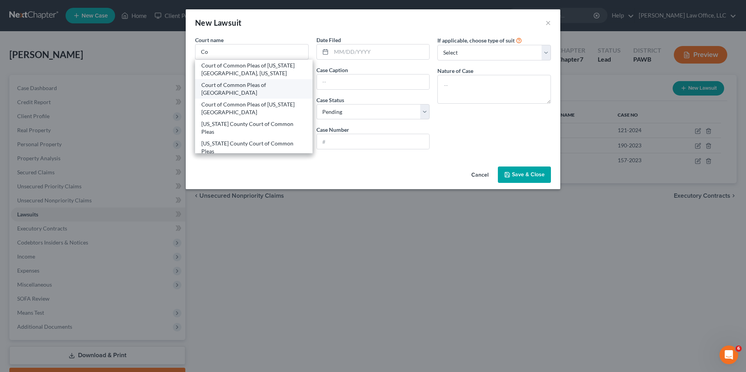
click at [235, 87] on div "Court of Common Pleas of [GEOGRAPHIC_DATA]" at bounding box center [253, 89] width 105 height 16
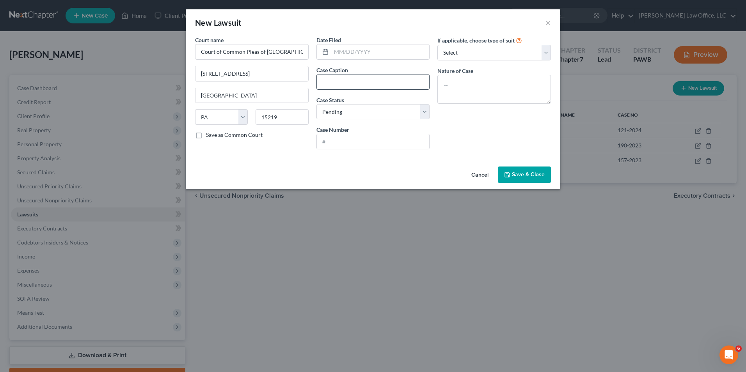
drag, startPoint x: 347, startPoint y: 82, endPoint x: 357, endPoint y: 82, distance: 9.8
click at [347, 82] on input "text" at bounding box center [373, 82] width 113 height 15
click at [361, 48] on input "text" at bounding box center [380, 51] width 98 height 15
click at [361, 141] on input "text" at bounding box center [373, 141] width 113 height 15
click at [487, 78] on textarea at bounding box center [494, 89] width 114 height 29
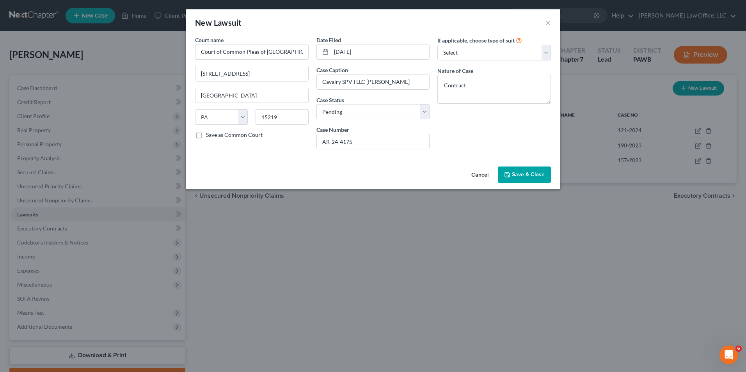
click at [520, 176] on span "Save & Close" at bounding box center [528, 174] width 33 height 7
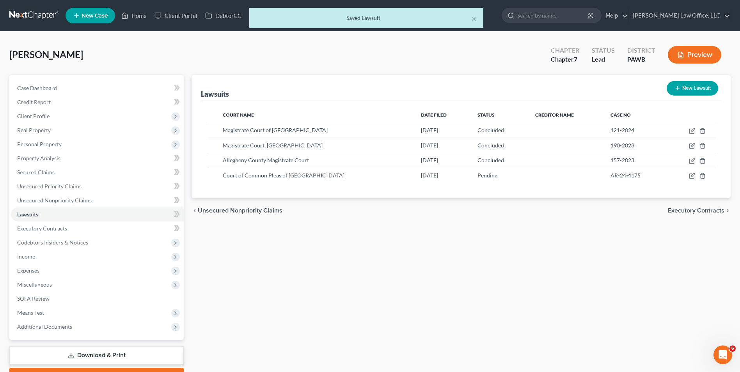
click at [683, 87] on button "New Lawsuit" at bounding box center [692, 88] width 51 height 14
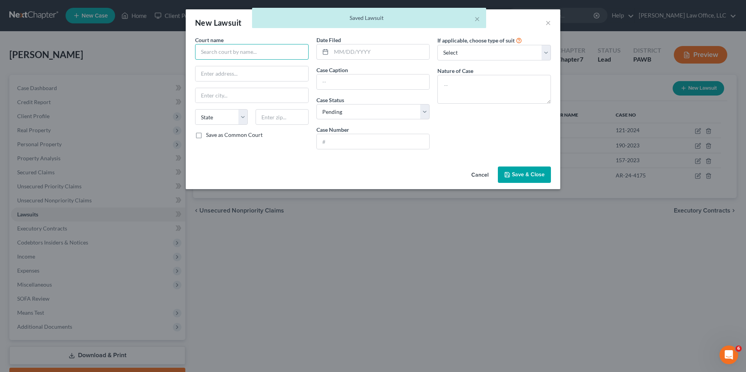
click at [208, 55] on input "text" at bounding box center [252, 52] width 114 height 16
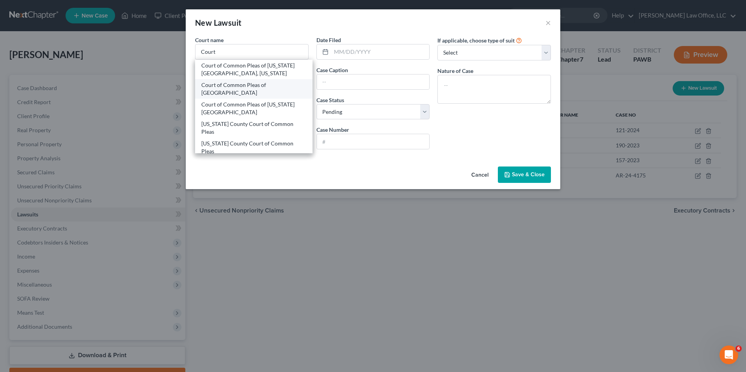
click at [261, 89] on div "Court of Common Pleas of [GEOGRAPHIC_DATA]" at bounding box center [253, 89] width 105 height 16
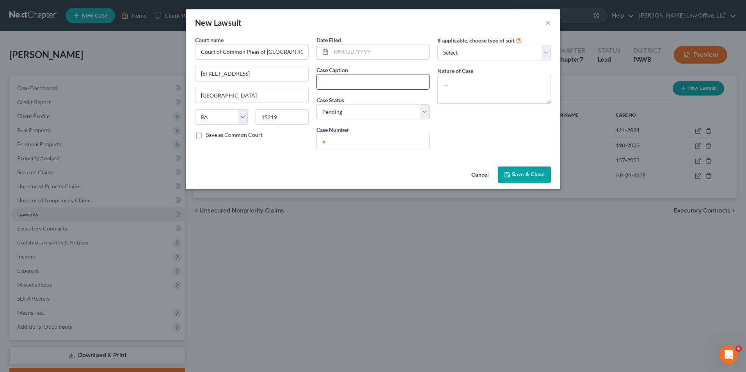
click at [369, 86] on input "text" at bounding box center [373, 82] width 113 height 15
click at [369, 50] on input "text" at bounding box center [380, 51] width 98 height 15
click at [537, 180] on button "Save & Close" at bounding box center [524, 175] width 53 height 16
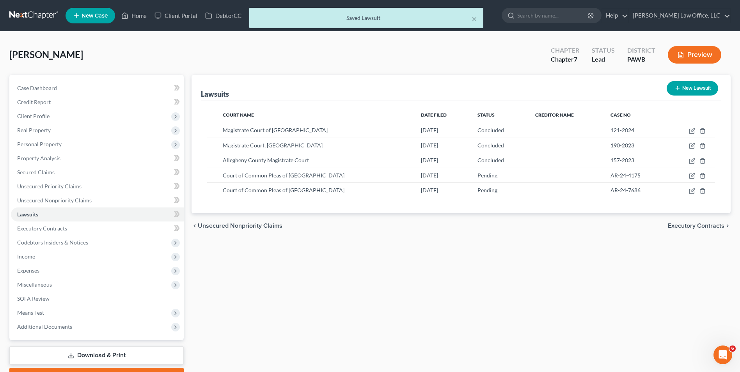
click at [684, 87] on button "New Lawsuit" at bounding box center [692, 88] width 51 height 14
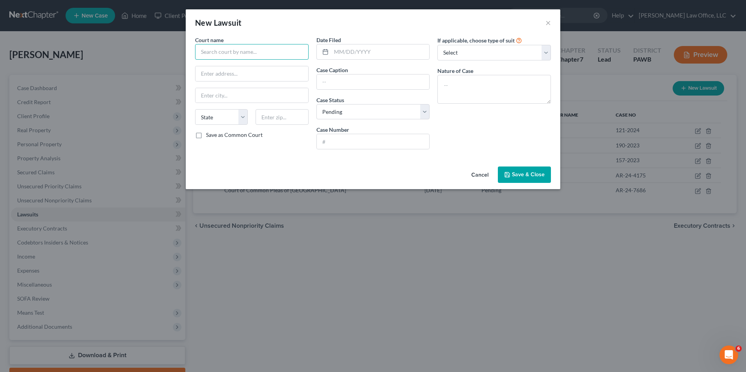
click at [277, 53] on input "text" at bounding box center [252, 52] width 114 height 16
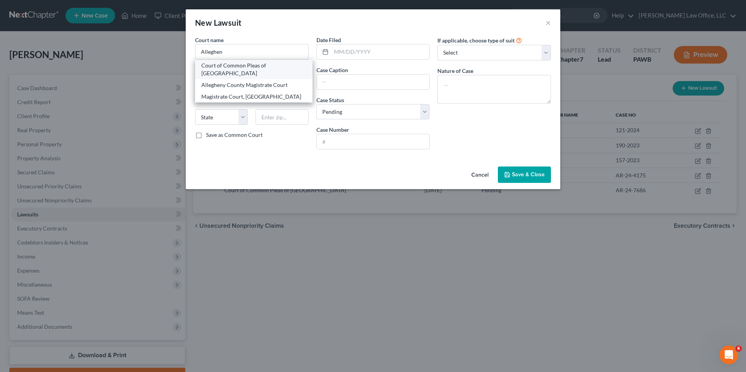
drag, startPoint x: 267, startPoint y: 67, endPoint x: 328, endPoint y: 83, distance: 62.9
click at [267, 68] on div "Court of Common Pleas of [GEOGRAPHIC_DATA]" at bounding box center [253, 70] width 105 height 16
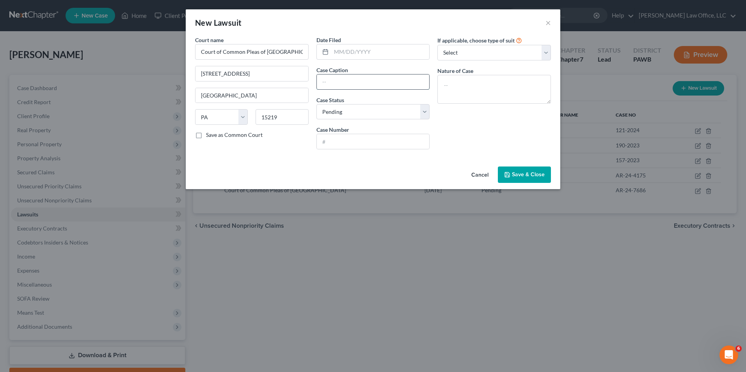
click at [334, 85] on input "text" at bounding box center [373, 82] width 113 height 15
click at [333, 141] on input "GD=24=2210" at bounding box center [373, 141] width 113 height 15
click at [342, 142] on input "GD-24=2210" at bounding box center [373, 141] width 113 height 15
click at [509, 90] on textarea at bounding box center [494, 89] width 114 height 29
drag, startPoint x: 542, startPoint y: 178, endPoint x: 532, endPoint y: 179, distance: 10.3
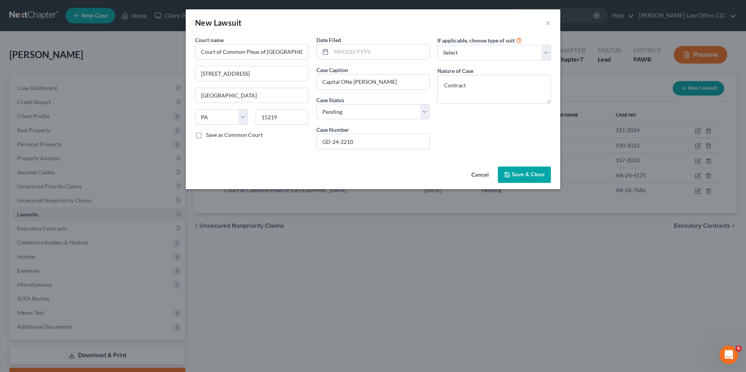
click at [541, 178] on span "Save & Close" at bounding box center [528, 174] width 33 height 7
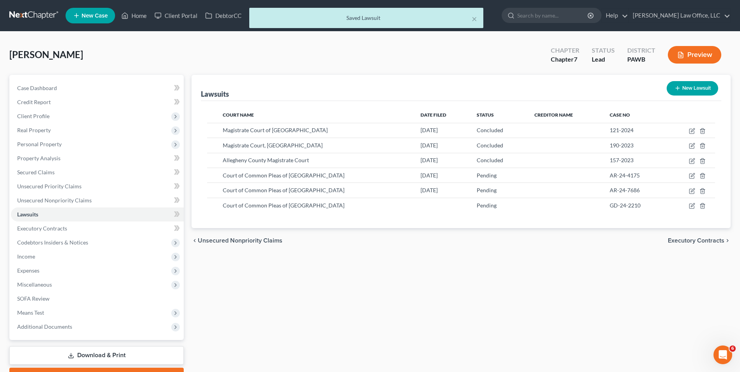
click at [685, 87] on button "New Lawsuit" at bounding box center [692, 88] width 51 height 14
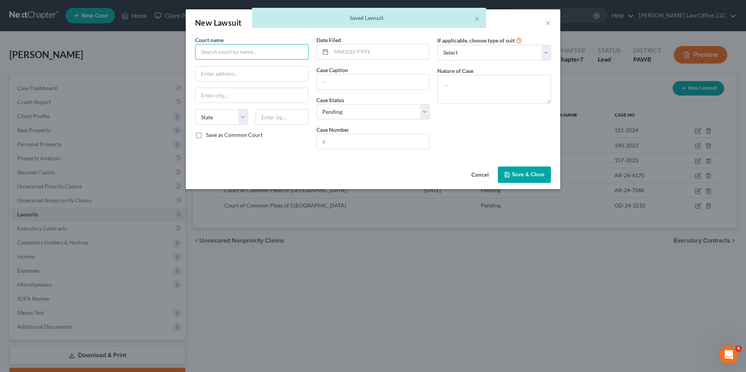
click at [247, 53] on input "text" at bounding box center [252, 52] width 114 height 16
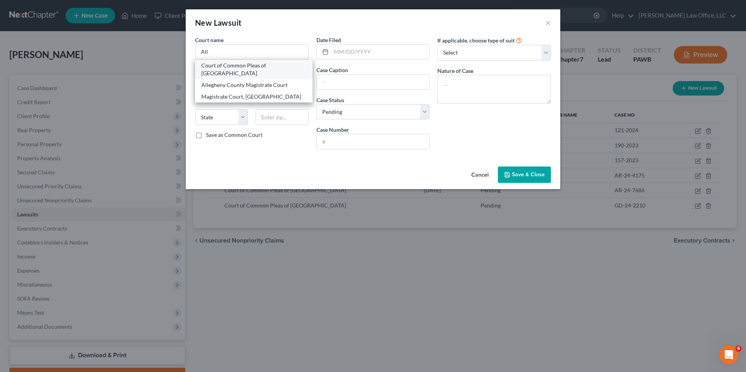
click at [223, 74] on div "Court of Common Pleas of [GEOGRAPHIC_DATA]" at bounding box center [253, 70] width 105 height 16
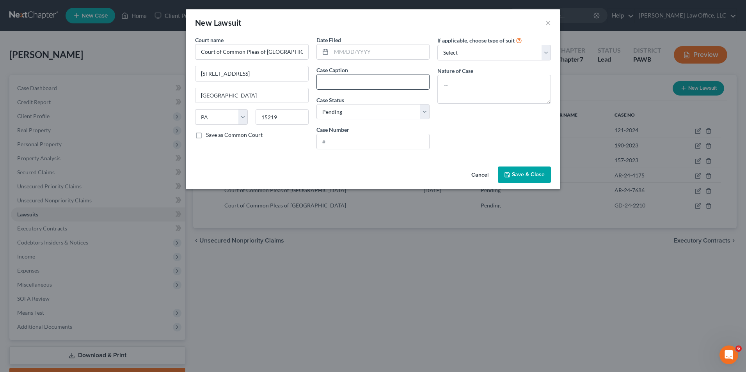
click at [342, 83] on input "text" at bounding box center [373, 82] width 113 height 15
click at [327, 138] on input "text" at bounding box center [373, 141] width 113 height 15
click at [477, 89] on textarea at bounding box center [494, 89] width 114 height 29
drag, startPoint x: 515, startPoint y: 183, endPoint x: 470, endPoint y: 162, distance: 49.6
click at [513, 183] on button "Save & Close" at bounding box center [524, 175] width 53 height 16
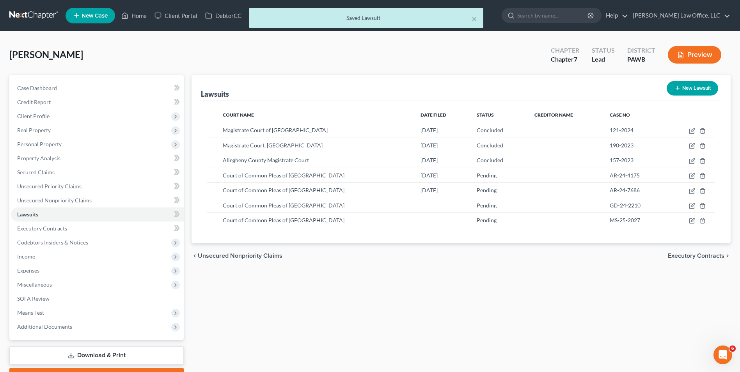
click at [687, 87] on button "New Lawsuit" at bounding box center [692, 88] width 51 height 14
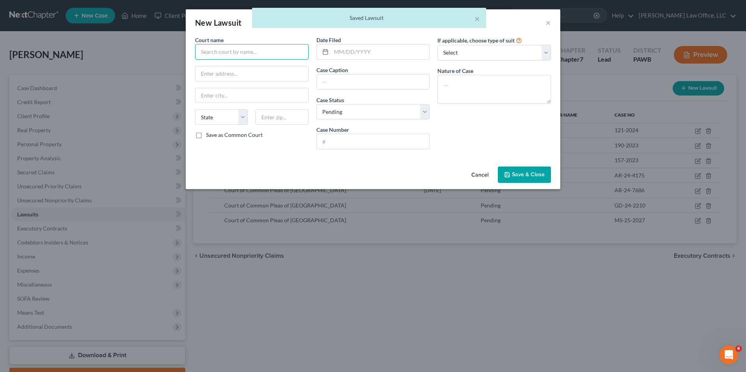
click at [275, 48] on input "text" at bounding box center [252, 52] width 114 height 16
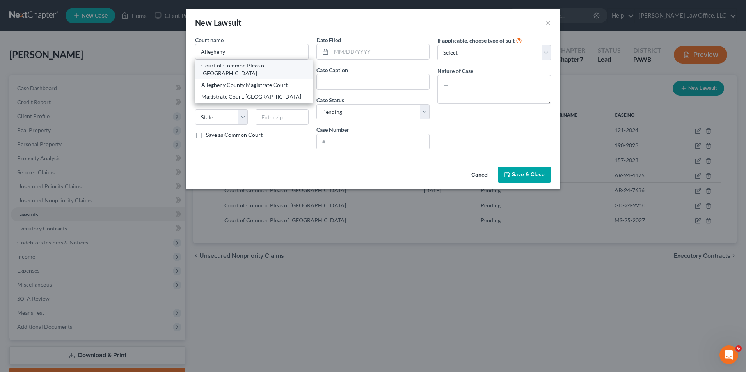
click at [267, 66] on div "Court of Common Pleas of [GEOGRAPHIC_DATA]" at bounding box center [253, 70] width 105 height 16
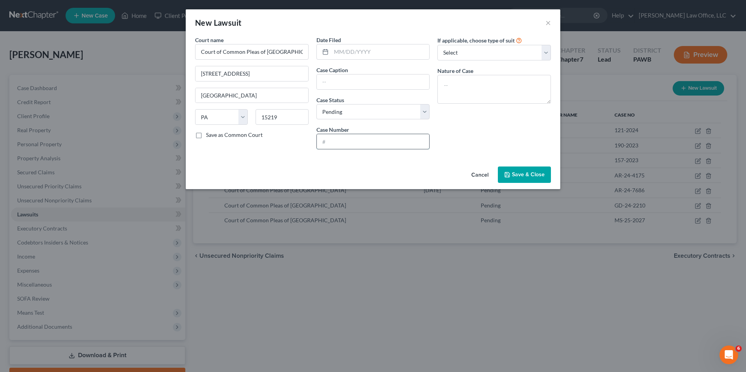
click at [334, 143] on input "text" at bounding box center [373, 141] width 113 height 15
click at [351, 80] on input "text" at bounding box center [373, 82] width 113 height 15
click at [332, 138] on input "text" at bounding box center [373, 141] width 113 height 15
click at [334, 51] on input "text" at bounding box center [380, 51] width 98 height 15
click at [489, 91] on textarea at bounding box center [494, 89] width 114 height 29
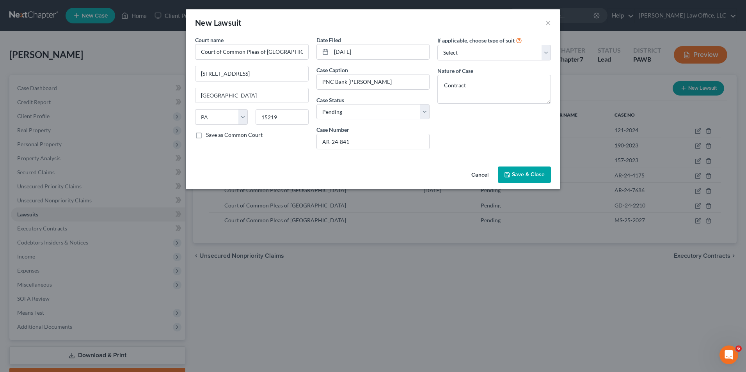
click at [531, 174] on span "Save & Close" at bounding box center [528, 174] width 33 height 7
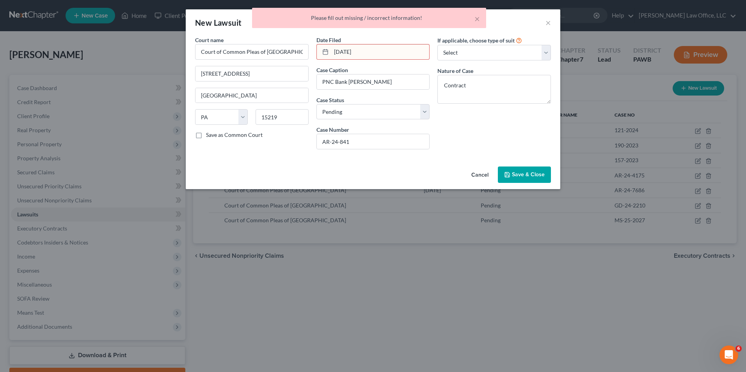
click at [383, 50] on input "[DATE]" at bounding box center [380, 51] width 98 height 15
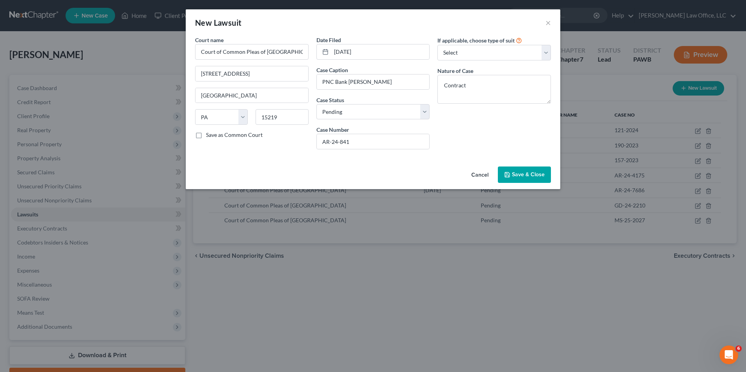
click at [532, 175] on span "Save & Close" at bounding box center [528, 174] width 33 height 7
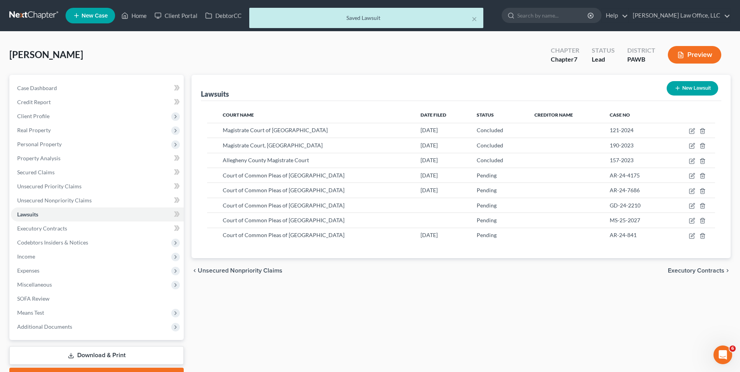
click at [678, 91] on icon "button" at bounding box center [678, 88] width 6 height 6
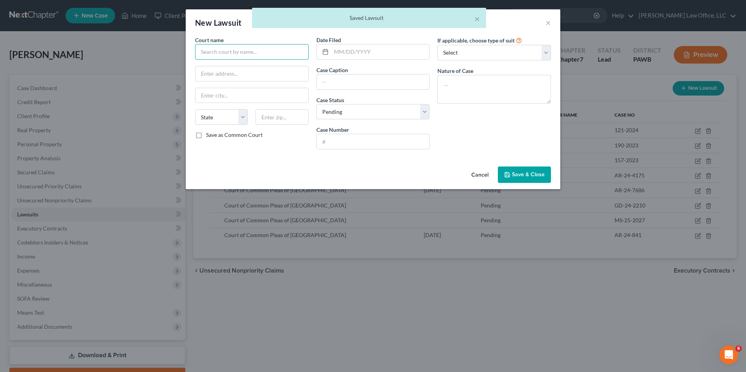
click at [229, 50] on input "text" at bounding box center [252, 52] width 114 height 16
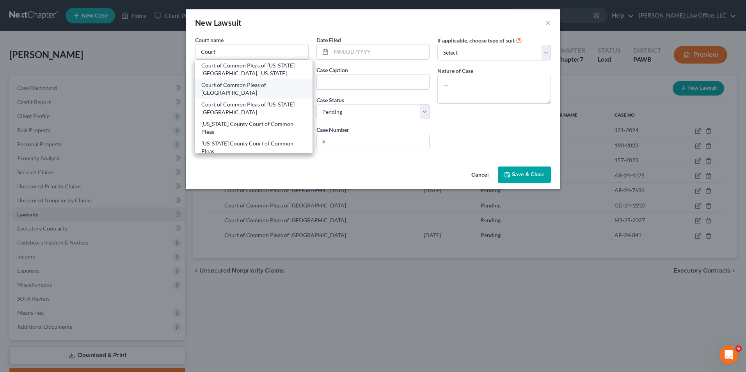
click at [263, 87] on div "Court of Common Pleas of [GEOGRAPHIC_DATA]" at bounding box center [253, 89] width 105 height 16
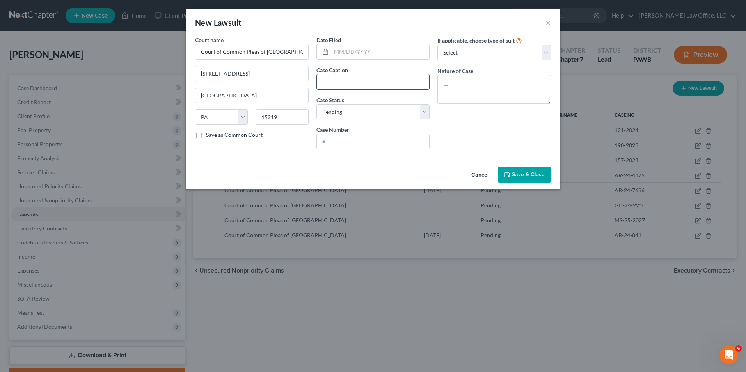
click at [384, 86] on input "text" at bounding box center [373, 82] width 113 height 15
click at [356, 141] on input "text" at bounding box center [373, 141] width 113 height 15
click at [395, 50] on input "text" at bounding box center [380, 51] width 98 height 15
click at [519, 86] on textarea at bounding box center [494, 89] width 114 height 29
click at [530, 174] on span "Save & Close" at bounding box center [528, 174] width 33 height 7
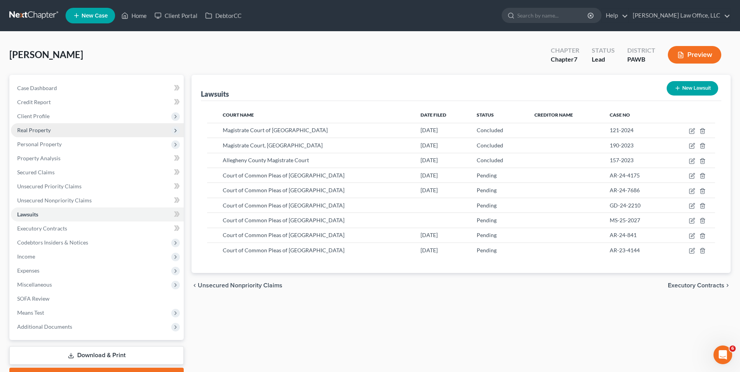
click at [41, 134] on span "Real Property" at bounding box center [97, 130] width 173 height 14
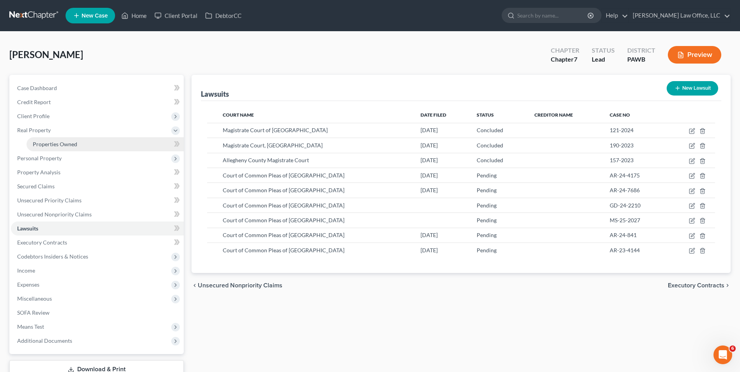
click at [84, 148] on link "Properties Owned" at bounding box center [105, 144] width 157 height 14
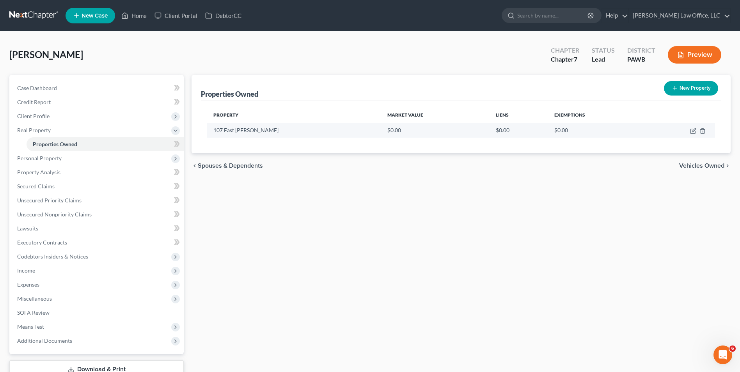
click at [694, 134] on td at bounding box center [680, 130] width 70 height 15
click at [693, 130] on icon "button" at bounding box center [693, 131] width 6 height 6
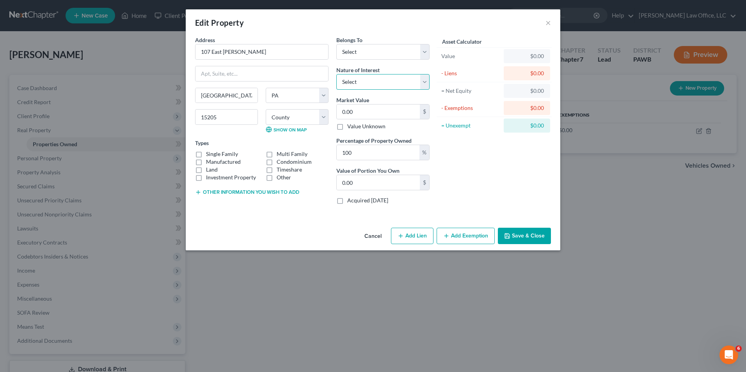
click at [392, 80] on select "Select Fee Simple Joint Tenant Life Estate Equitable Interest Future Interest T…" at bounding box center [382, 82] width 93 height 16
click at [336, 74] on select "Select Fee Simple Joint Tenant Life Estate Equitable Interest Future Interest T…" at bounding box center [382, 82] width 93 height 16
click at [514, 236] on button "Save & Close" at bounding box center [524, 236] width 53 height 16
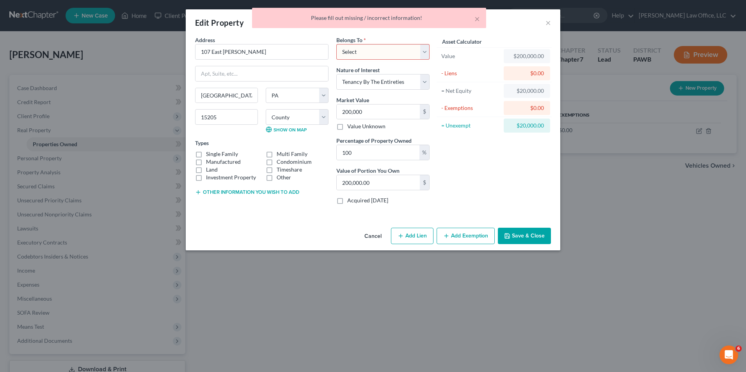
click at [417, 54] on select "Select Debtor 1 Only Debtor 2 Only Debtor 1 And Debtor 2 Only At Least One Of T…" at bounding box center [382, 52] width 93 height 16
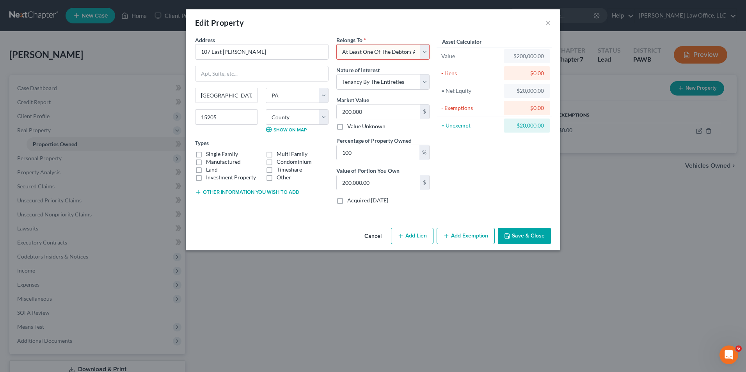
click at [336, 44] on select "Select Debtor 1 Only Debtor 2 Only Debtor 1 And Debtor 2 Only At Least One Of T…" at bounding box center [382, 52] width 93 height 16
click at [519, 236] on button "Save & Close" at bounding box center [524, 236] width 53 height 16
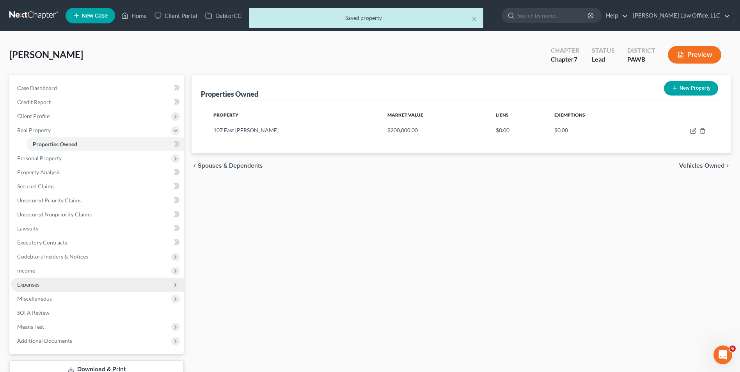
scroll to position [57, 0]
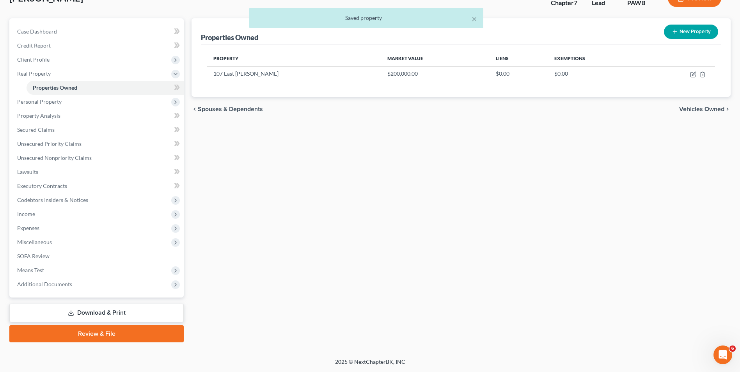
click at [108, 312] on link "Download & Print" at bounding box center [96, 313] width 174 height 18
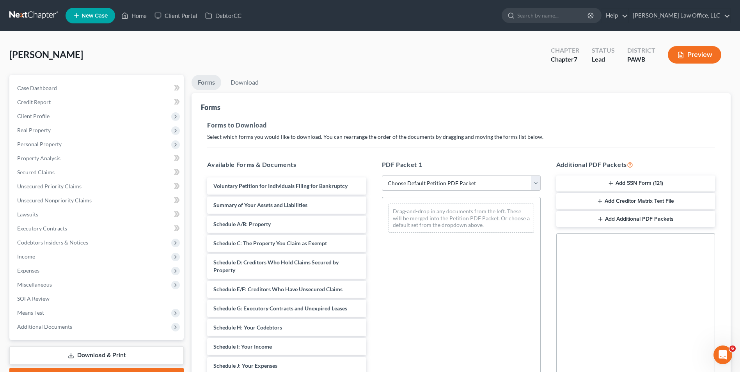
click at [439, 187] on select "Choose Default Petition PDF Packet Complete Bankruptcy Petition (all forms and …" at bounding box center [461, 184] width 159 height 16
click at [382, 176] on select "Choose Default Petition PDF Packet Complete Bankruptcy Petition (all forms and …" at bounding box center [461, 184] width 159 height 16
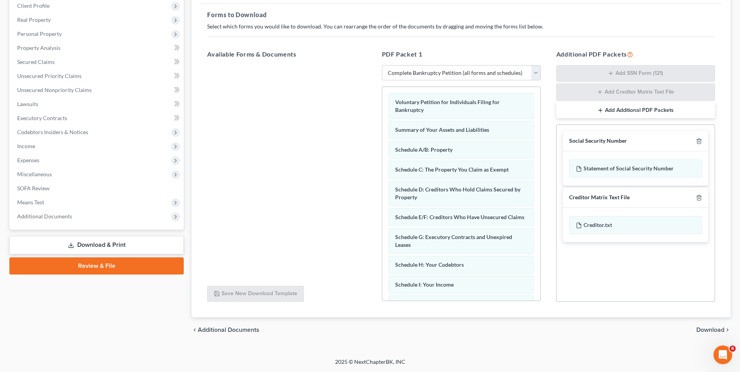
click at [711, 330] on span "Download" at bounding box center [710, 330] width 28 height 6
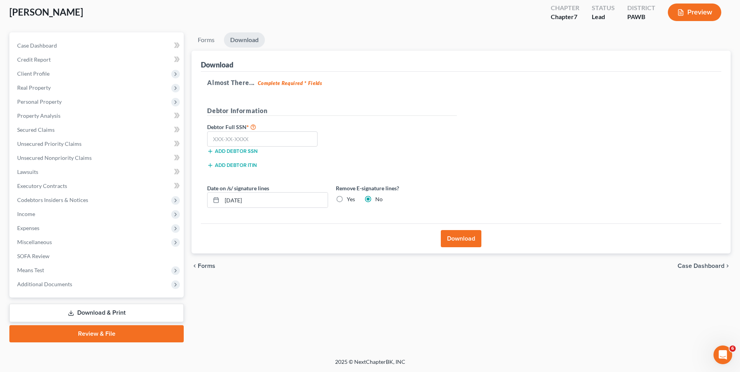
click at [463, 242] on button "Download" at bounding box center [461, 238] width 41 height 17
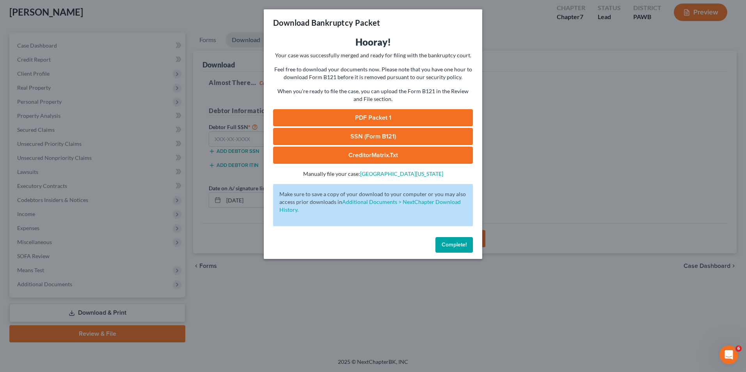
click at [361, 118] on link "PDF Packet 1" at bounding box center [373, 117] width 200 height 17
